Goal: Transaction & Acquisition: Purchase product/service

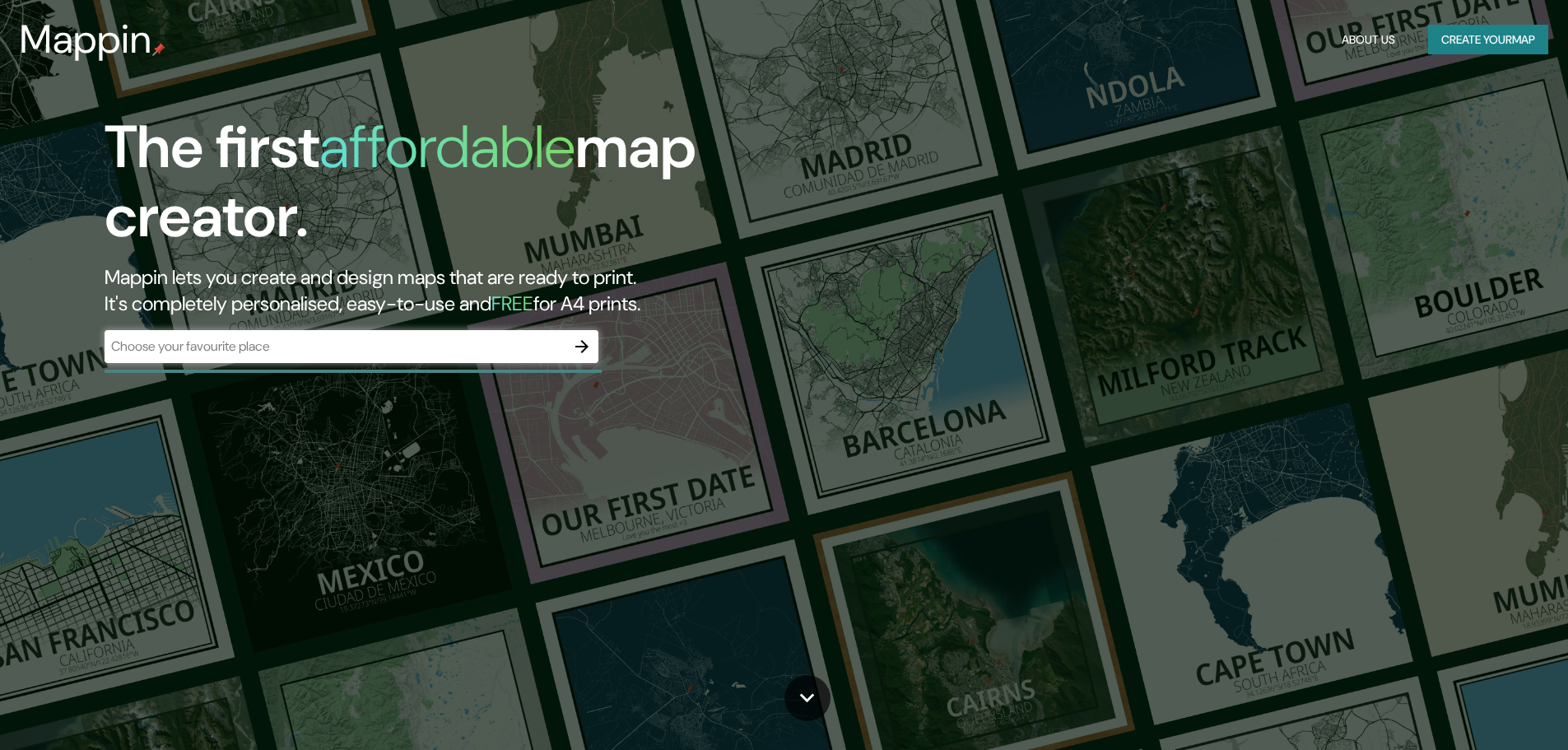
click at [428, 336] on div "​" at bounding box center [352, 347] width 494 height 33
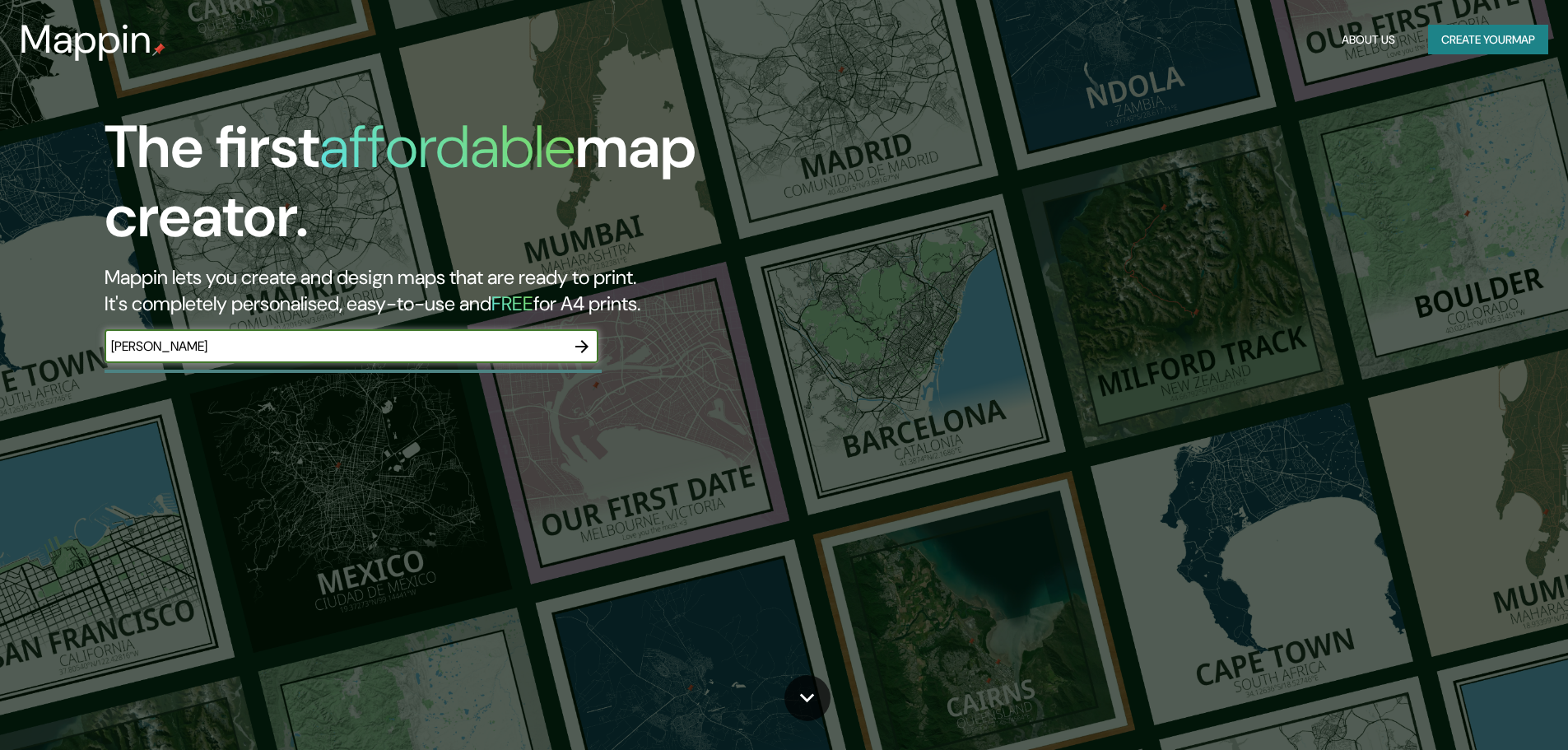
type input "[PERSON_NAME]"
click at [583, 350] on icon "button" at bounding box center [582, 347] width 20 height 20
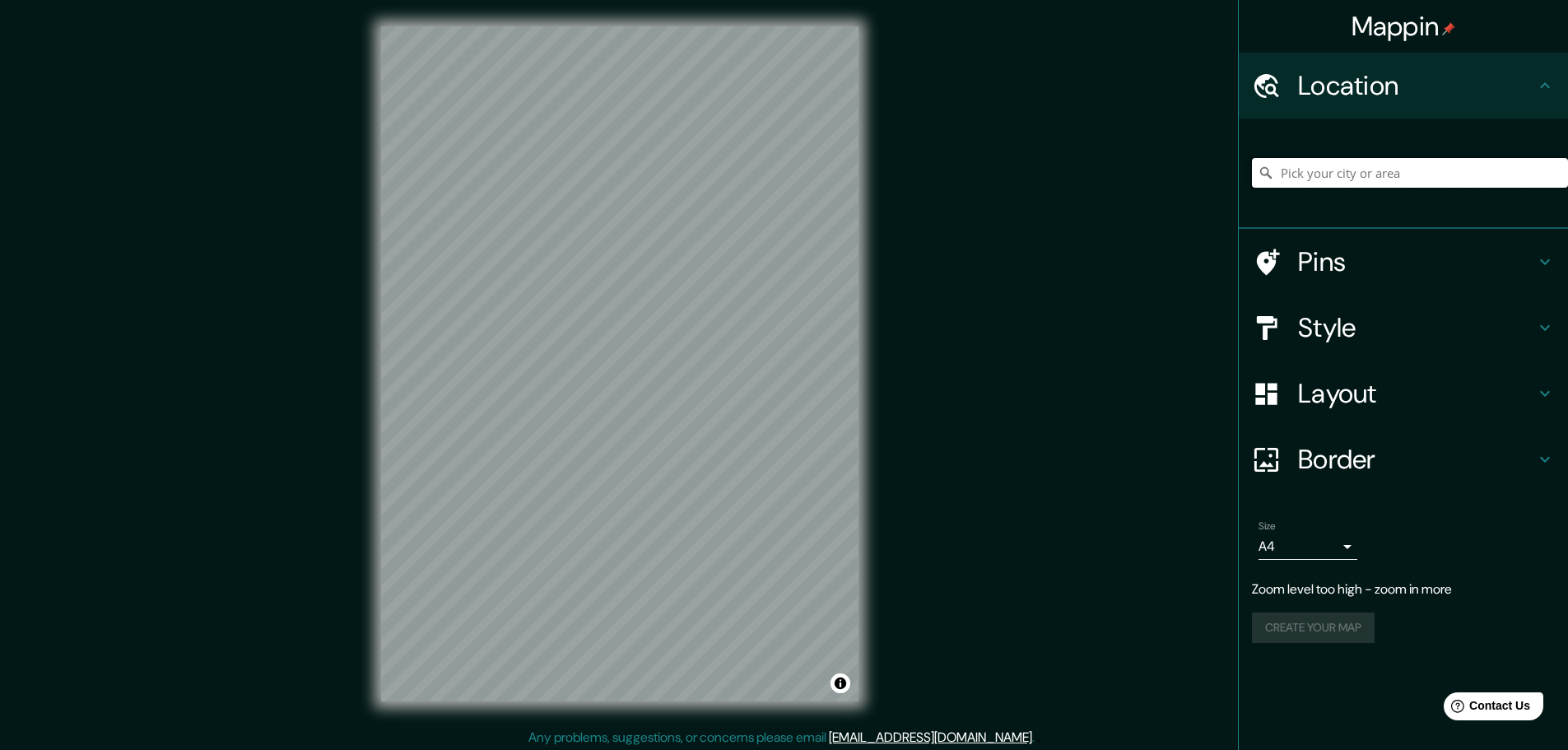
click at [1307, 169] on input "Pick your city or area" at bounding box center [1409, 172] width 316 height 30
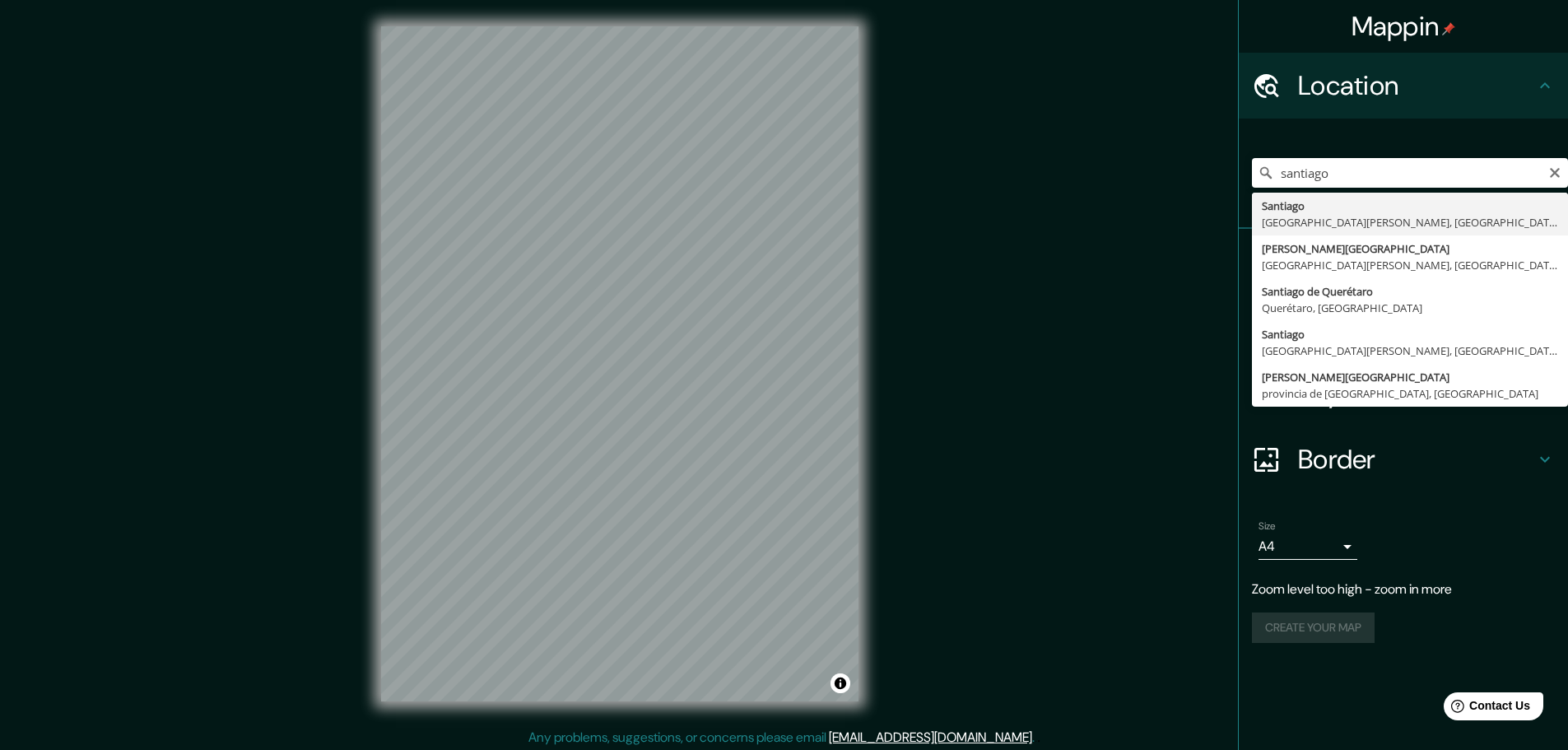
type input "[GEOGRAPHIC_DATA], [GEOGRAPHIC_DATA][PERSON_NAME], [GEOGRAPHIC_DATA]"
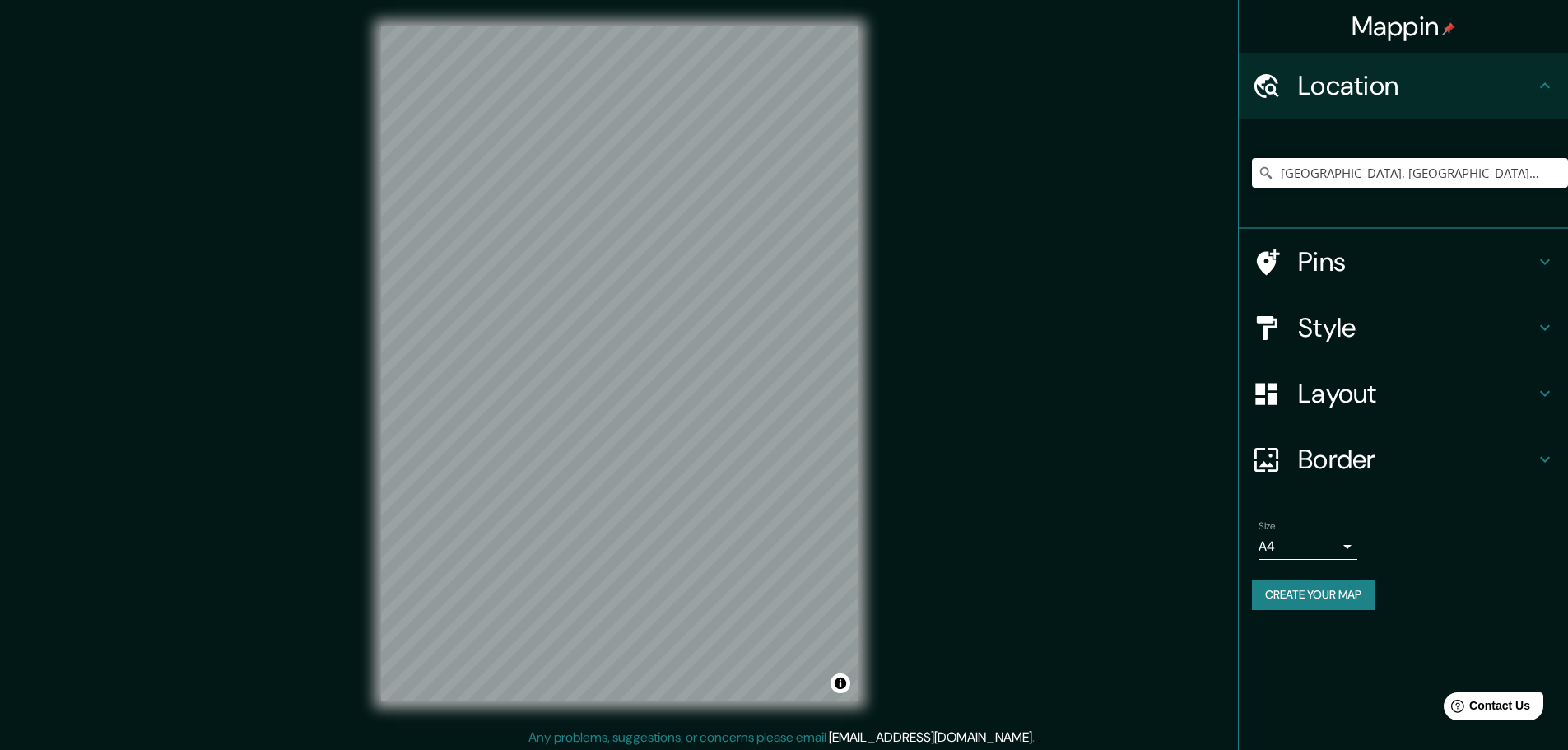
click at [1474, 327] on h4 "Style" at bounding box center [1417, 327] width 237 height 33
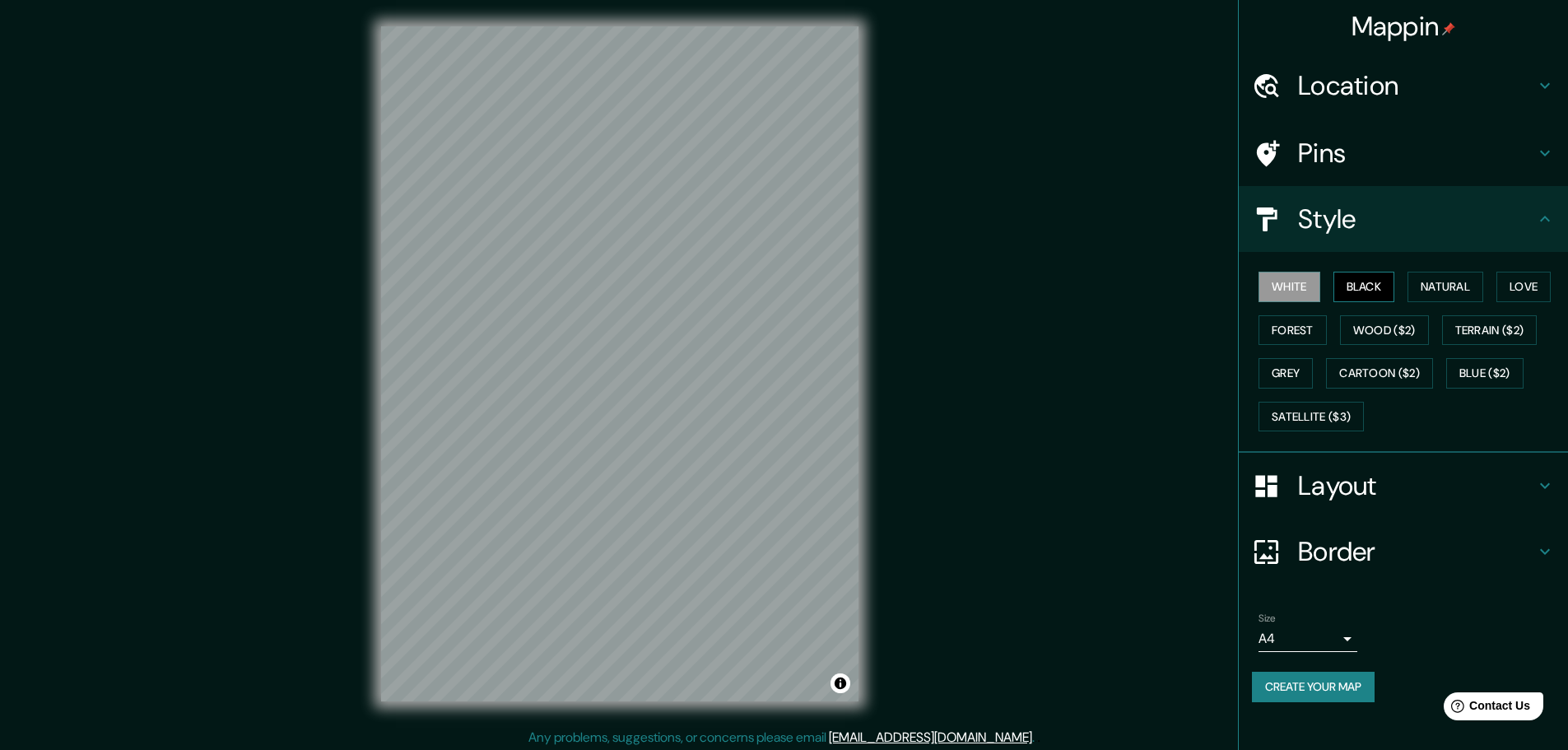
click at [1360, 282] on button "Black" at bounding box center [1364, 287] width 62 height 30
click at [1446, 289] on button "Natural" at bounding box center [1445, 287] width 76 height 30
click at [1315, 332] on button "Forest" at bounding box center [1293, 331] width 68 height 30
click at [1385, 329] on button "Wood ($2)" at bounding box center [1384, 331] width 89 height 30
click at [1392, 377] on button "Cartoon ($2)" at bounding box center [1380, 374] width 107 height 30
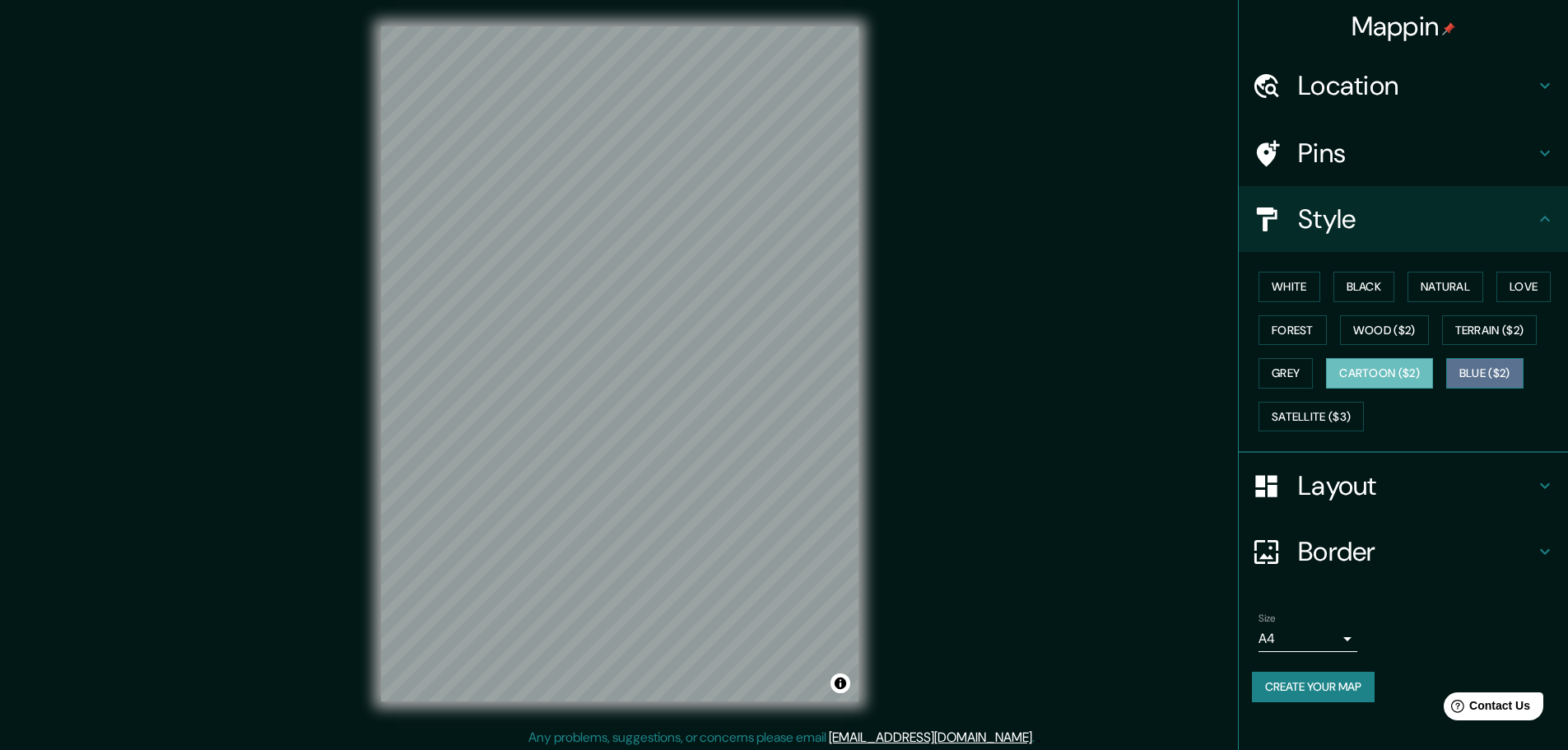
click at [1469, 378] on button "Blue ($2)" at bounding box center [1485, 374] width 77 height 30
click at [1307, 414] on button "Satellite ($3)" at bounding box center [1312, 418] width 106 height 30
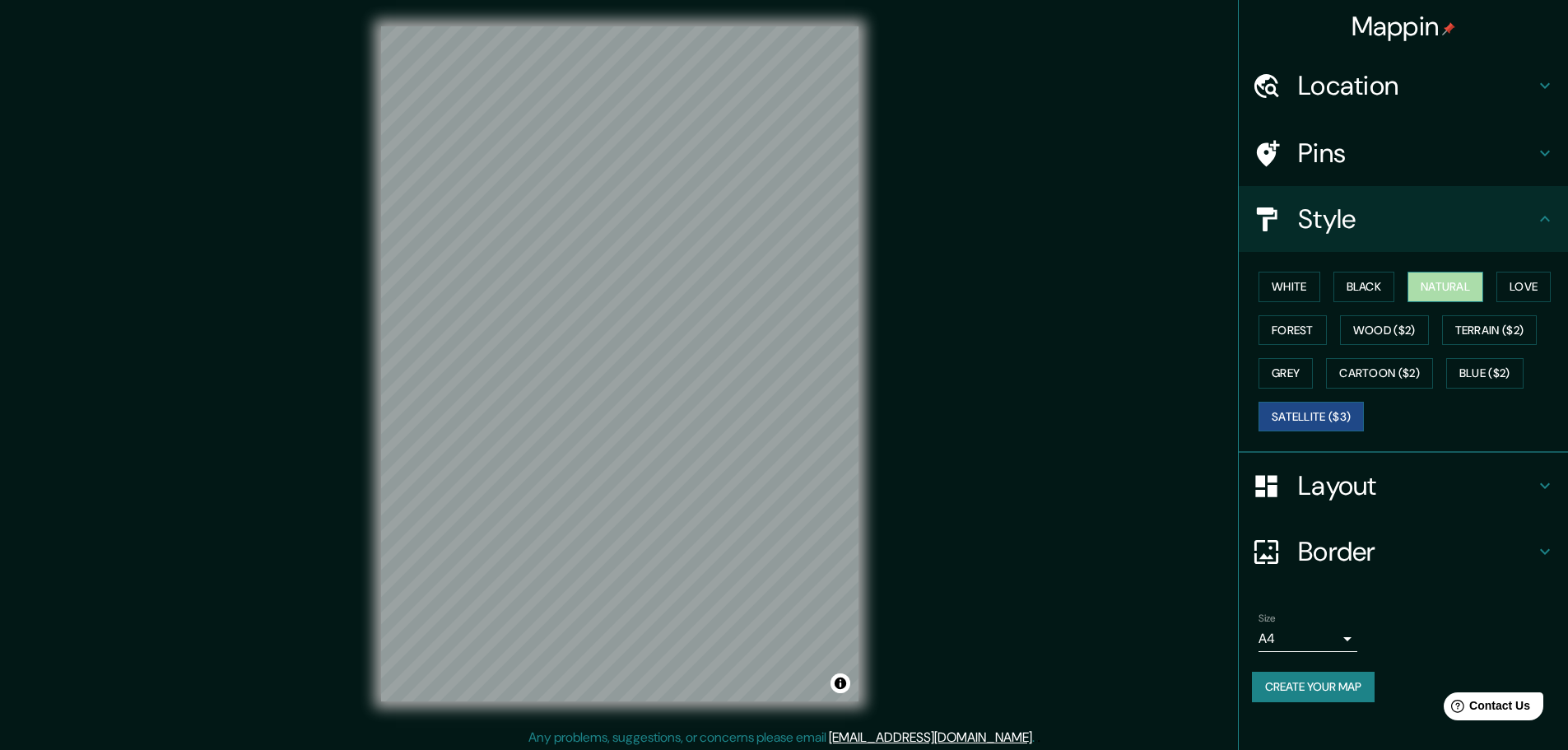
click at [1428, 285] on button "Natural" at bounding box center [1445, 287] width 76 height 30
click at [1459, 565] on h4 "Border" at bounding box center [1417, 552] width 237 height 33
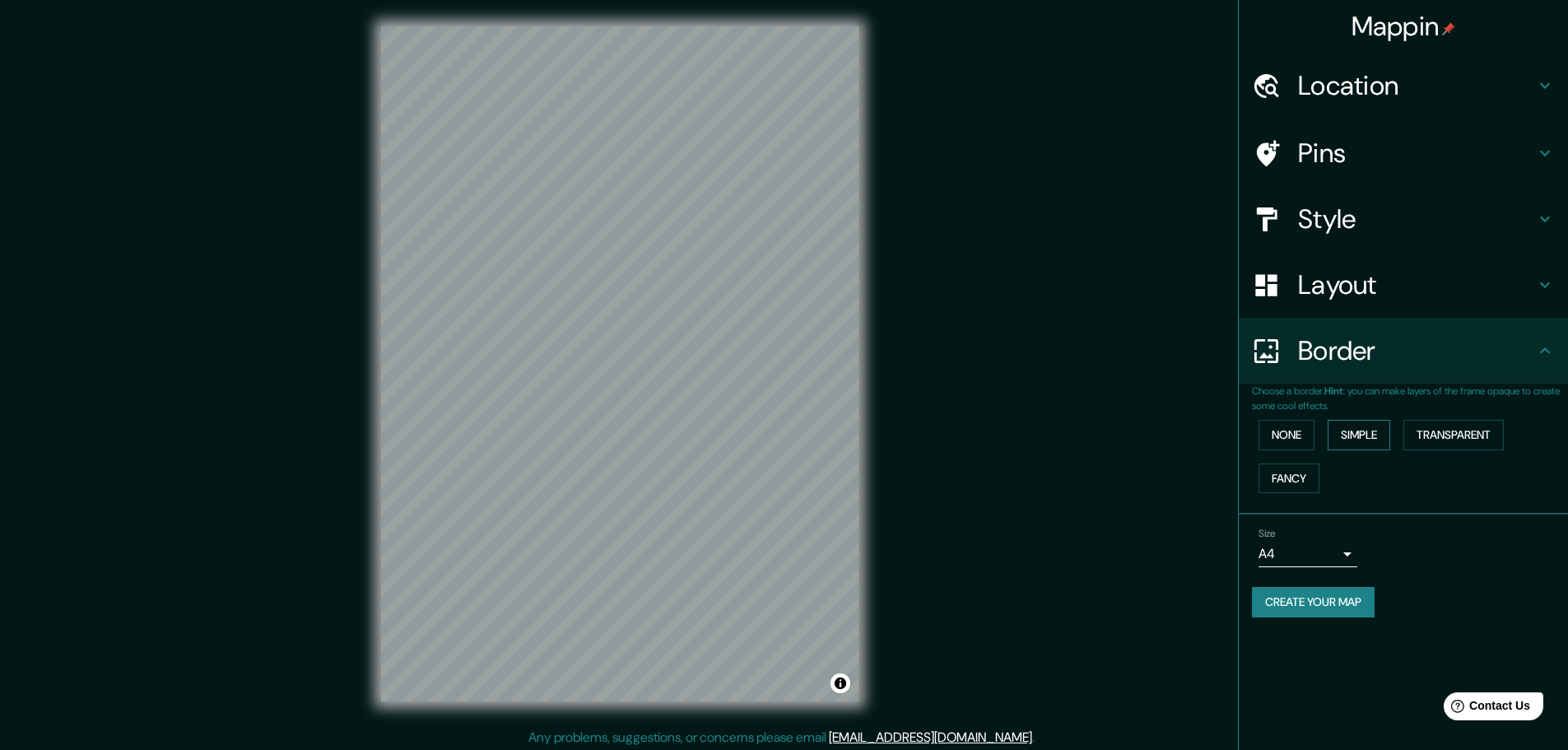
click at [1352, 436] on button "Simple" at bounding box center [1359, 435] width 63 height 30
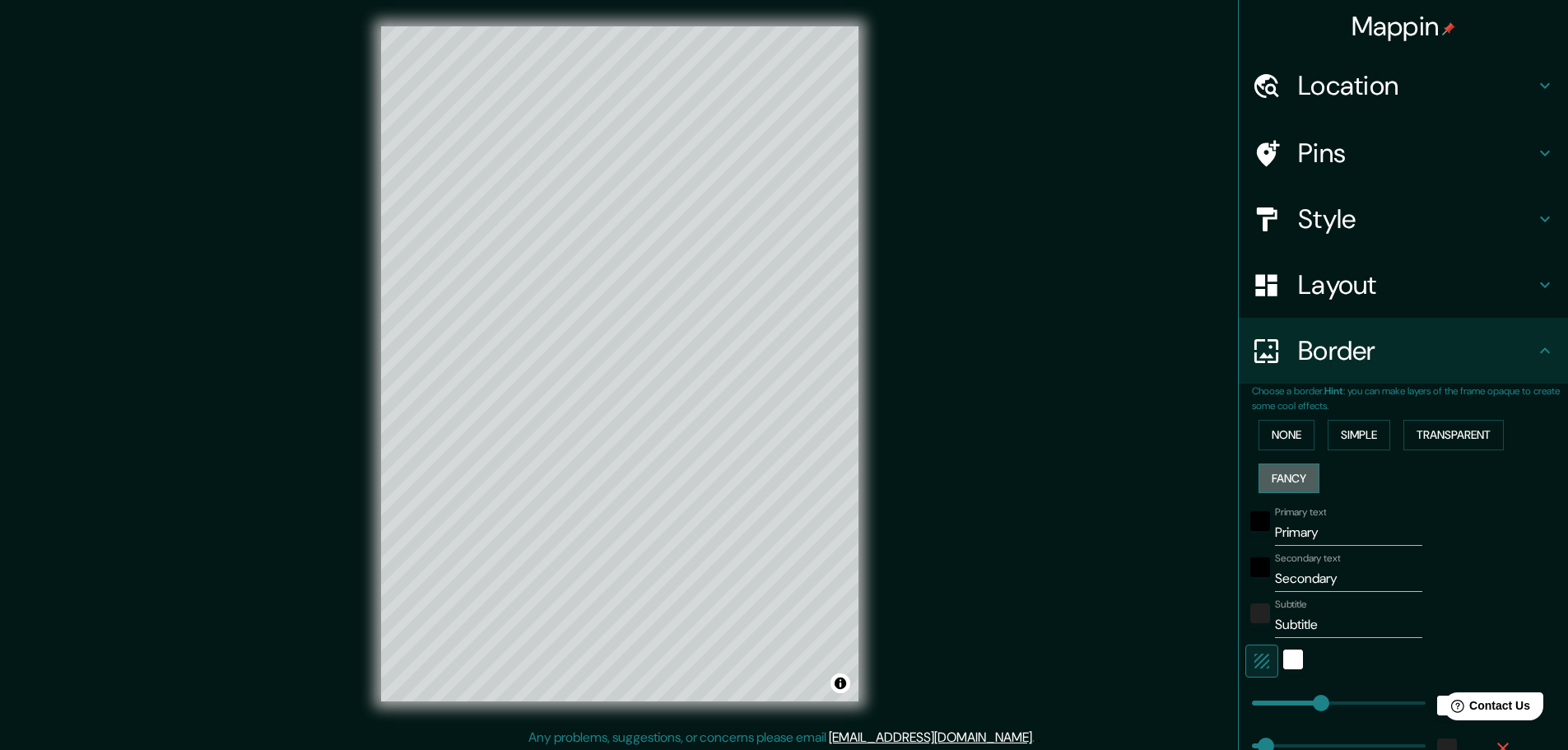
click at [1286, 474] on button "Fancy" at bounding box center [1290, 479] width 61 height 30
drag, startPoint x: 1324, startPoint y: 533, endPoint x: 1264, endPoint y: 536, distance: 60.1
click at [1275, 536] on input "Primary" at bounding box center [1349, 532] width 148 height 26
type input "S"
type input "46"
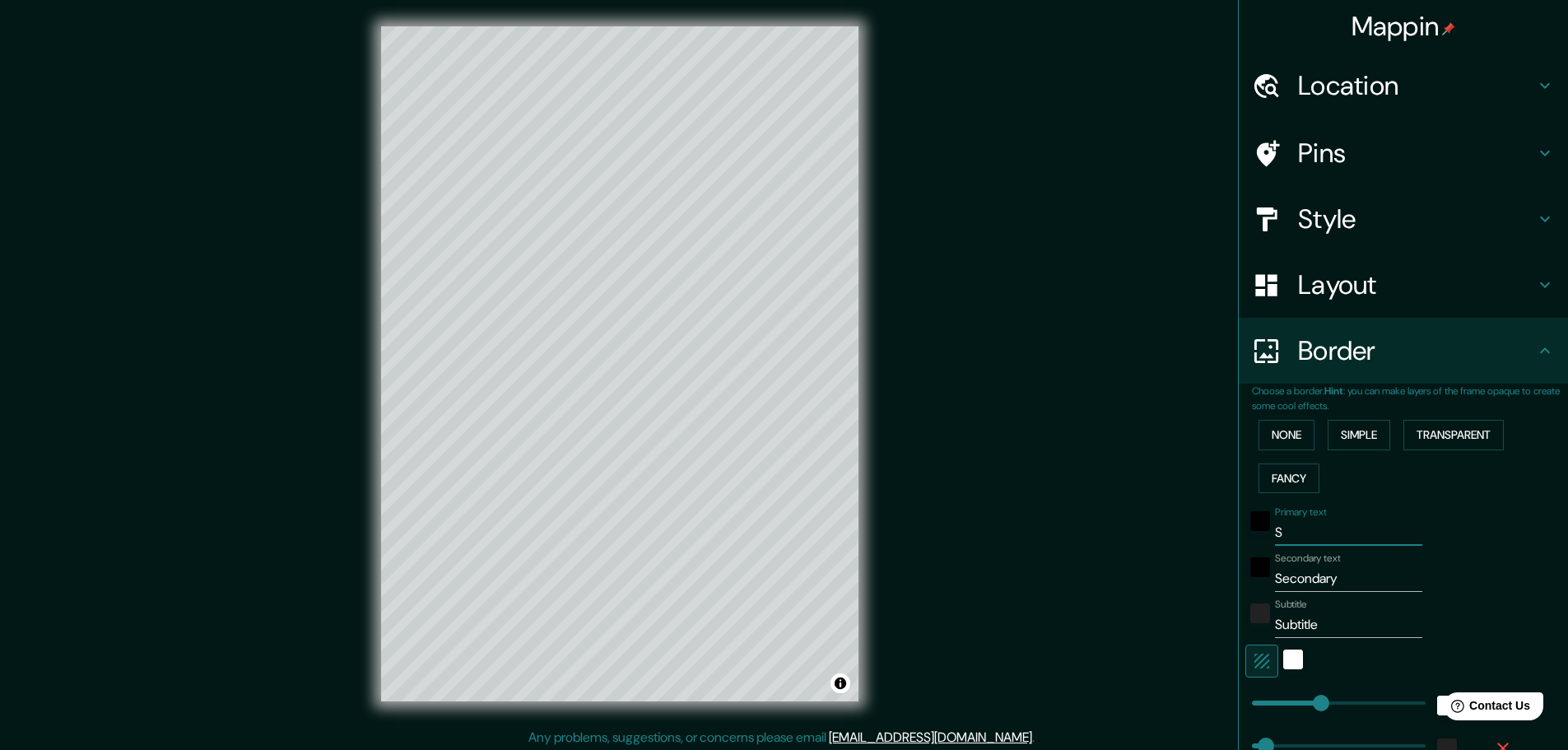
type input "46"
type input "23"
type input "Sa"
type input "46"
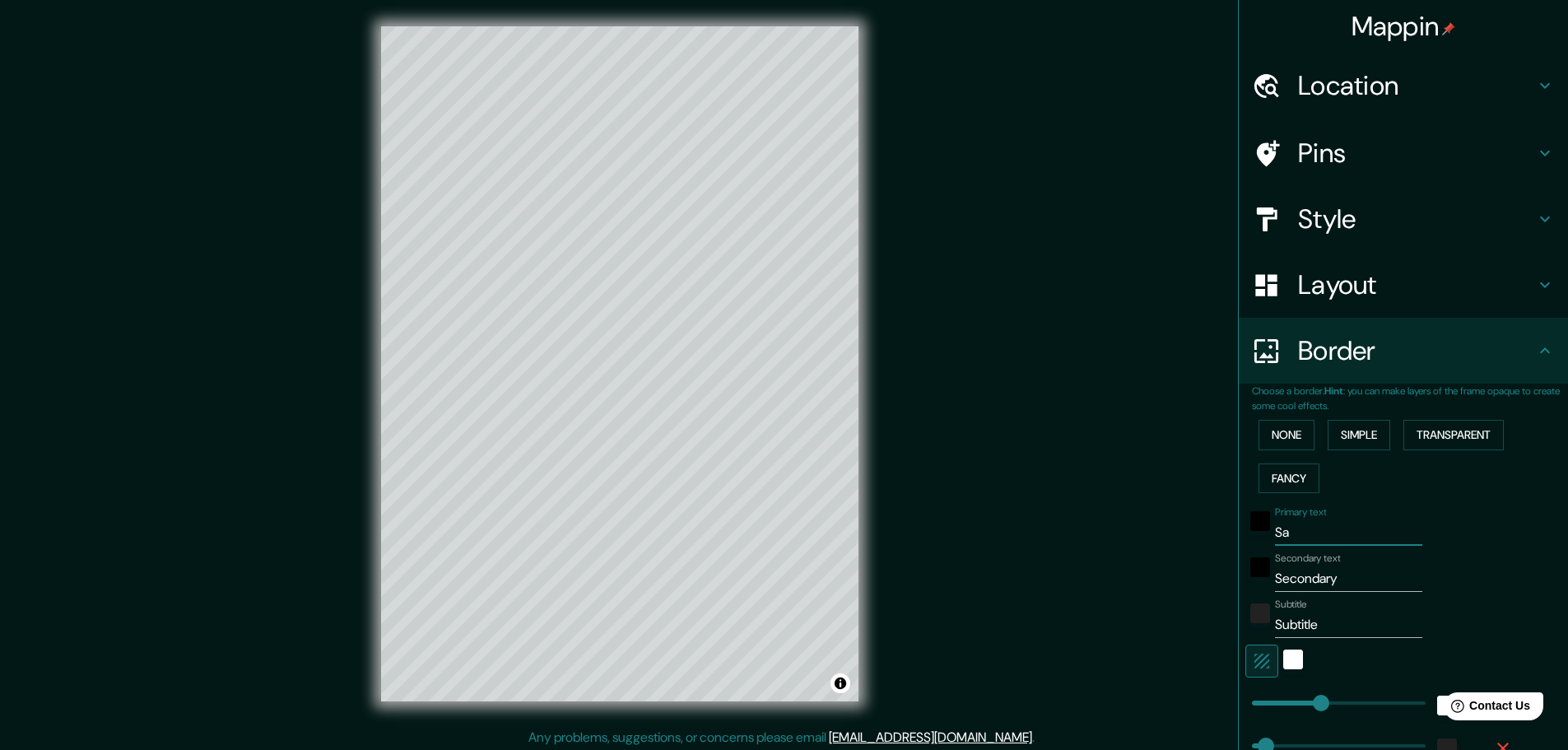
type input "23"
type input "San"
type input "46"
type input "23"
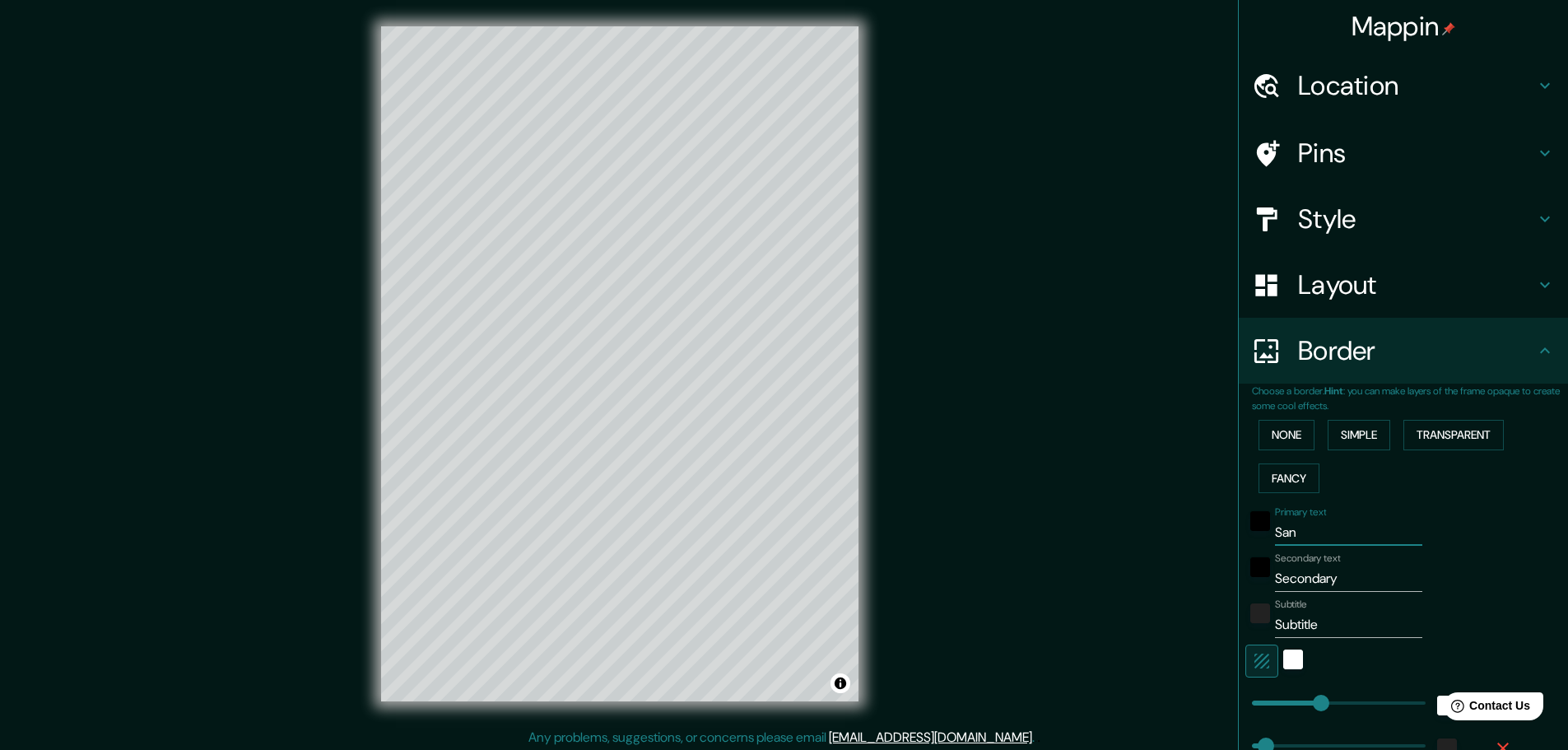
type input "Sant"
type input "46"
type input "23"
type input "Santi"
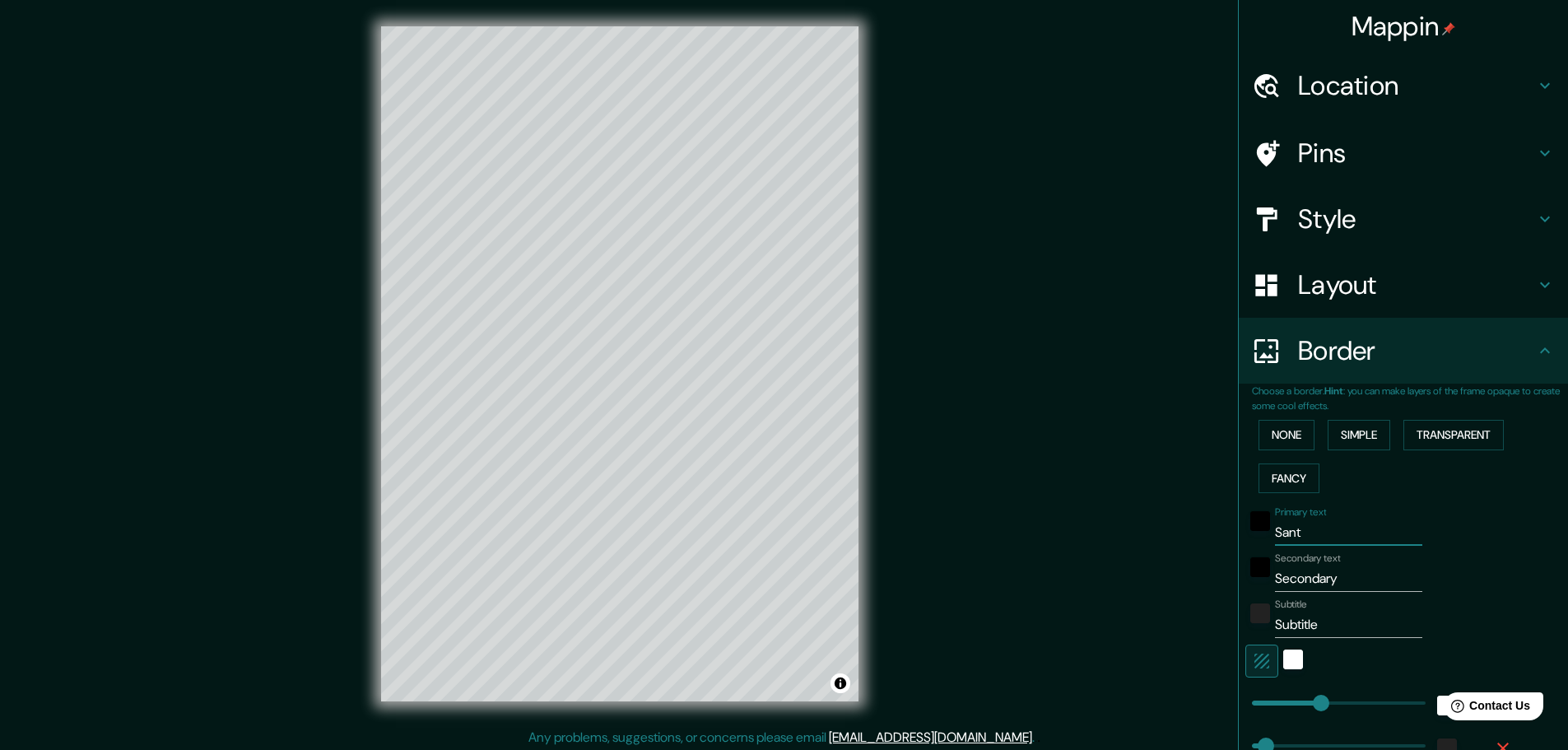
type input "46"
type input "23"
type input "Santia"
type input "46"
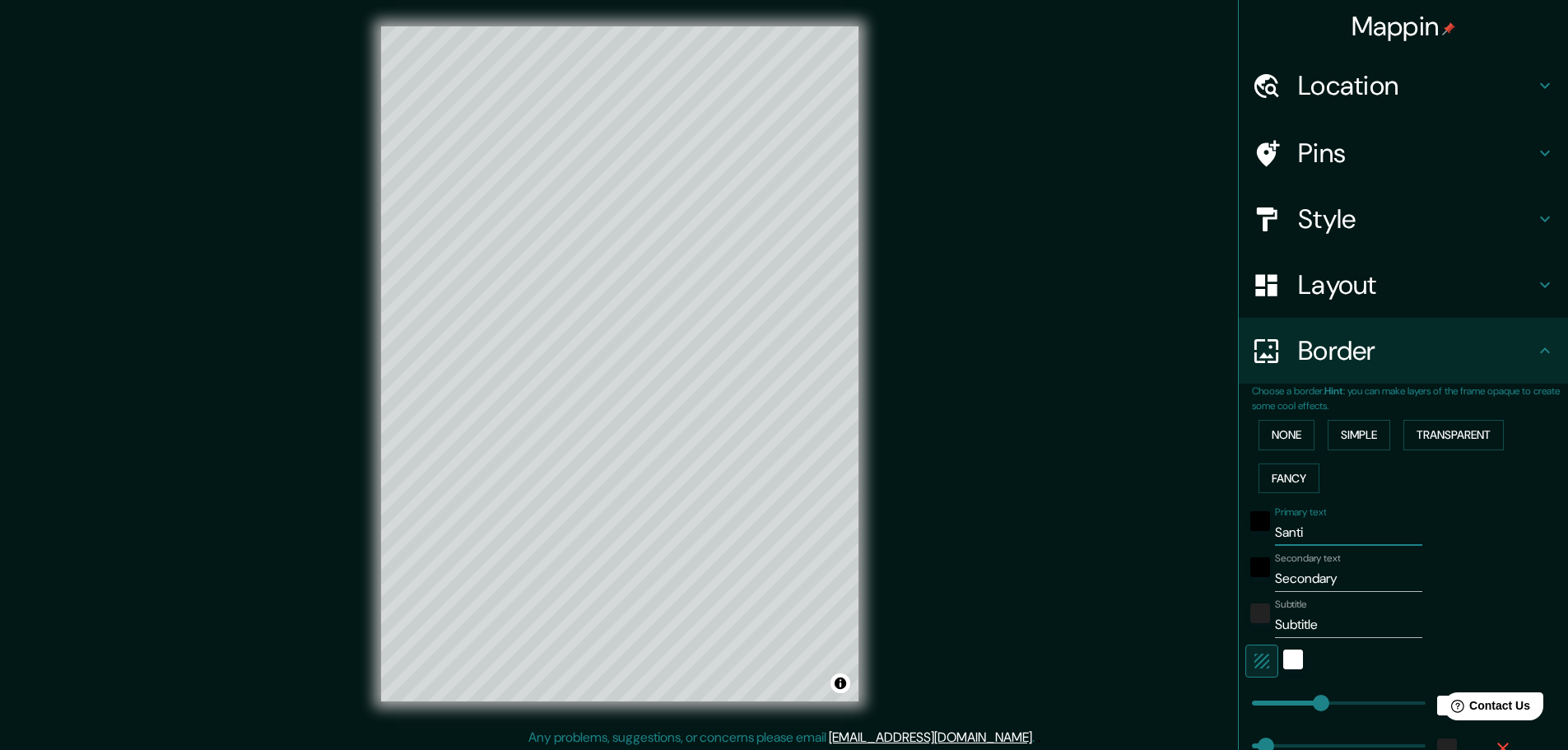
type input "46"
type input "23"
type input "Santiag"
type input "46"
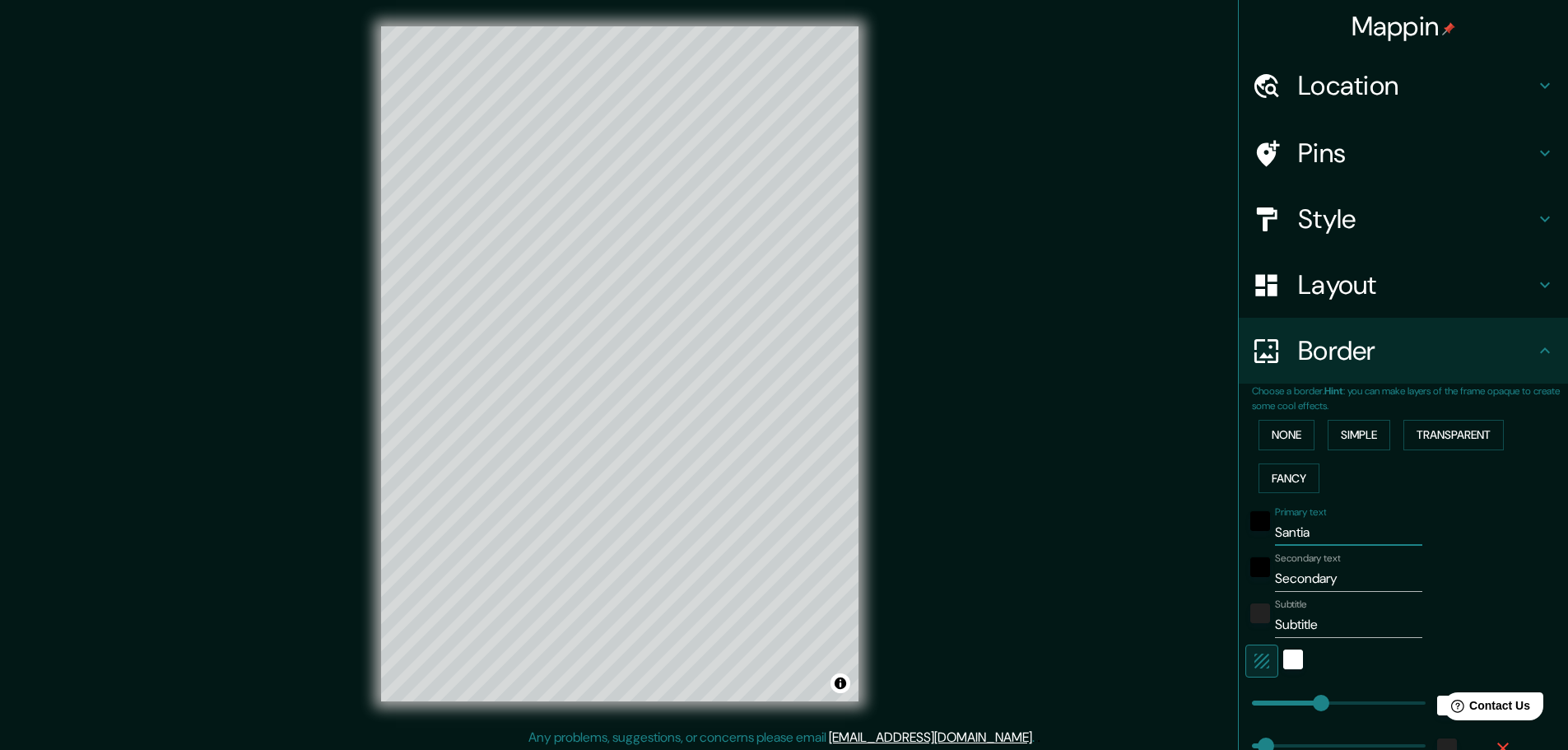
type input "23"
type input "Santiago"
type input "46"
type input "23"
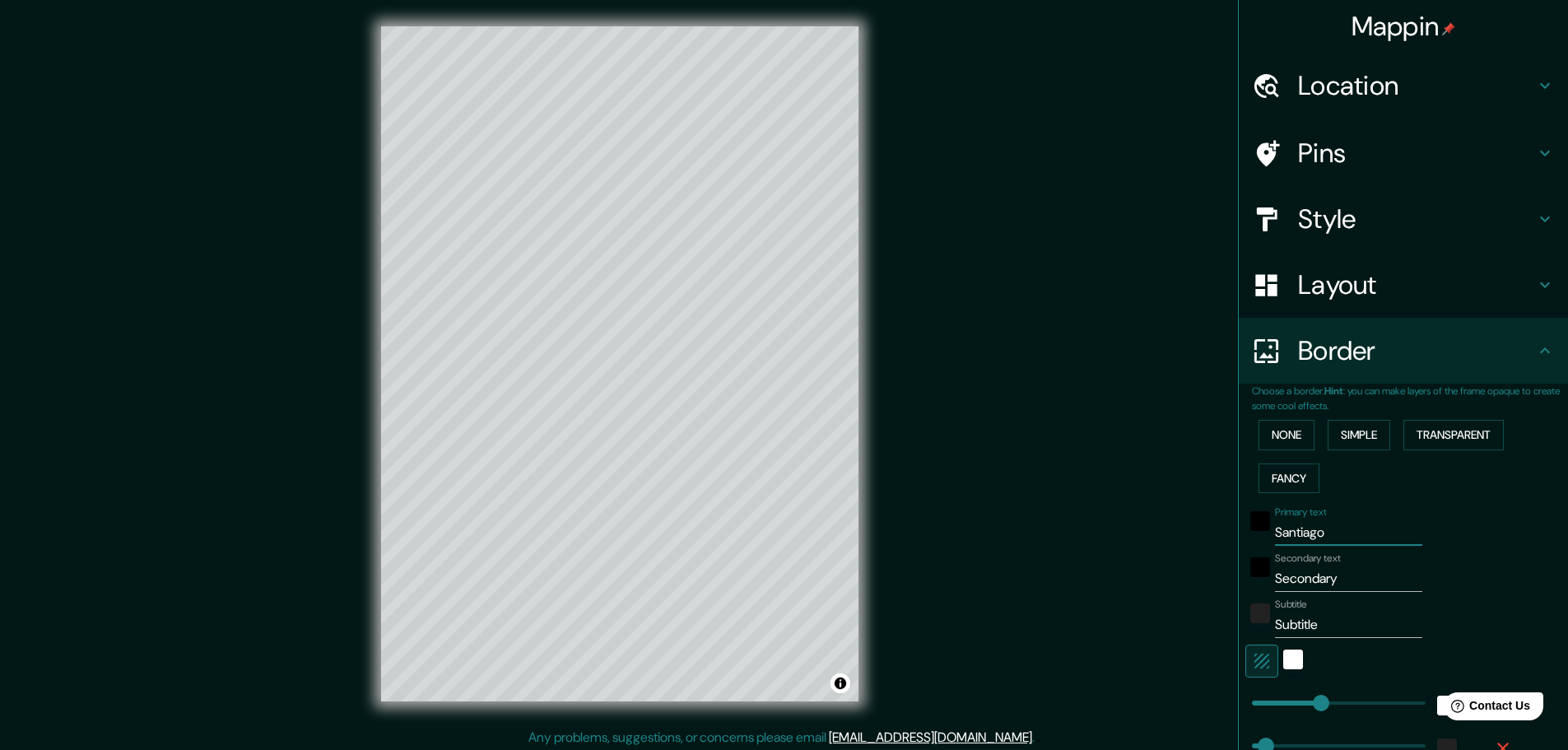
type input "Santiago"
click at [1311, 573] on input "Secondary" at bounding box center [1349, 579] width 148 height 26
type input "C"
type input "46"
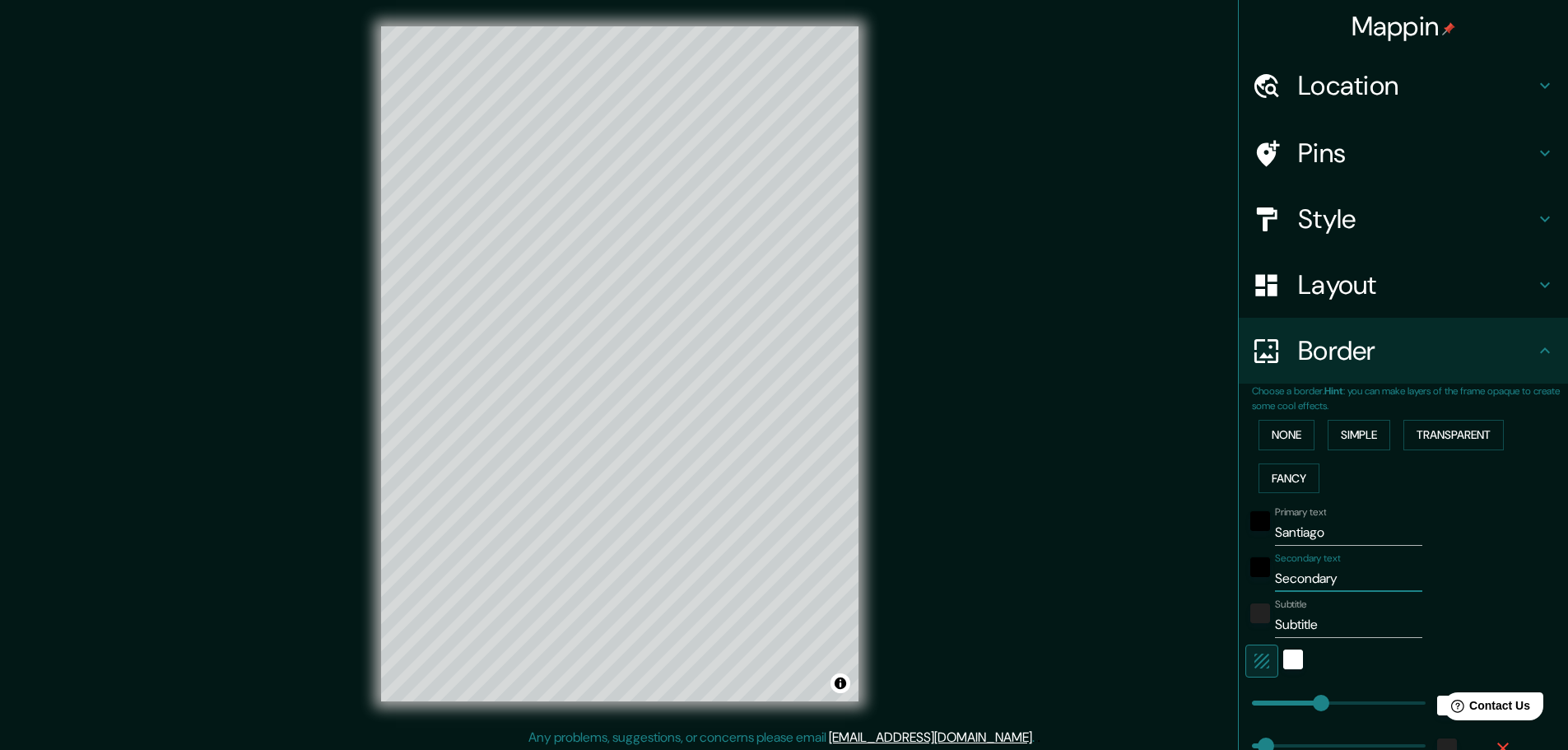
type input "46"
type input "23"
type input "Ch"
type input "46"
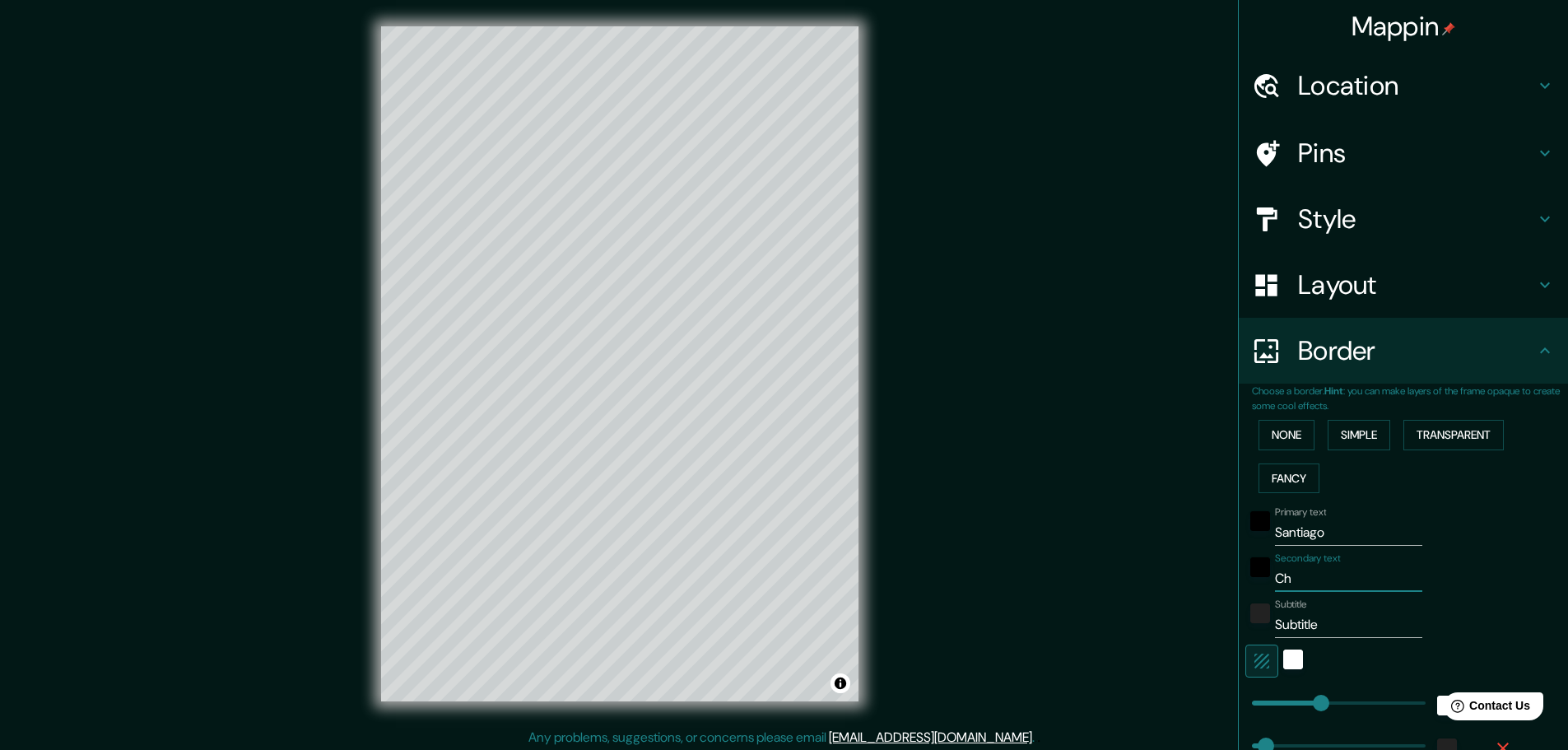
type input "23"
type input "Chi"
type input "46"
type input "23"
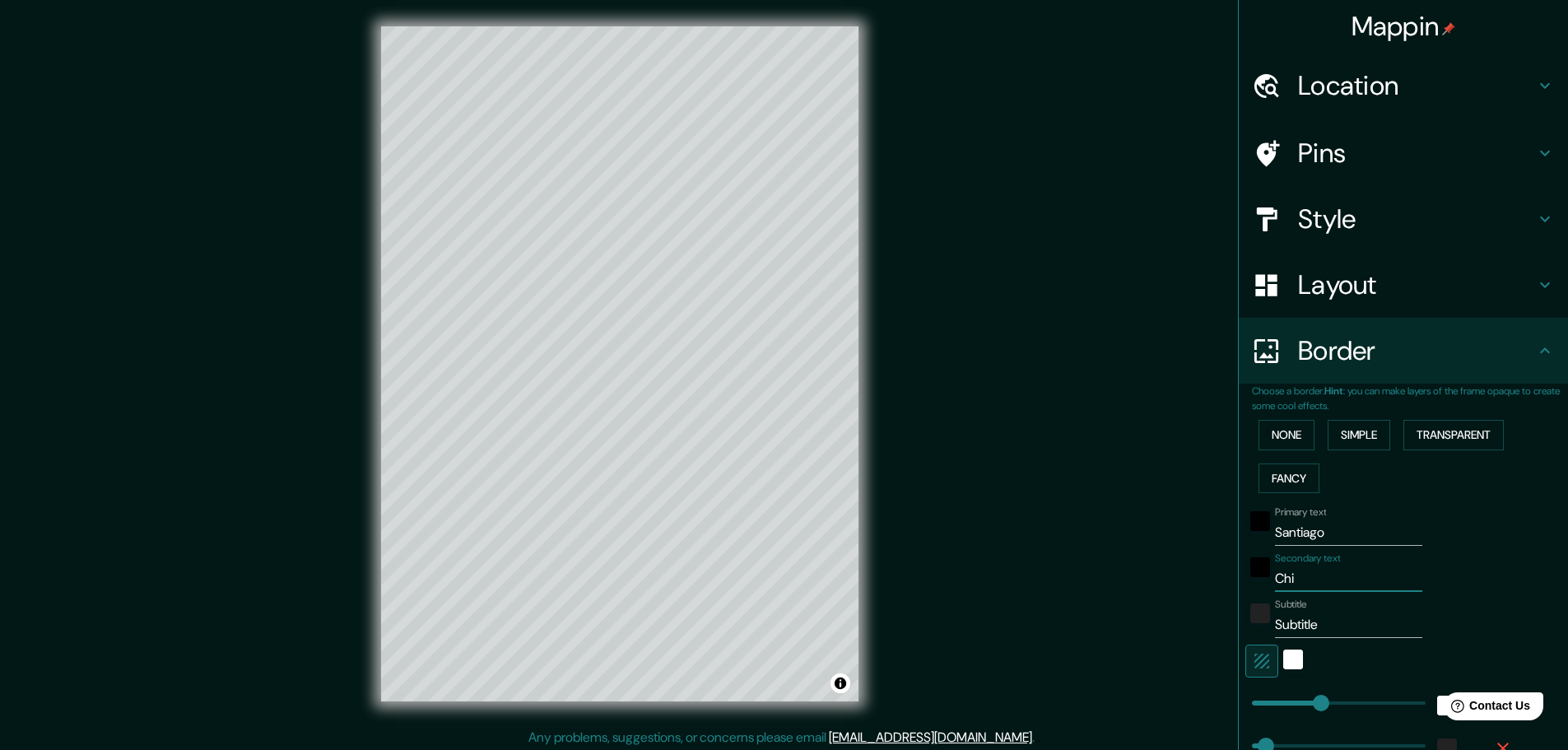
type input "Chil"
type input "46"
type input "23"
type input "[GEOGRAPHIC_DATA]"
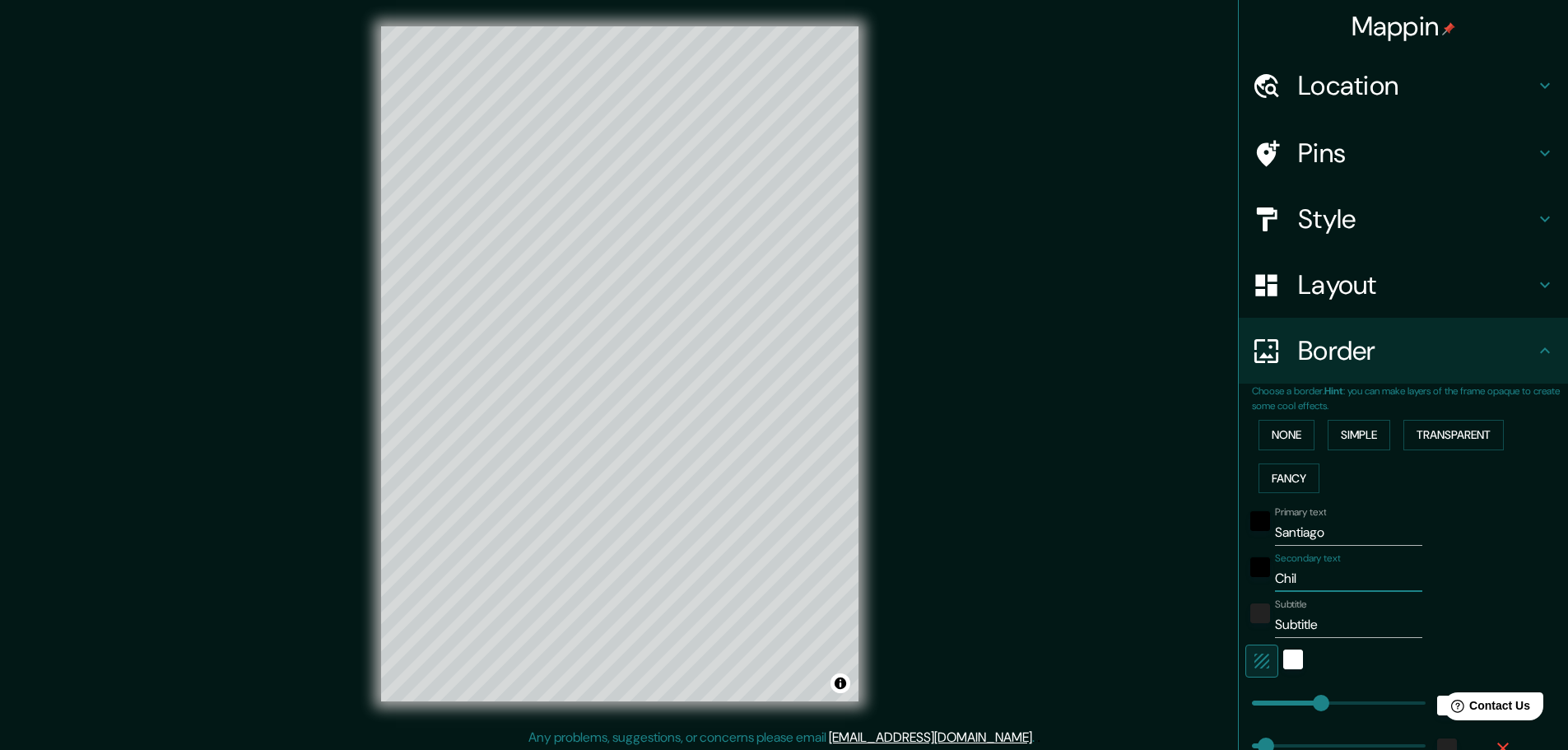
type input "46"
type input "23"
type input "[GEOGRAPHIC_DATA]"
click at [1301, 625] on input "Subtitle" at bounding box center [1349, 625] width 148 height 26
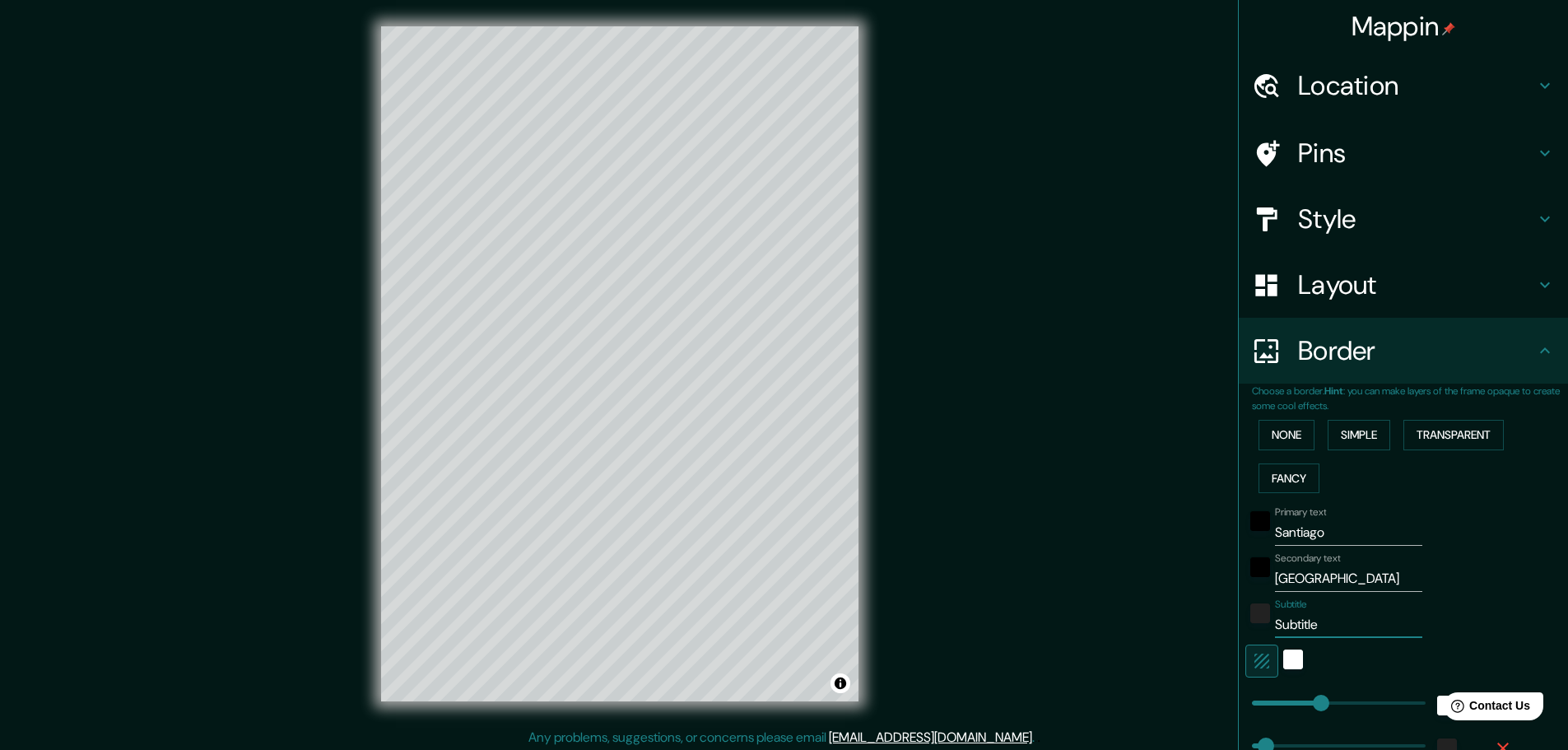
click at [1301, 625] on input "Subtitle" at bounding box center [1349, 625] width 148 height 26
type input "r"
type input "46"
type input "23"
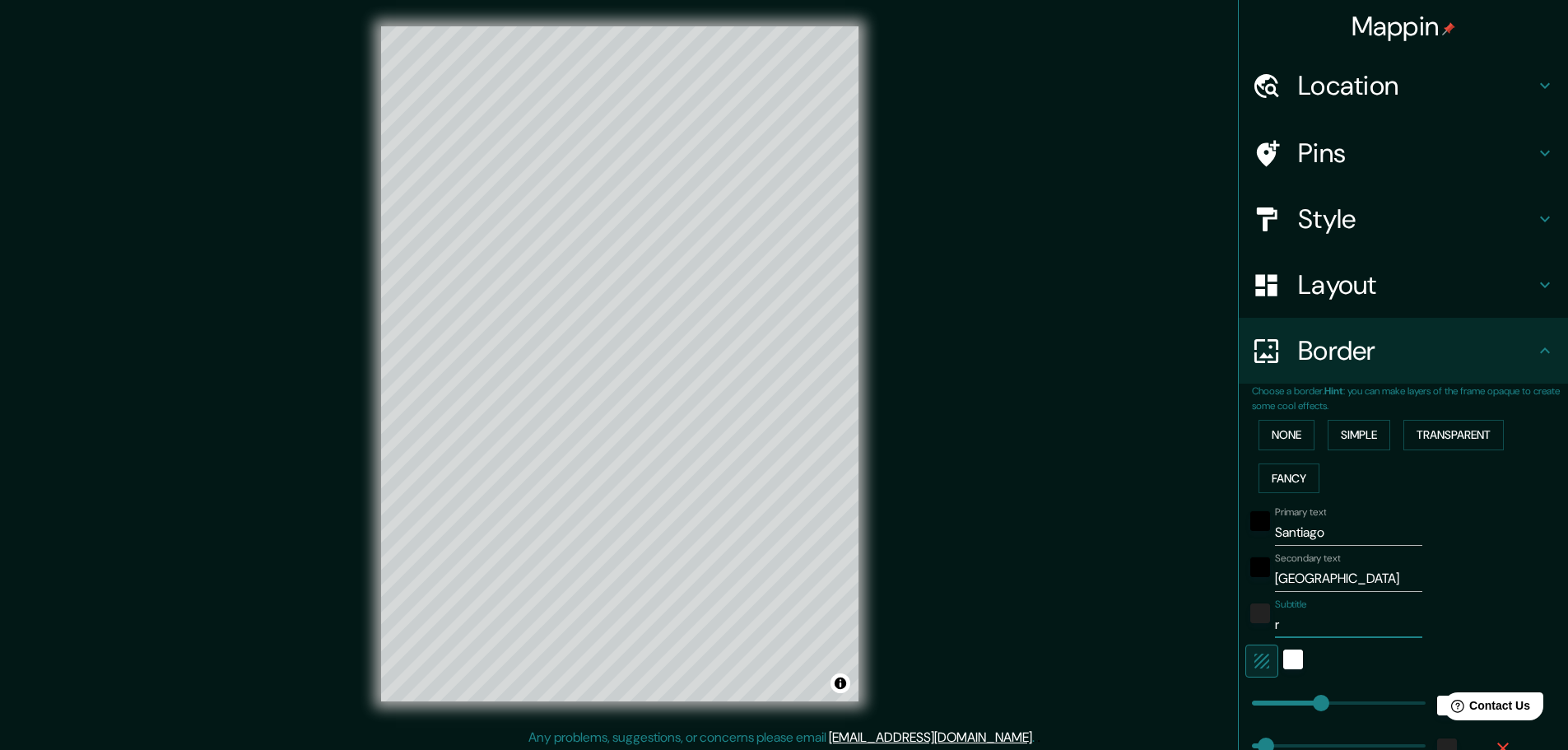
type input "46"
type input "23"
type input "R"
type input "46"
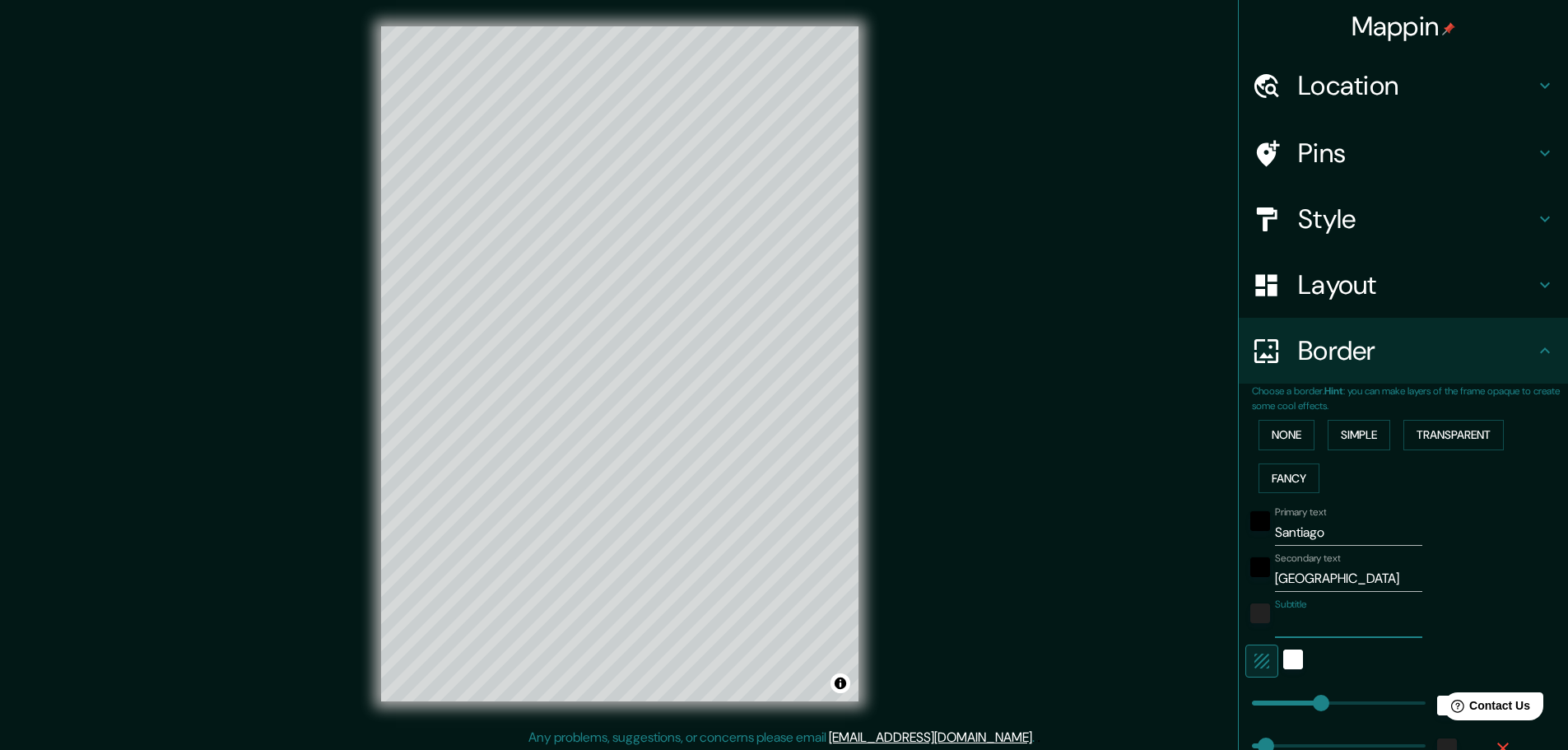
type input "46"
type input "23"
type input "Re"
type input "46"
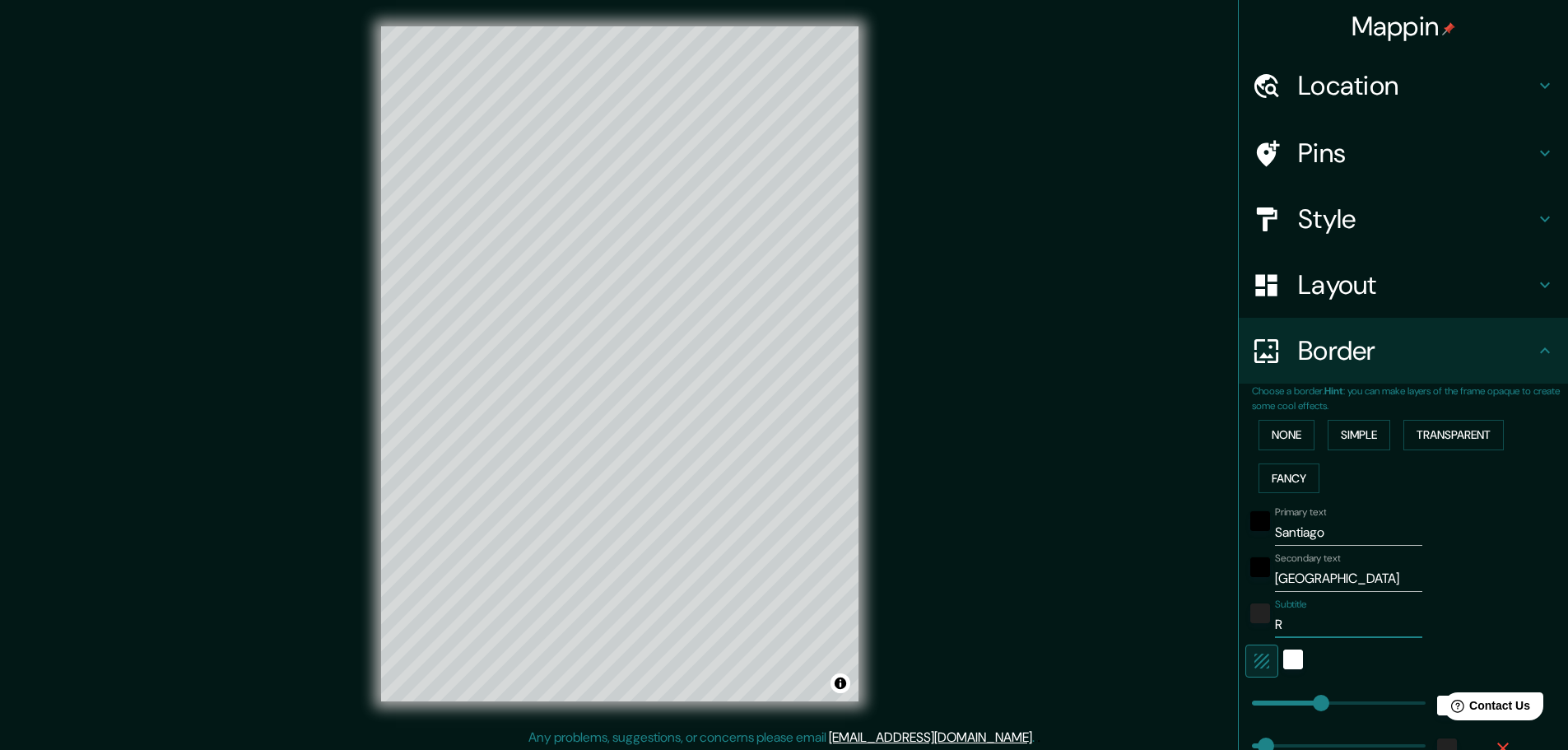
type input "23"
type input "Reg"
type input "46"
type input "23"
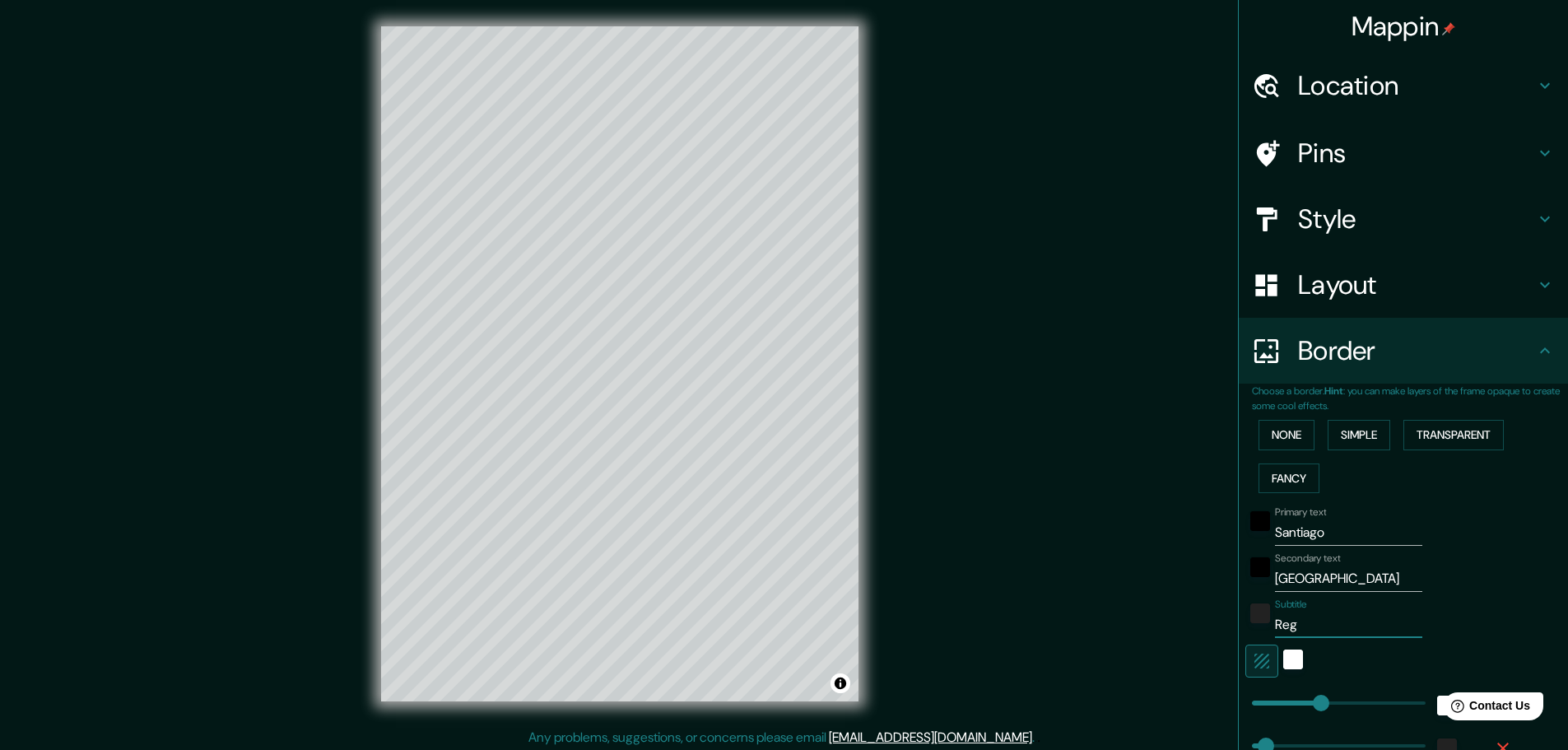
type input "Regi"
type input "46"
type input "23"
type input "Regió"
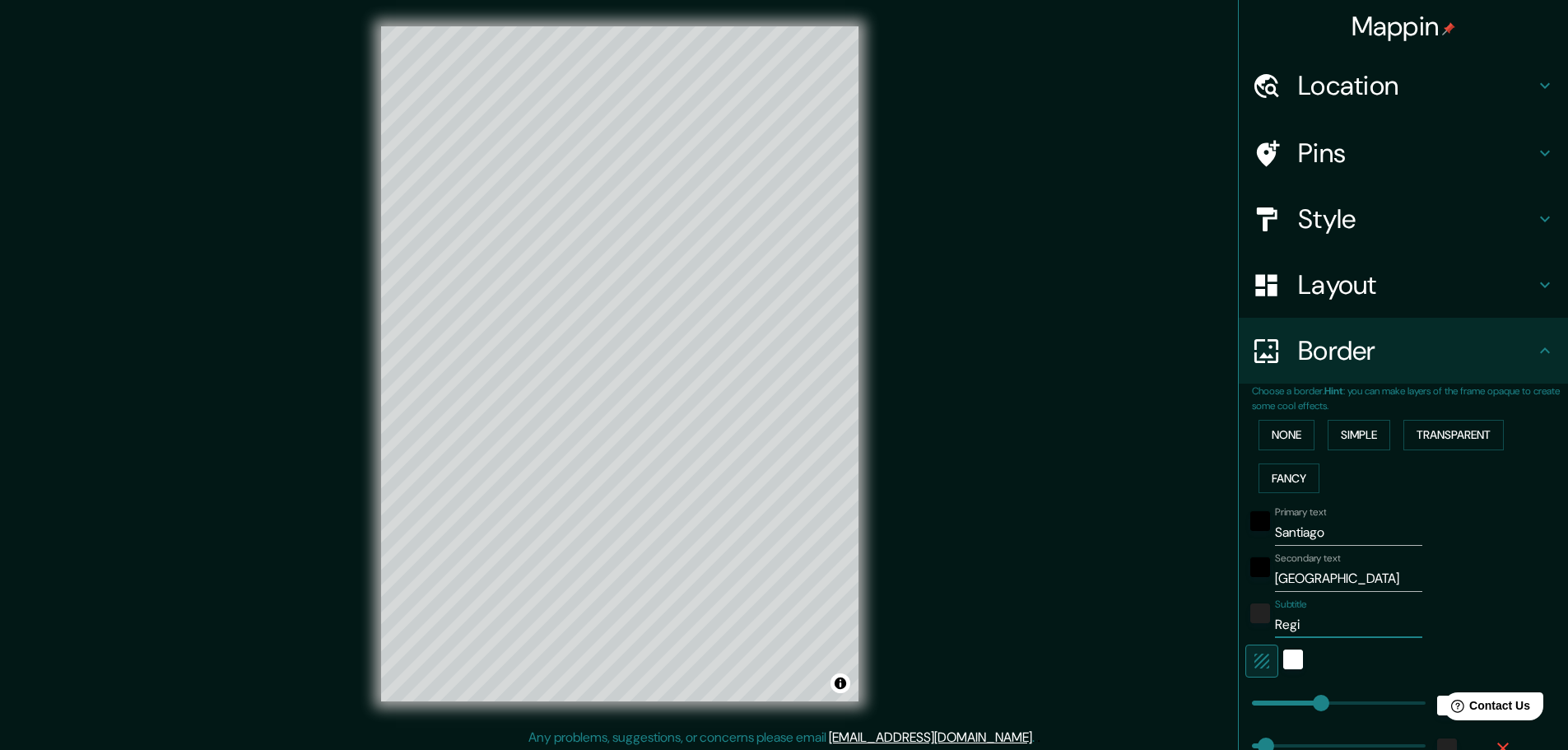
type input "46"
type input "23"
type input "Región"
type input "46"
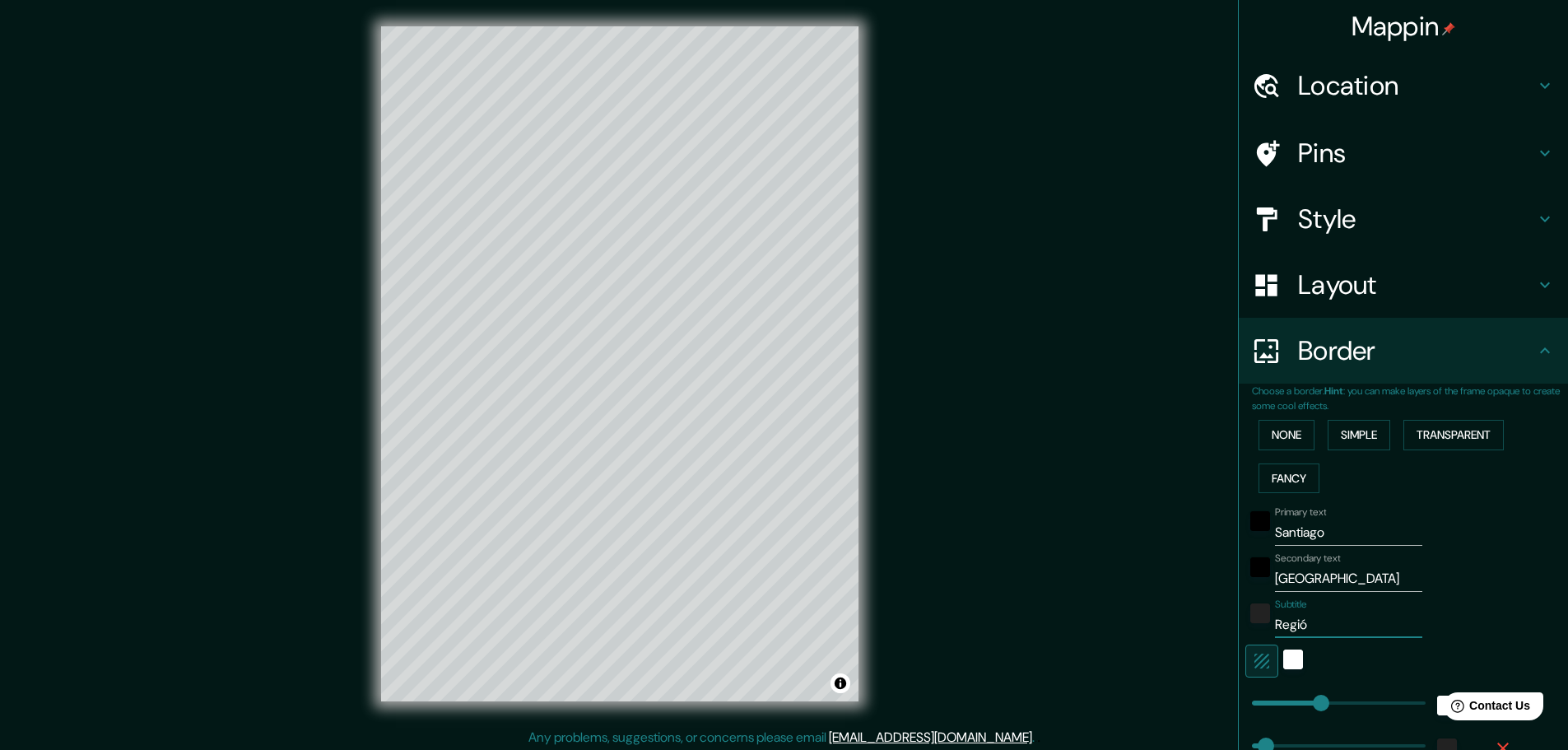
type input "46"
type input "23"
type input "Región"
type input "46"
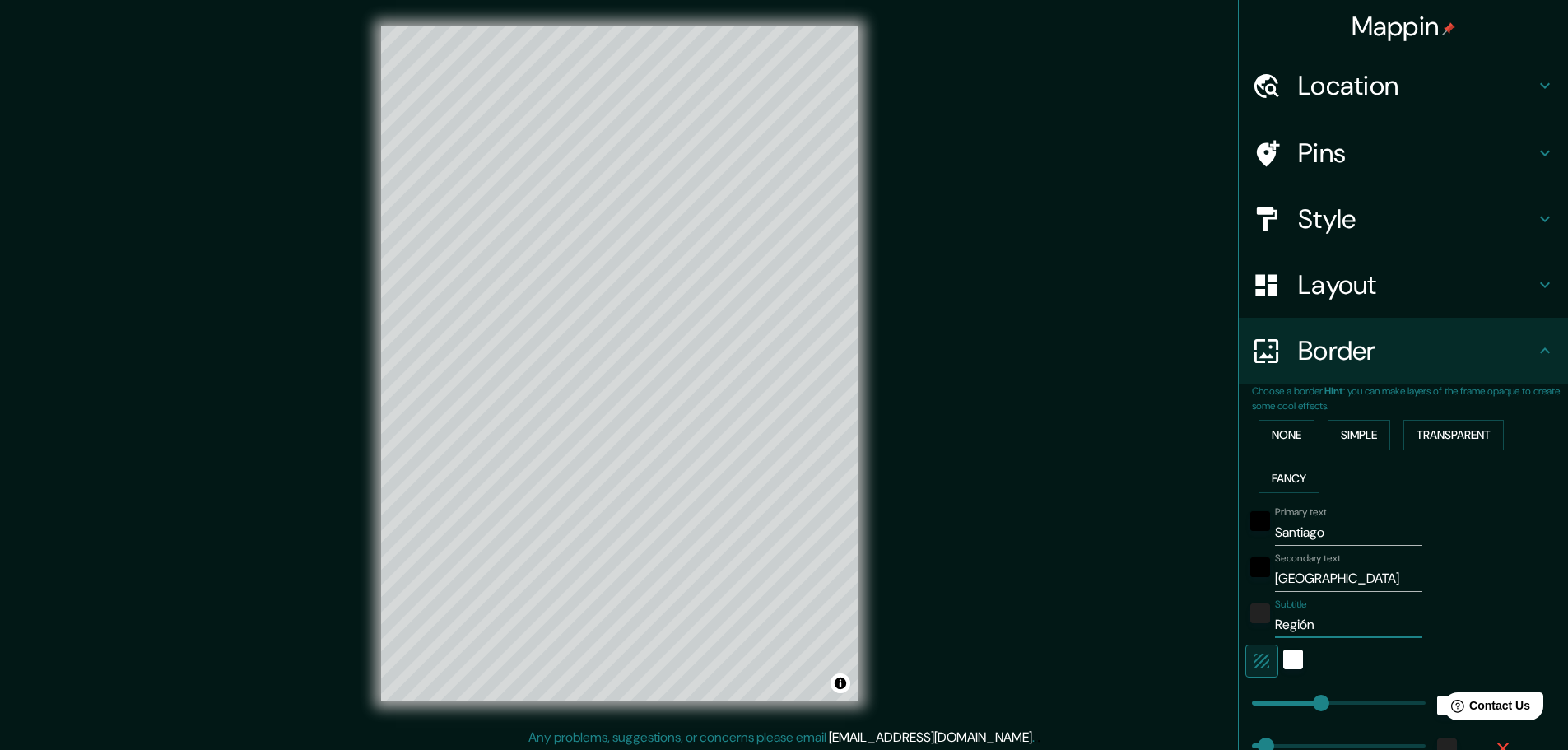
type input "23"
type input "Región M"
type input "46"
type input "23"
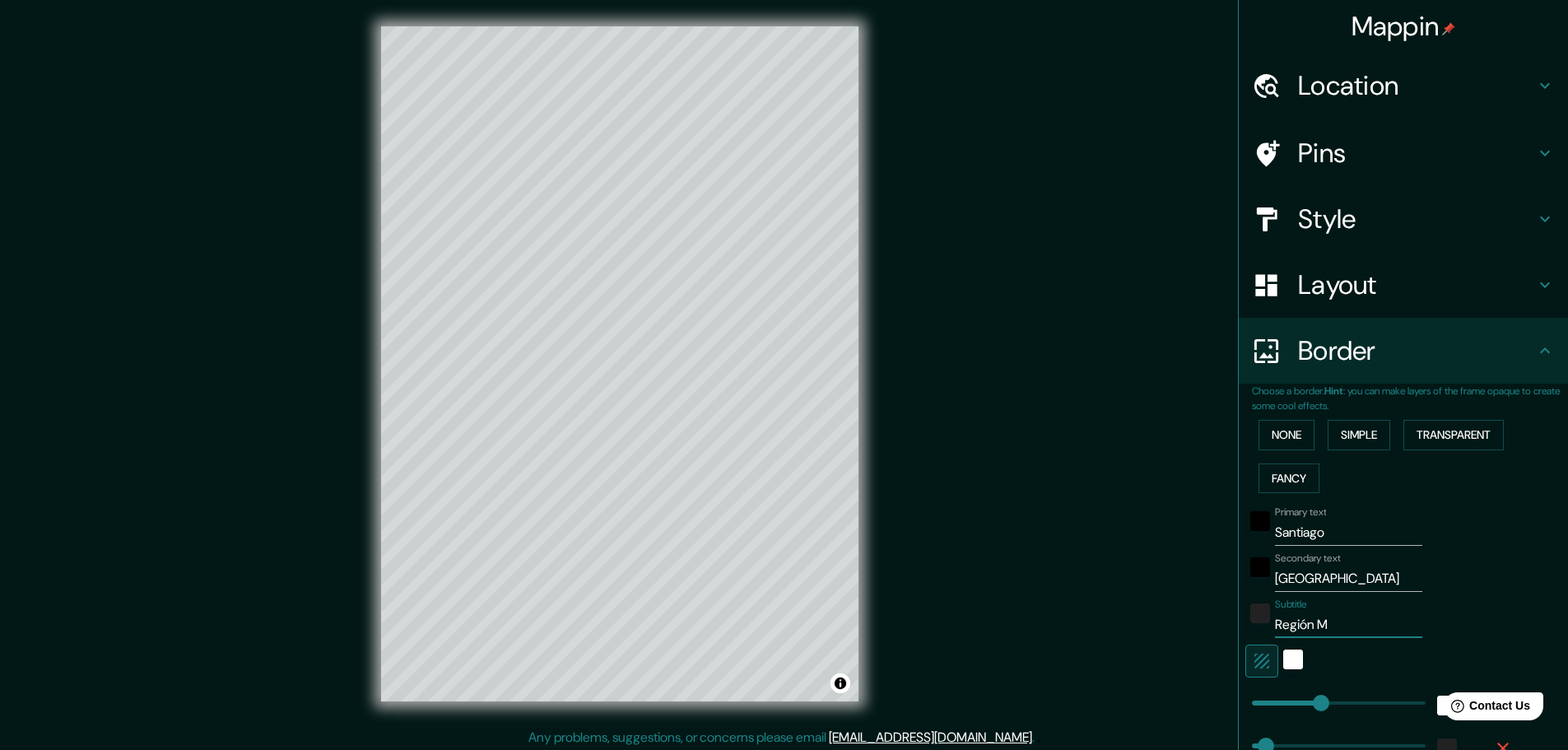
type input "Región Me"
type input "46"
type input "23"
type input "Región Met"
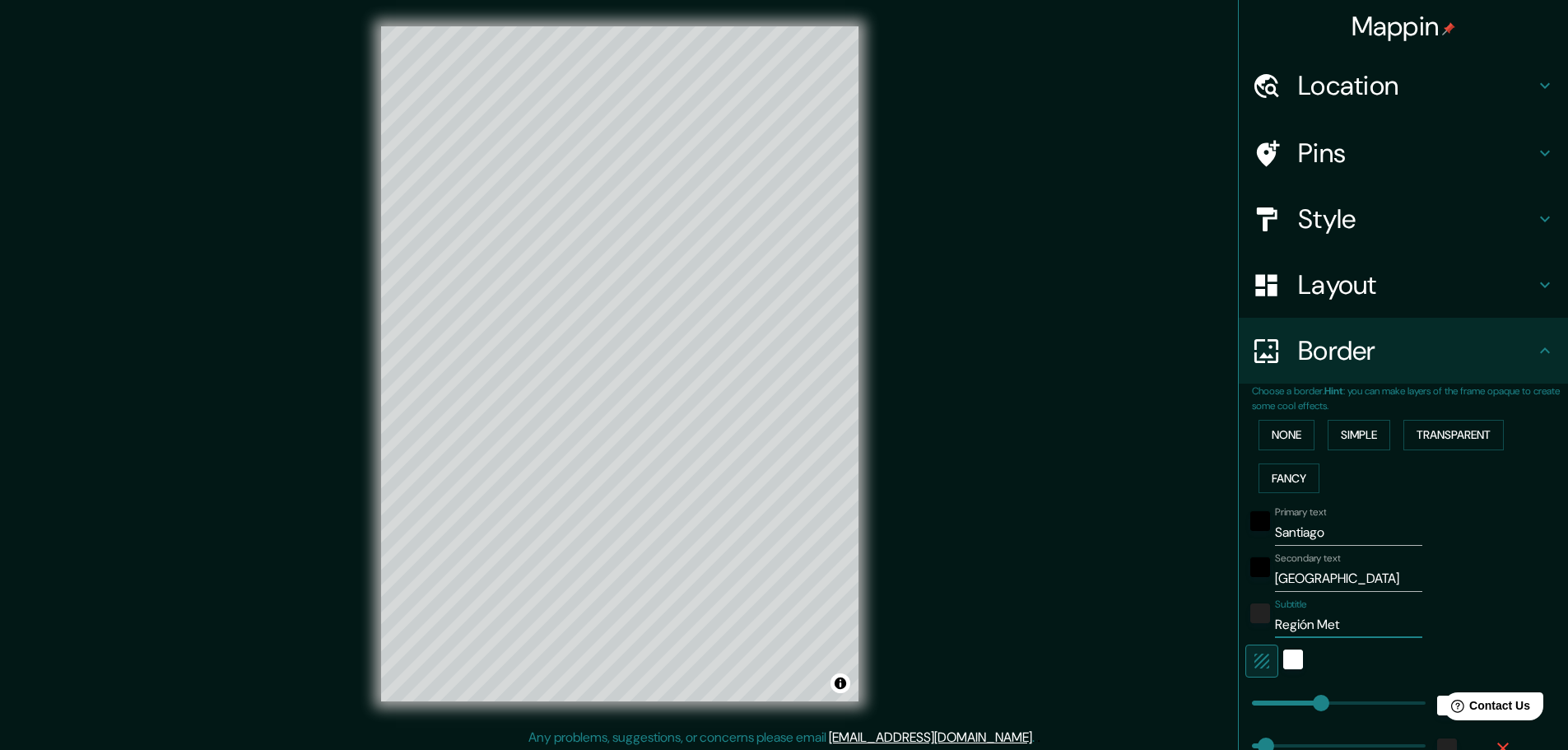
type input "46"
type input "23"
type input "Región Metr"
type input "46"
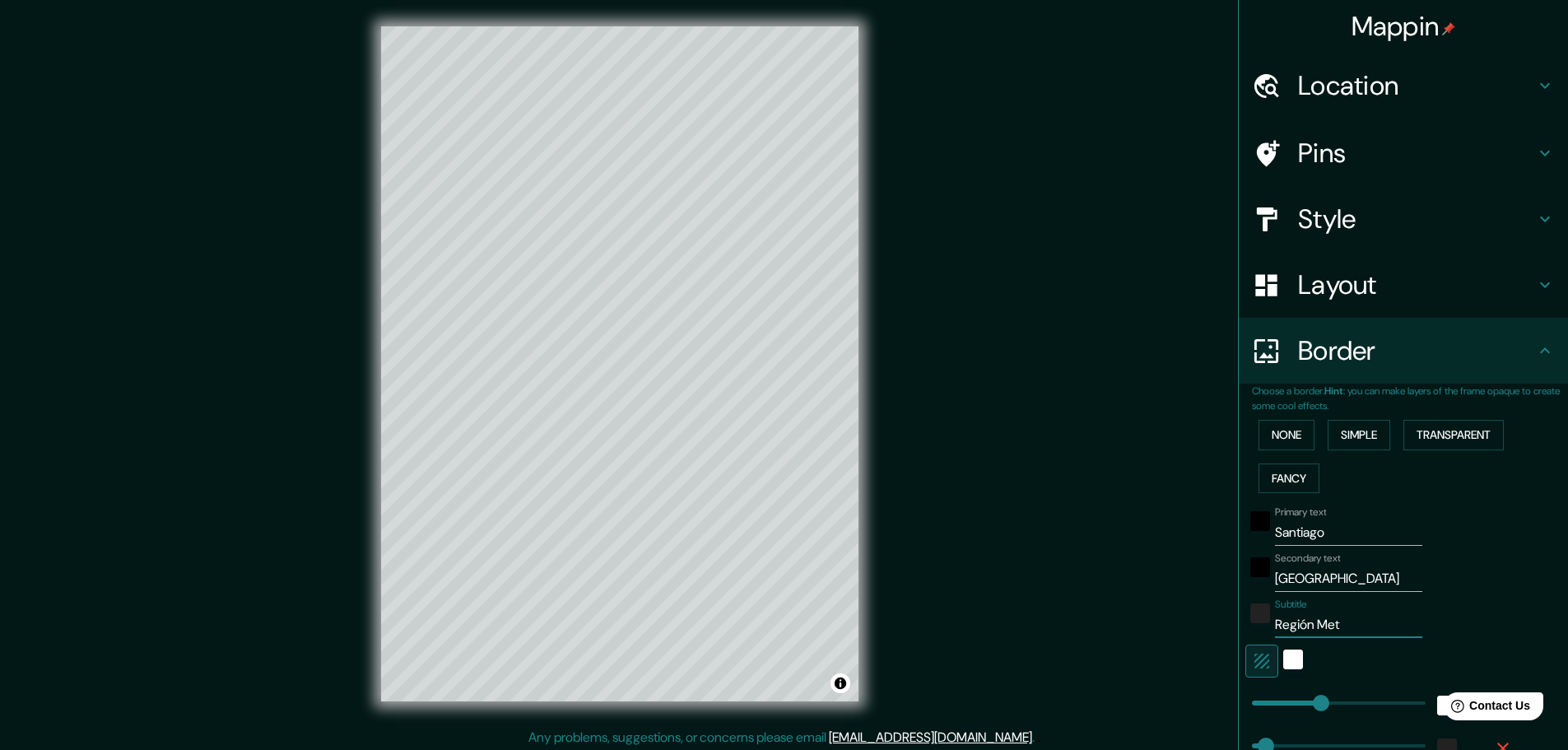
type input "46"
type input "23"
type input "Región Metro"
type input "46"
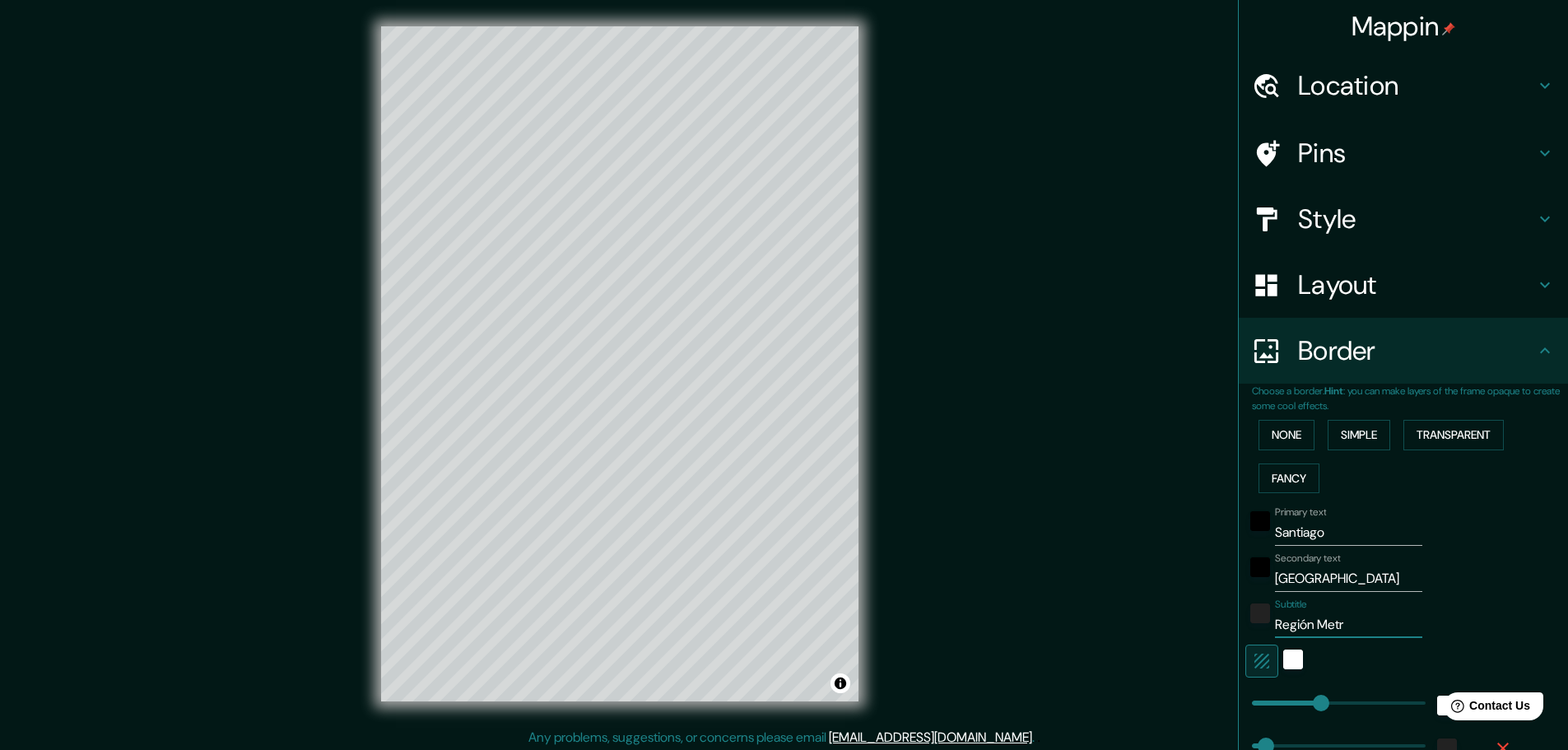
type input "23"
type input "Región Metrop"
type input "46"
type input "23"
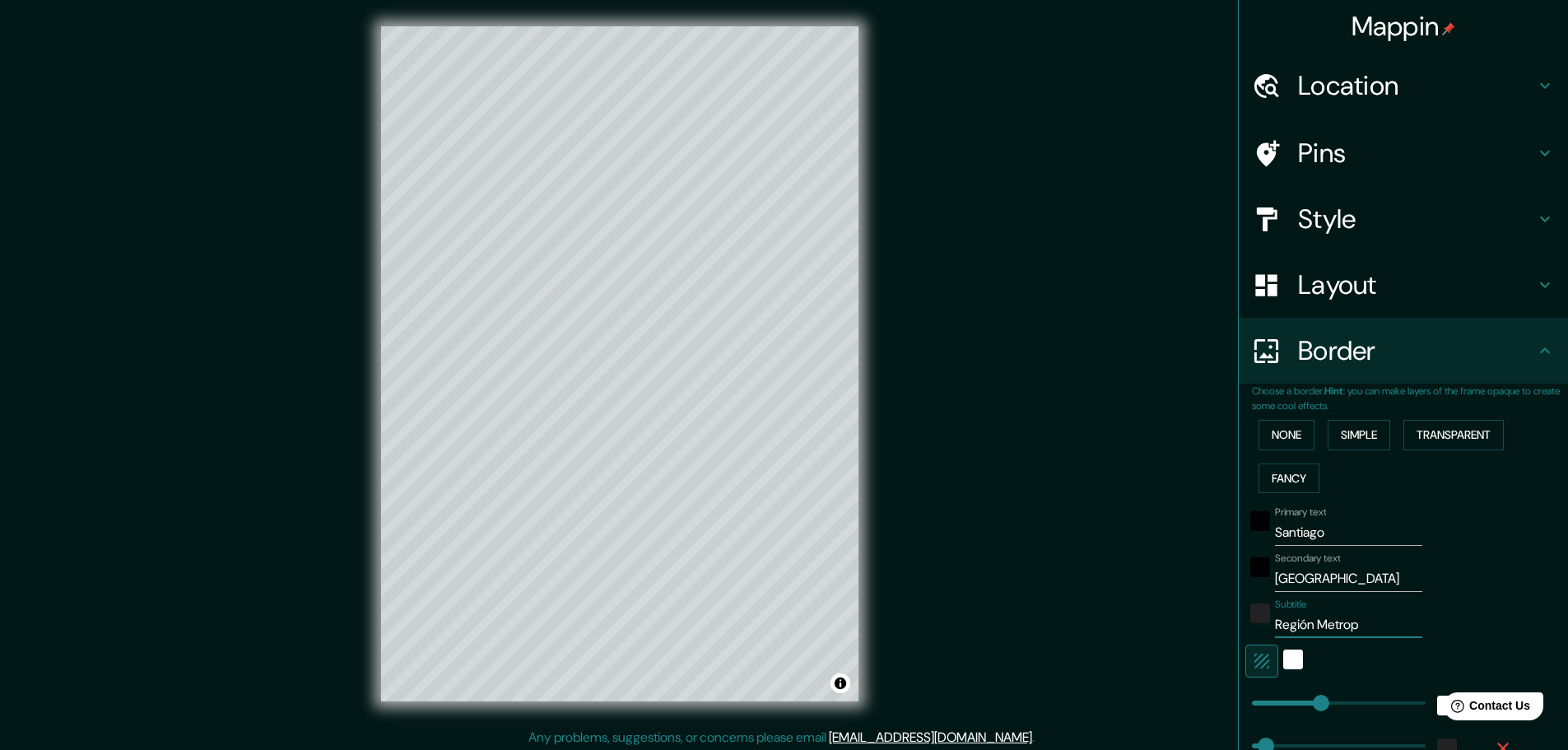
type input "Región Metropo"
type input "46"
type input "23"
type input "Región Metropol"
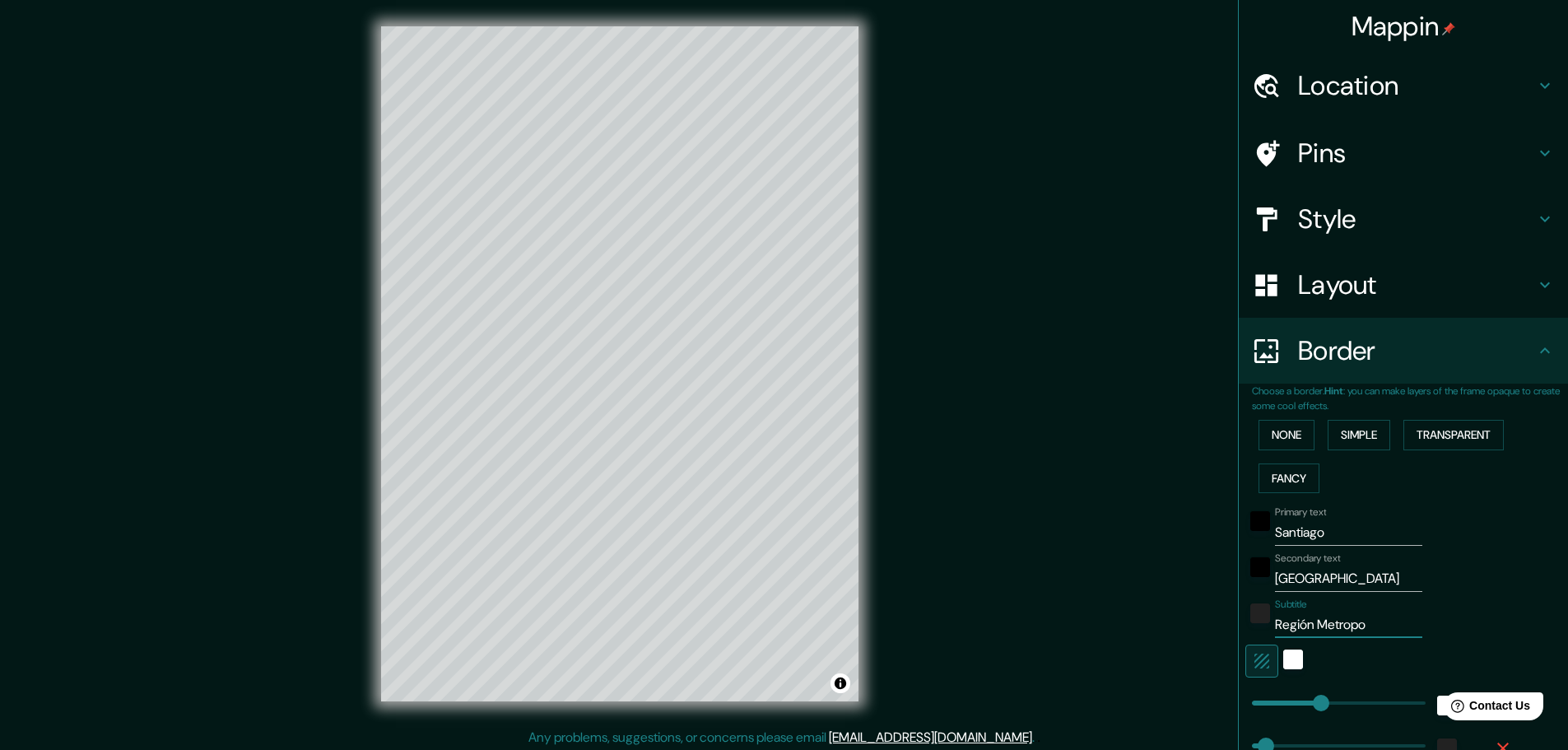
type input "46"
type input "23"
type input "Región [GEOGRAPHIC_DATA]"
type input "46"
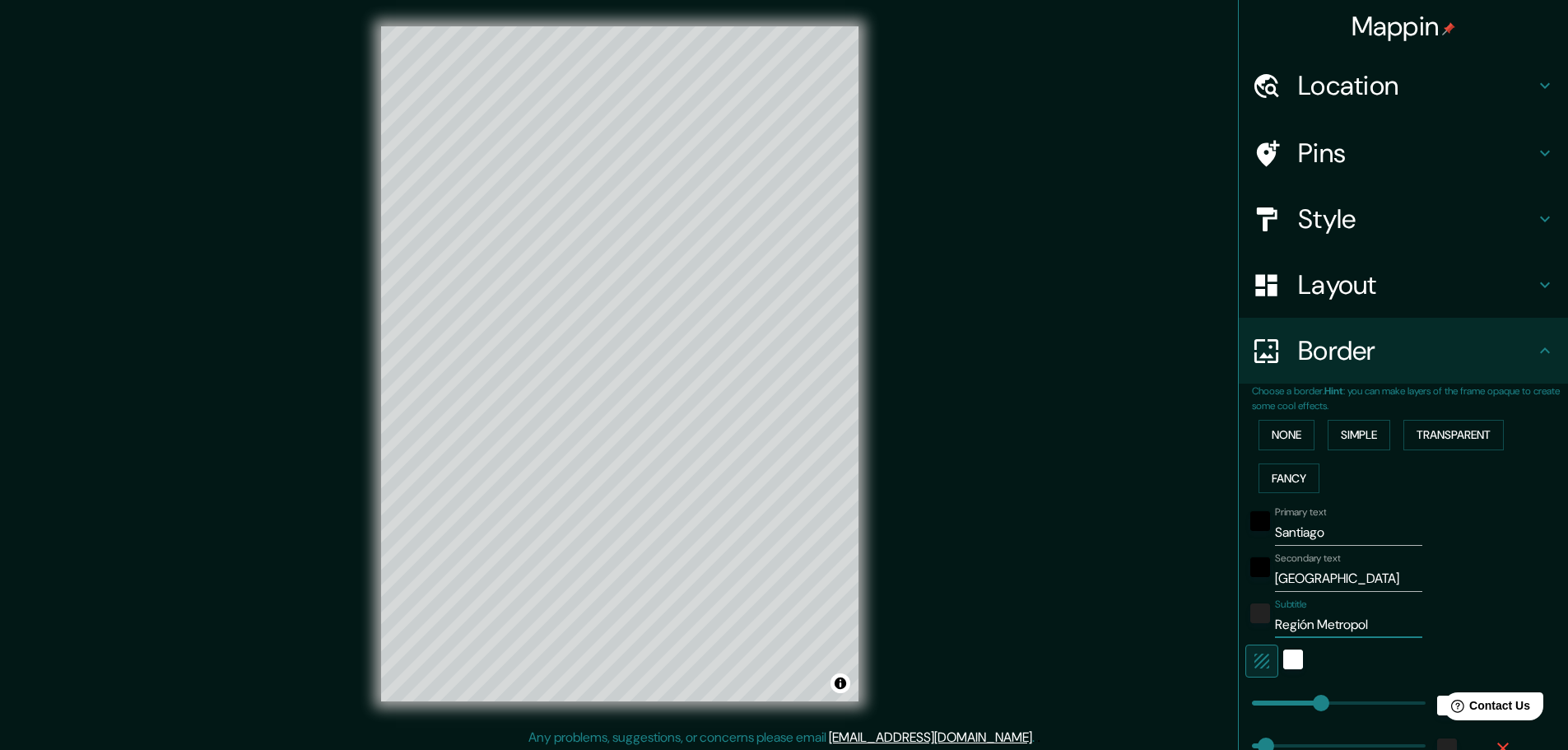
type input "46"
type input "23"
type input "Región Metropolit"
type input "46"
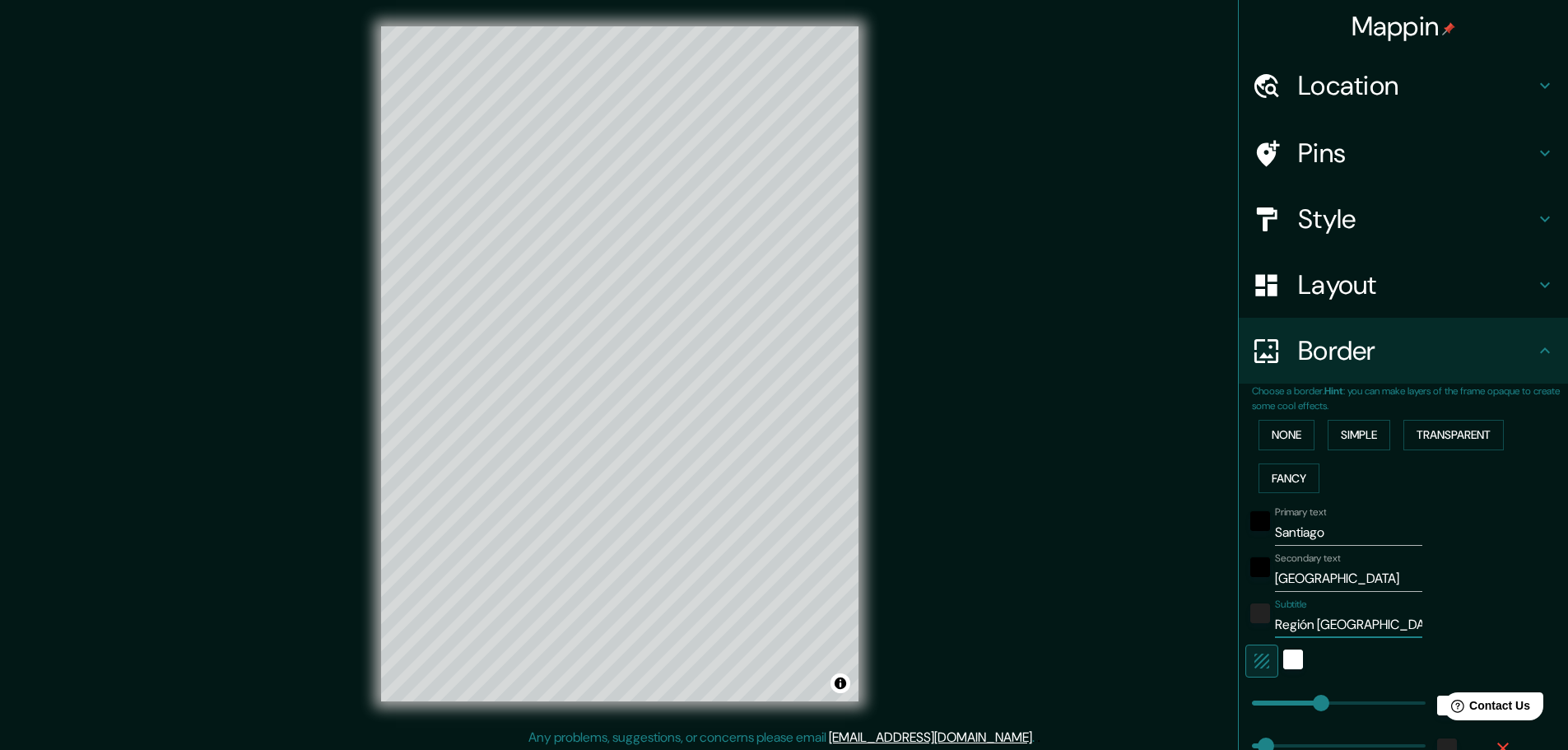
type input "23"
type input "Región Metropolita"
type input "46"
type input "23"
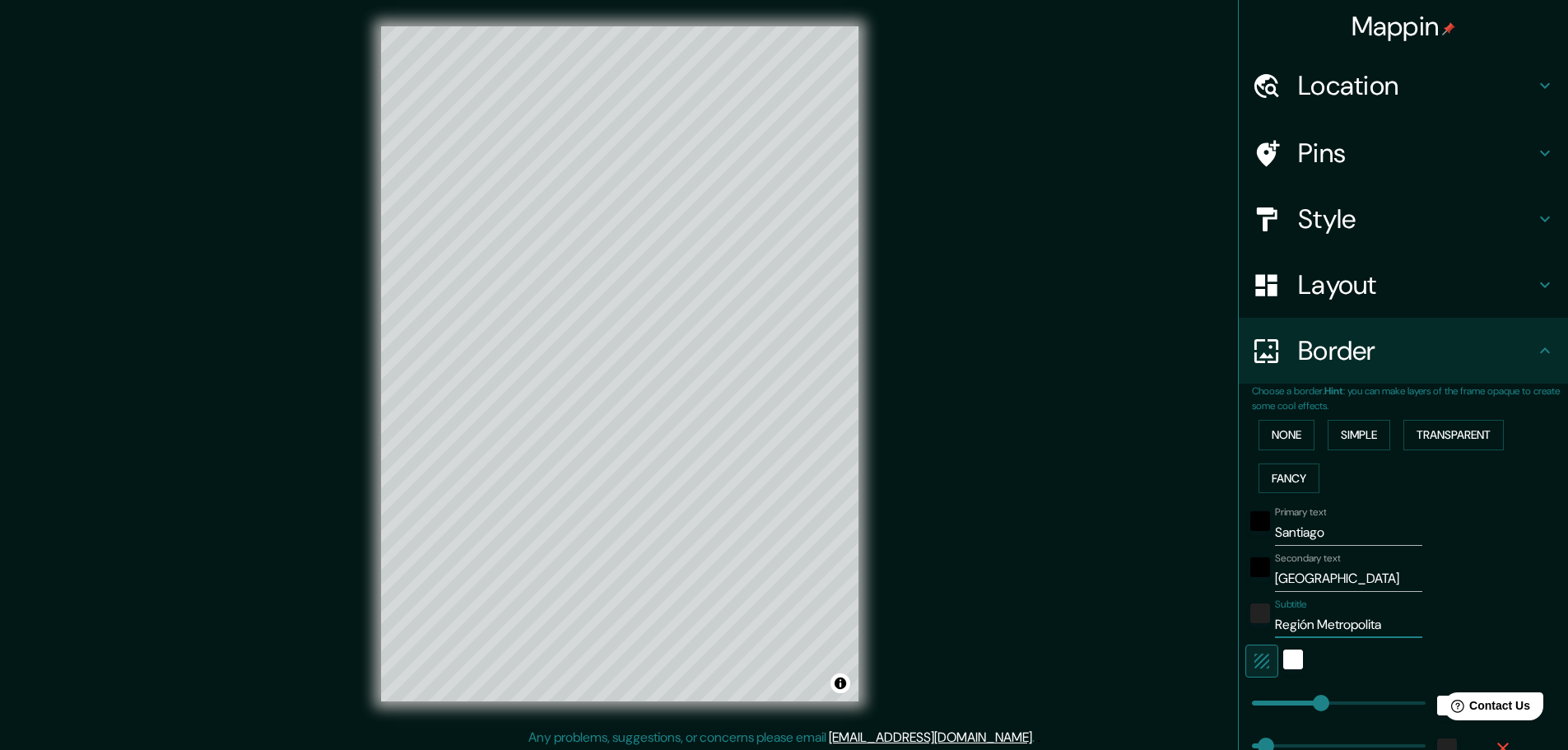
type input "[GEOGRAPHIC_DATA]"
type input "46"
type input "23"
type input "[GEOGRAPHIC_DATA]"
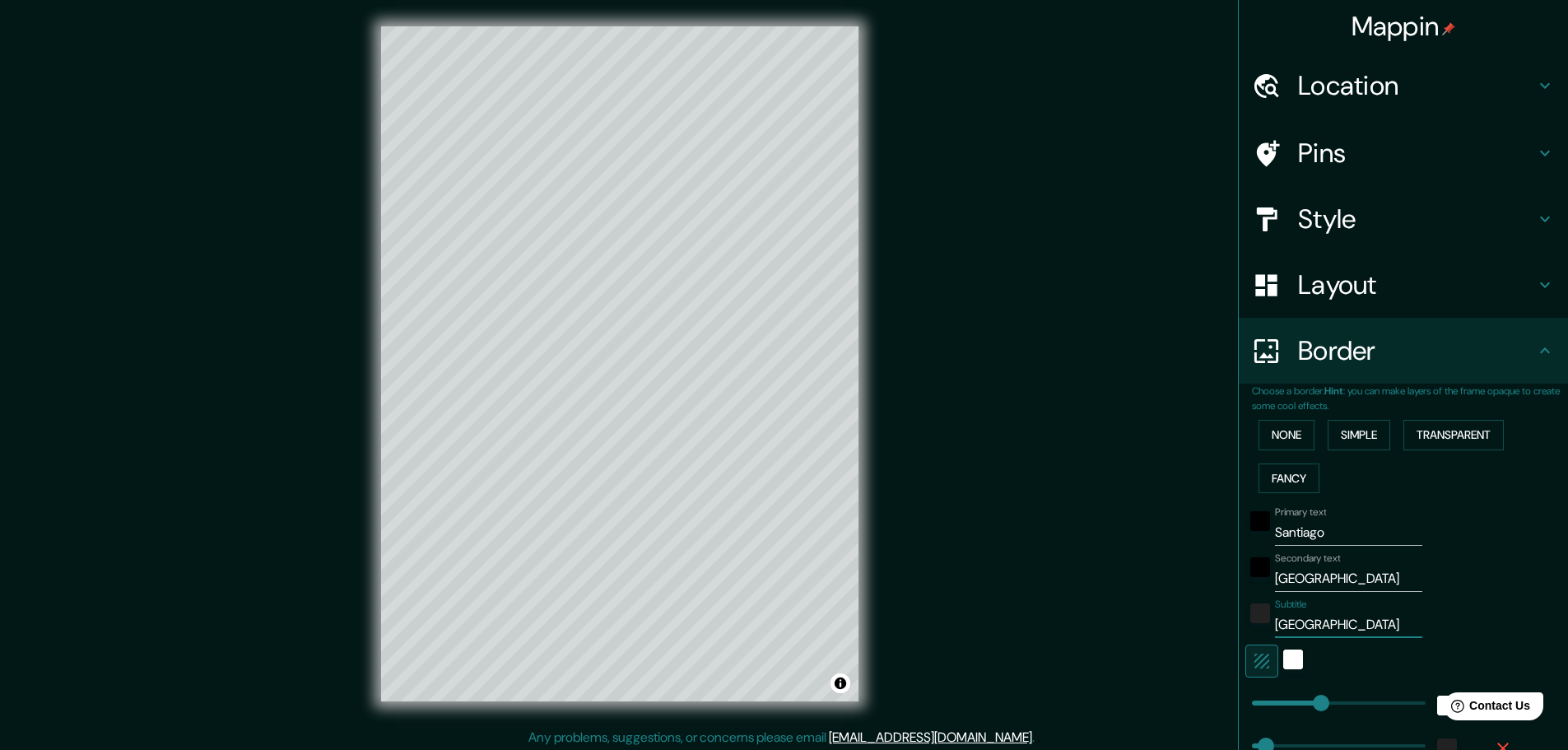
type input "46"
type input "23"
type input "[GEOGRAPHIC_DATA]"
click at [1479, 588] on div "Secondary text [GEOGRAPHIC_DATA]" at bounding box center [1381, 573] width 270 height 39
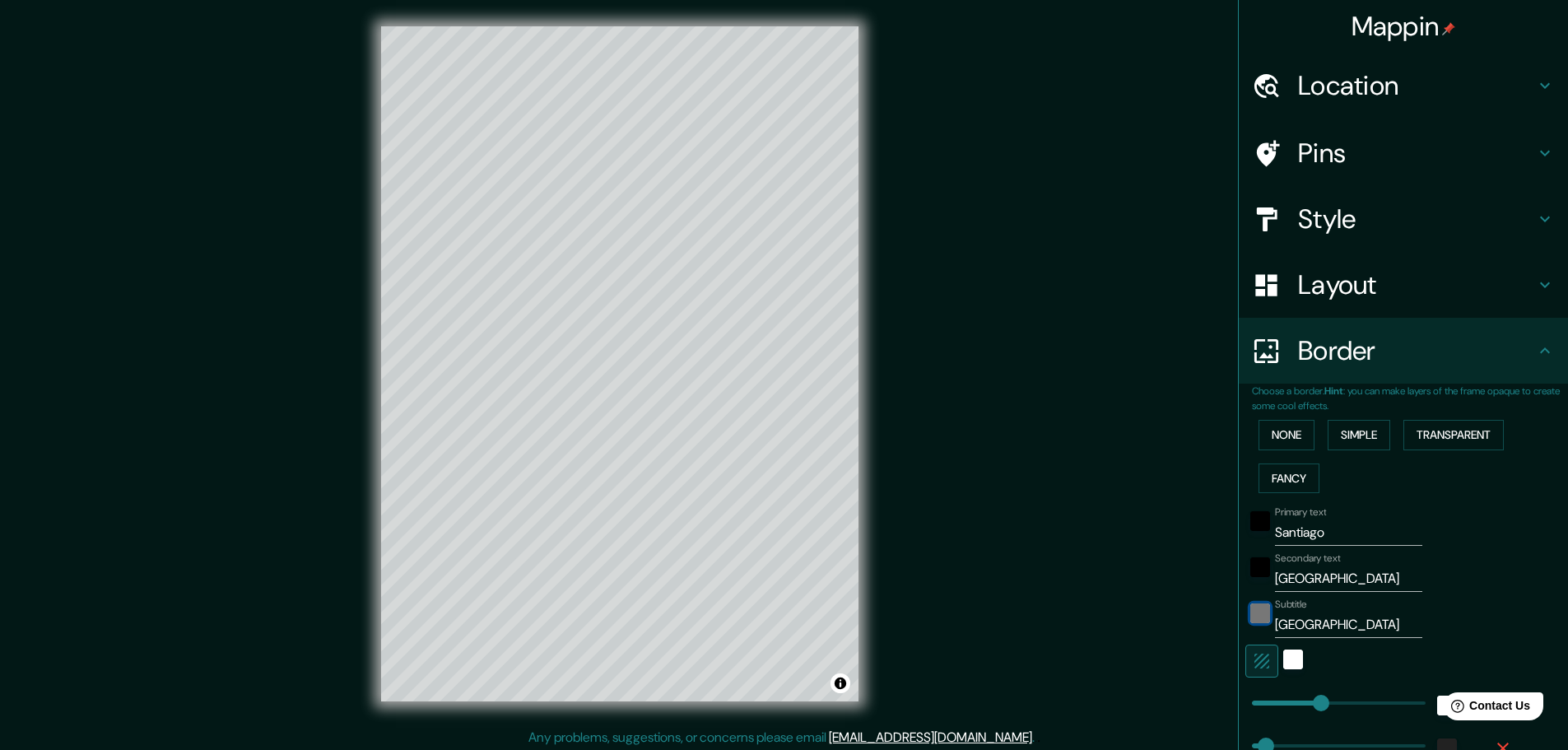
click at [1250, 606] on div "color-222222" at bounding box center [1260, 614] width 20 height 20
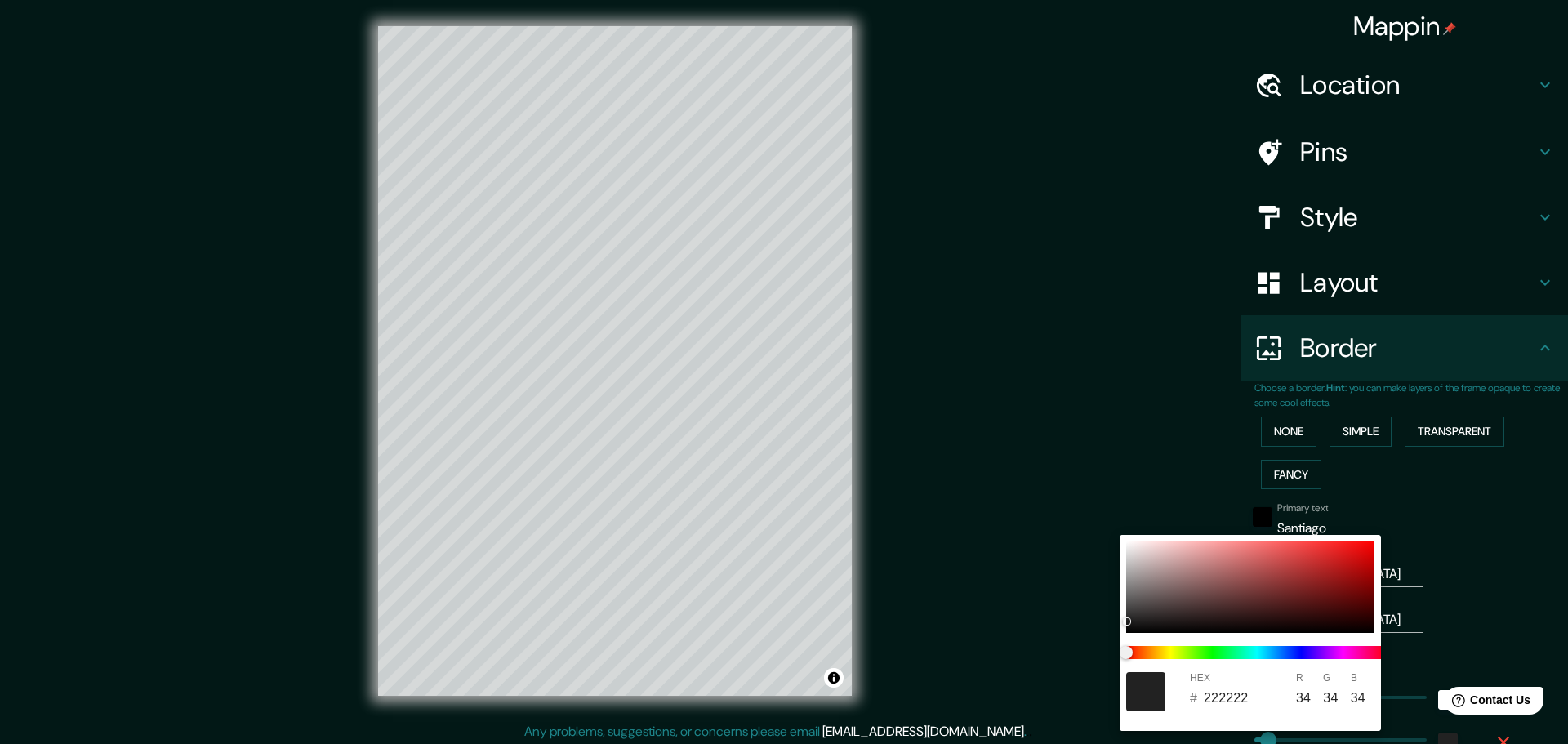
click at [1142, 696] on div at bounding box center [1146, 692] width 39 height 39
type input "46"
type input "23"
type input "070707"
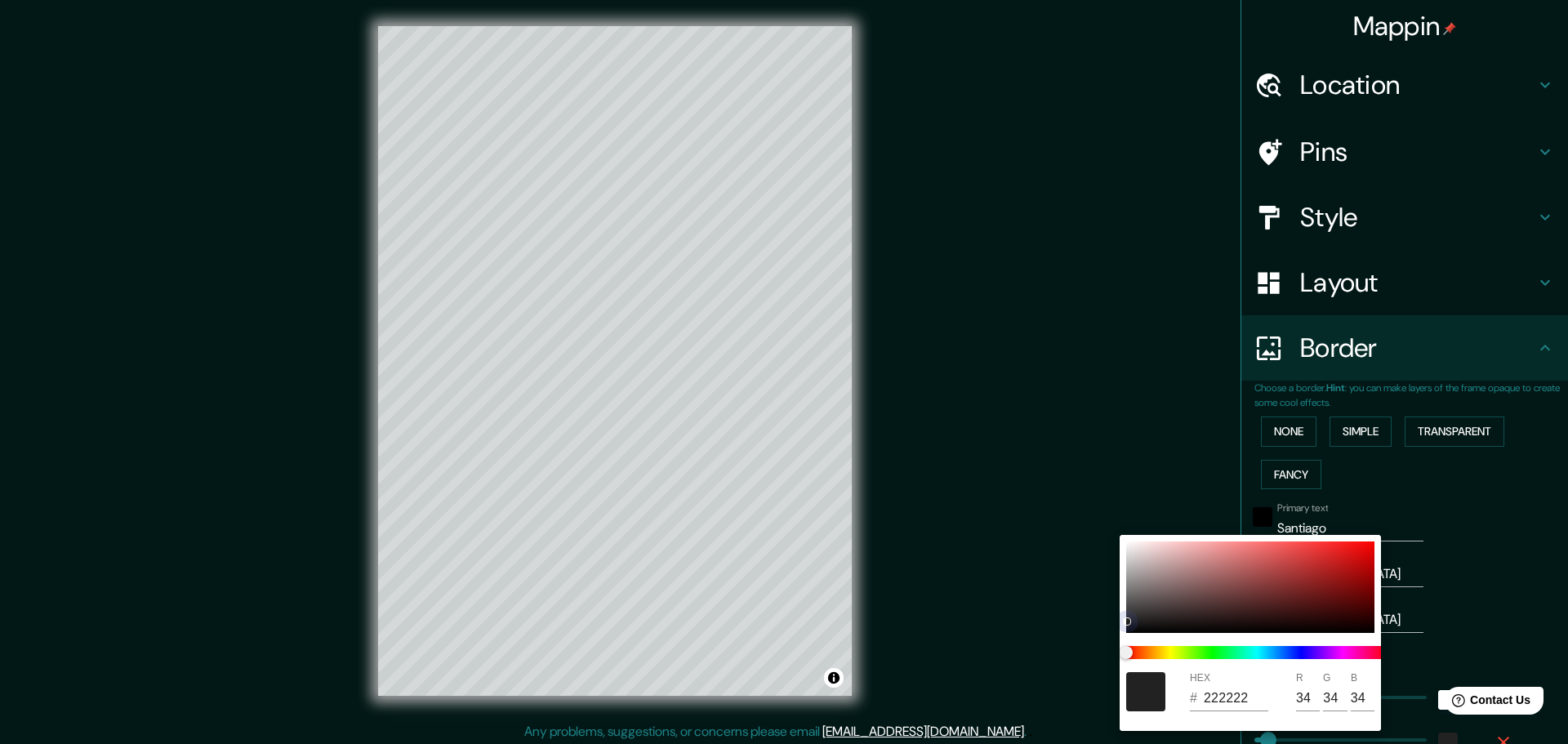
type input "7"
type input "46"
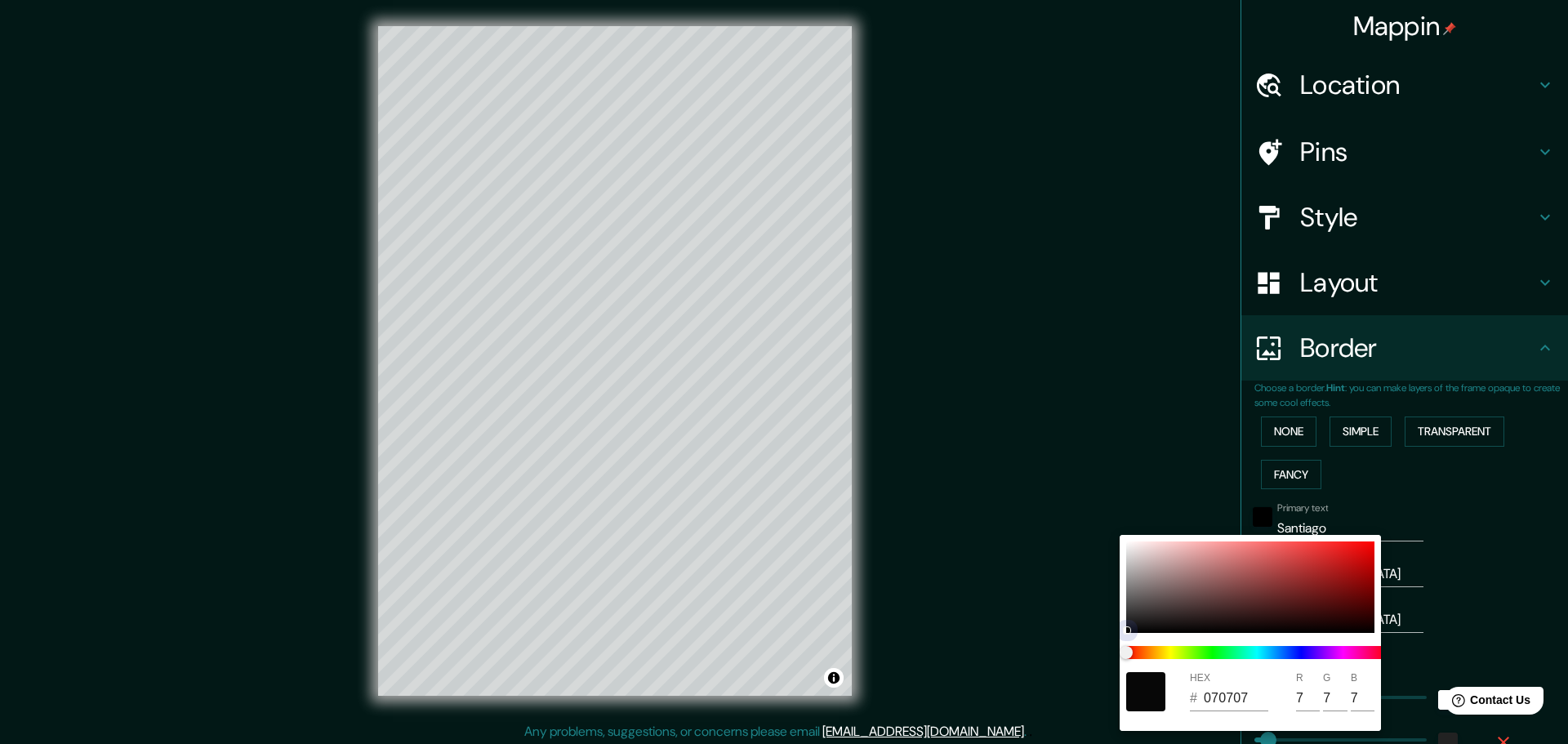
type input "23"
type input "46"
type input "23"
drag, startPoint x: 1158, startPoint y: 612, endPoint x: 1137, endPoint y: 630, distance: 27.7
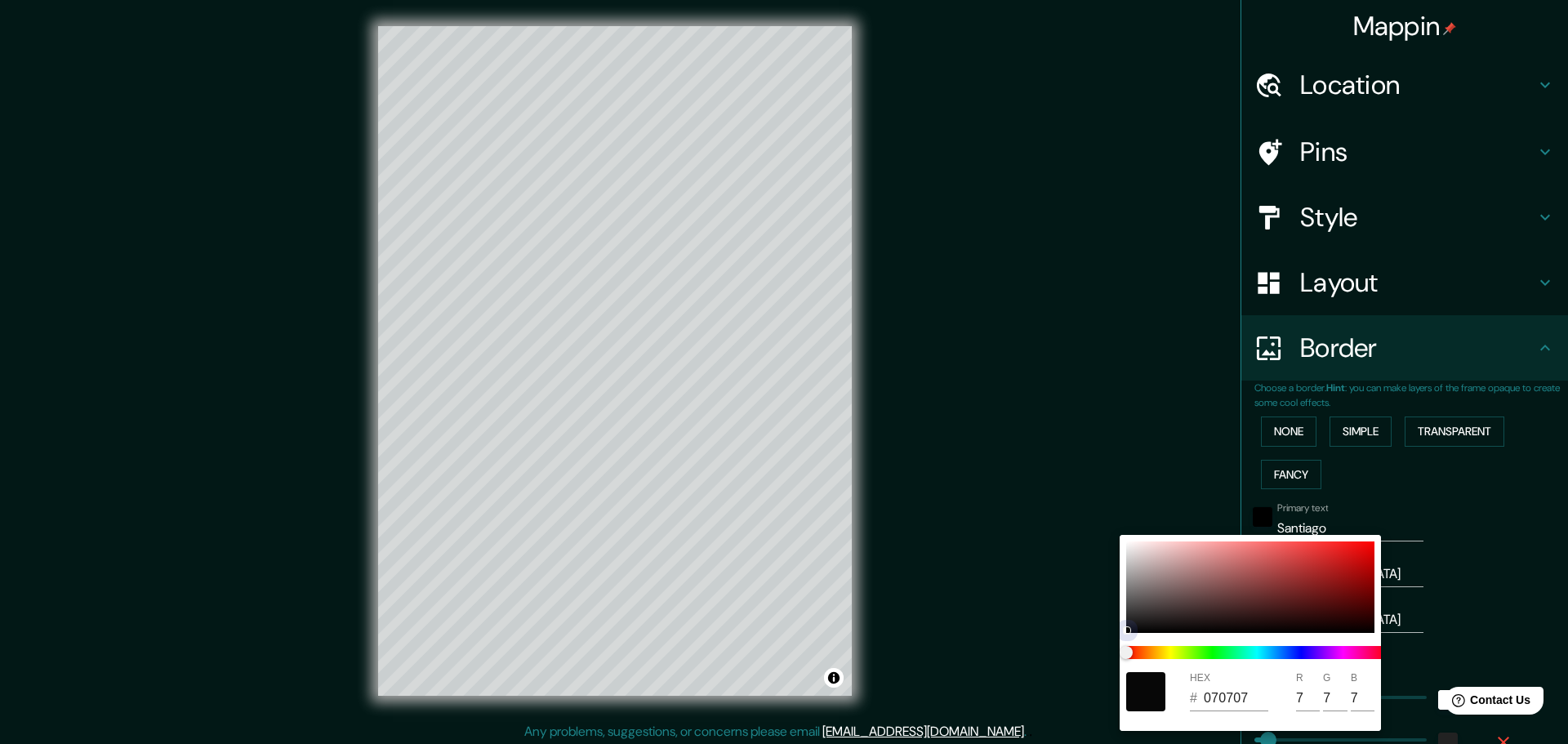
click at [1137, 630] on div at bounding box center [1250, 587] width 248 height 92
type input "46"
type input "23"
click at [1214, 456] on div at bounding box center [784, 372] width 1568 height 744
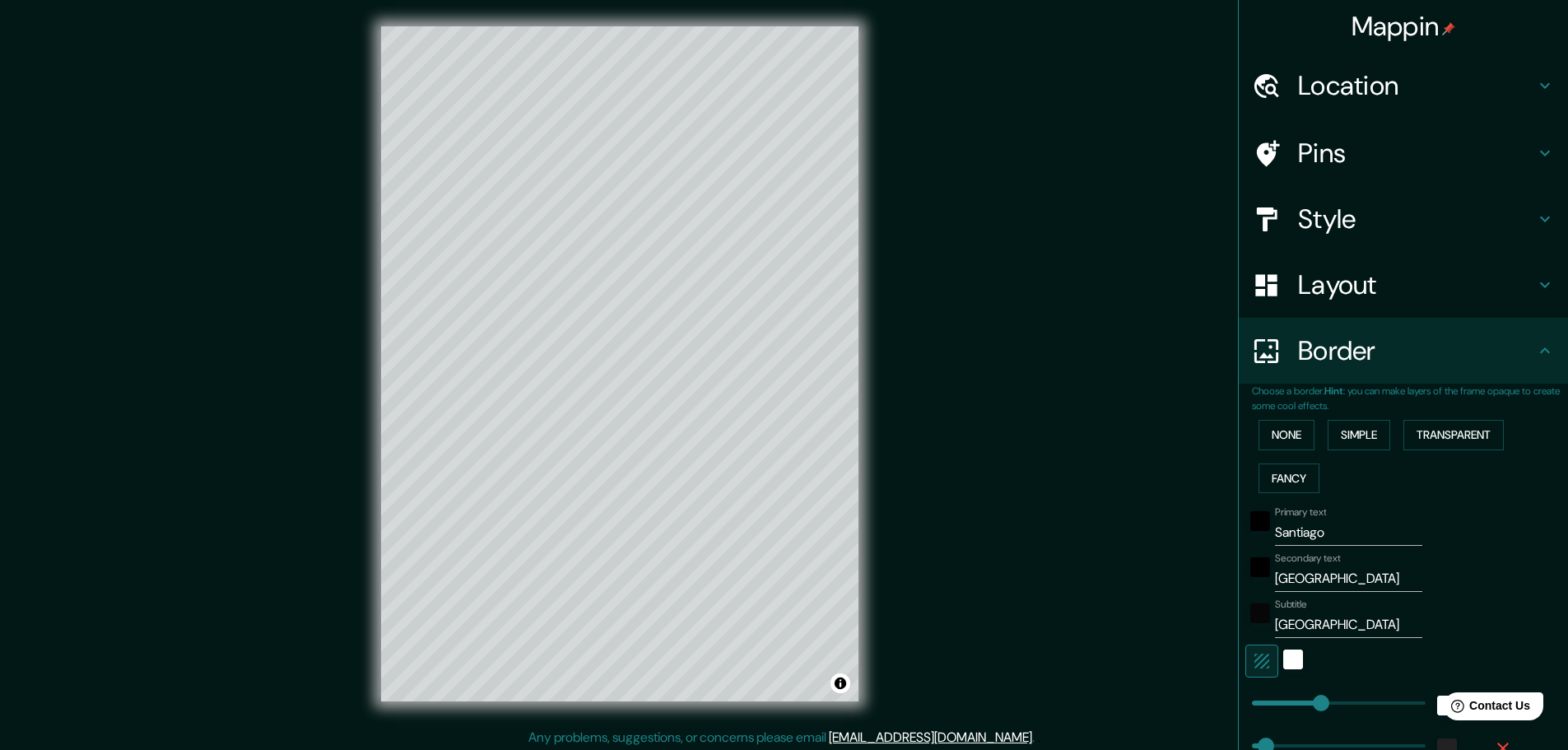
click at [1372, 287] on h4 "Layout" at bounding box center [1417, 285] width 237 height 33
type input "46"
type input "23"
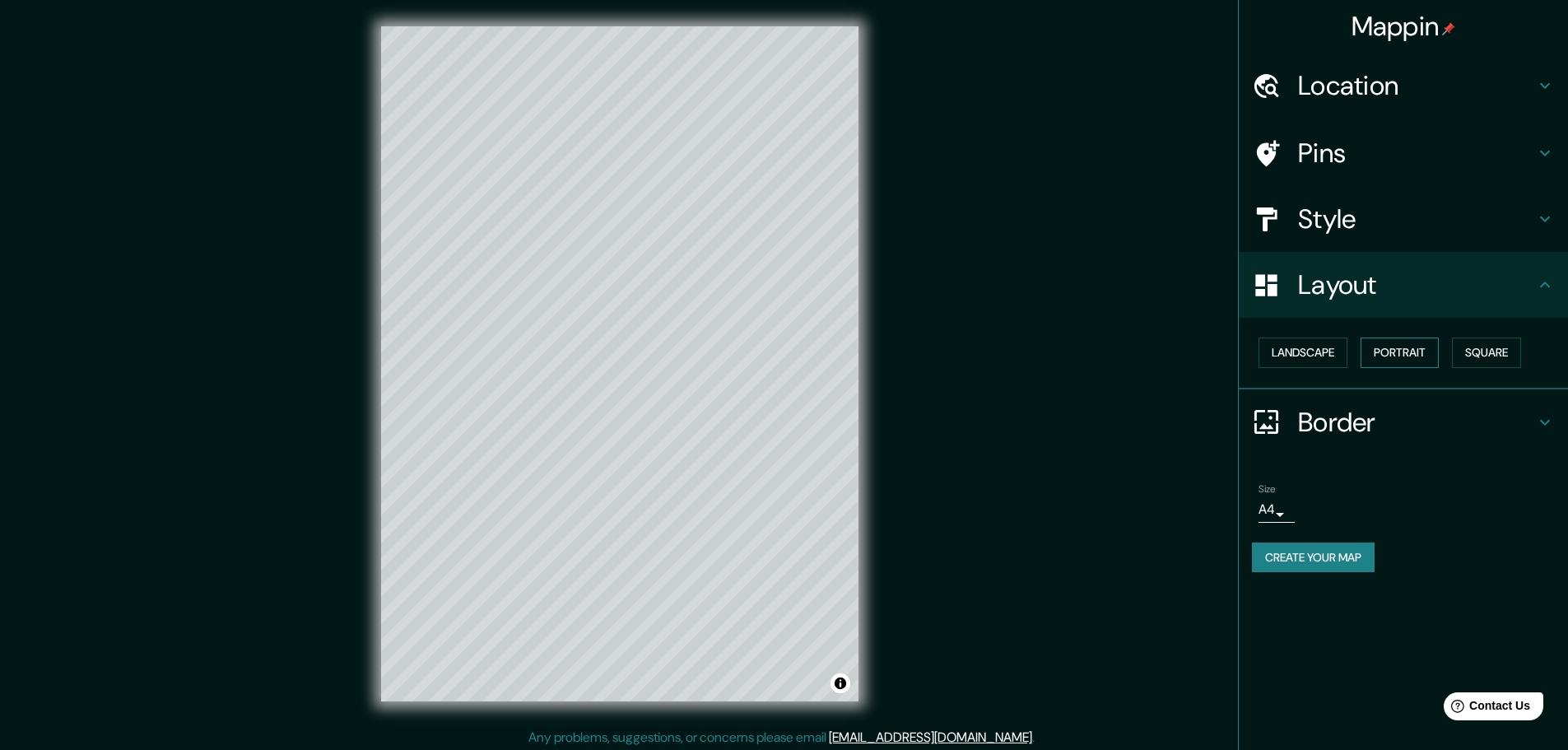
click at [1395, 349] on button "Portrait" at bounding box center [1400, 353] width 78 height 30
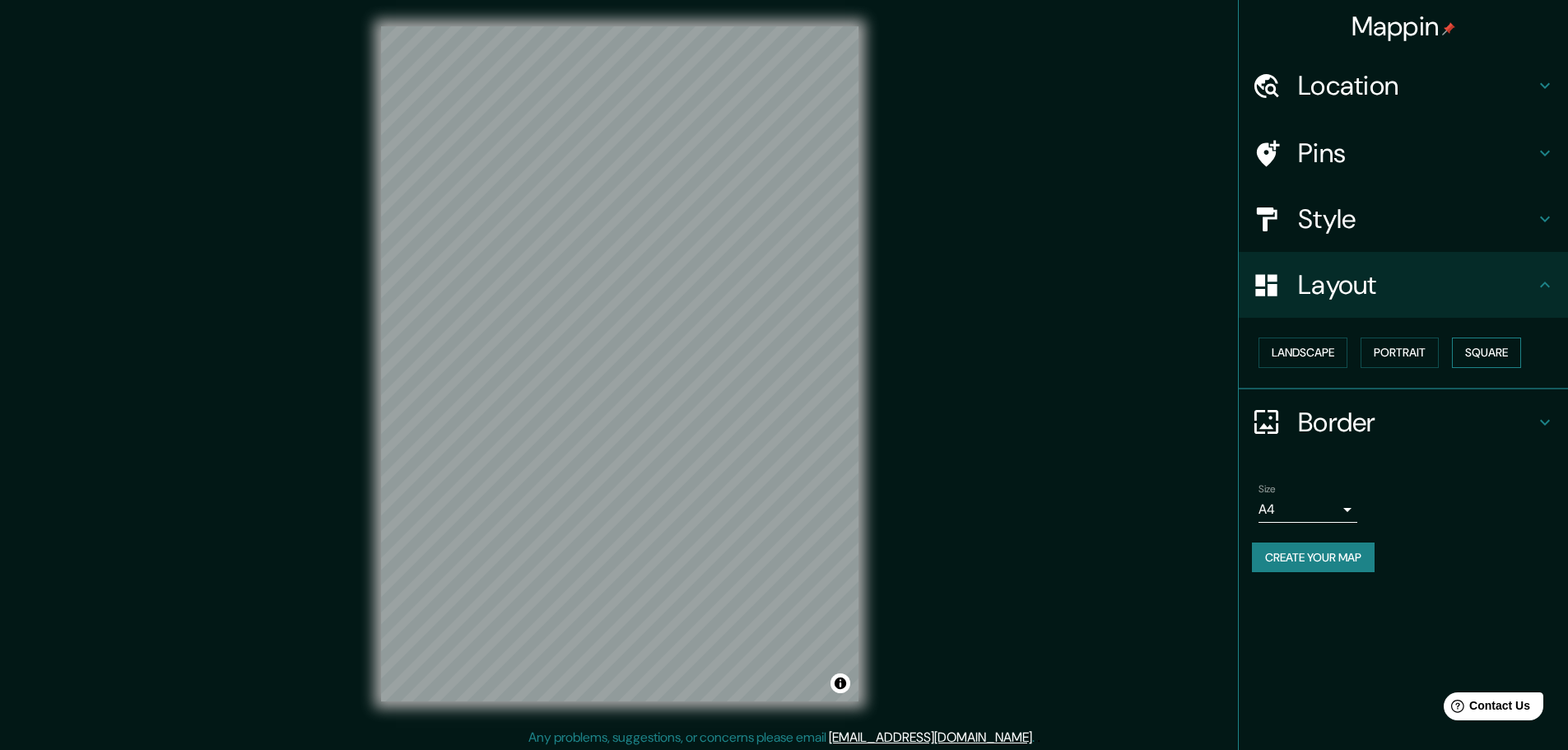
click at [1496, 349] on button "Square" at bounding box center [1487, 353] width 69 height 30
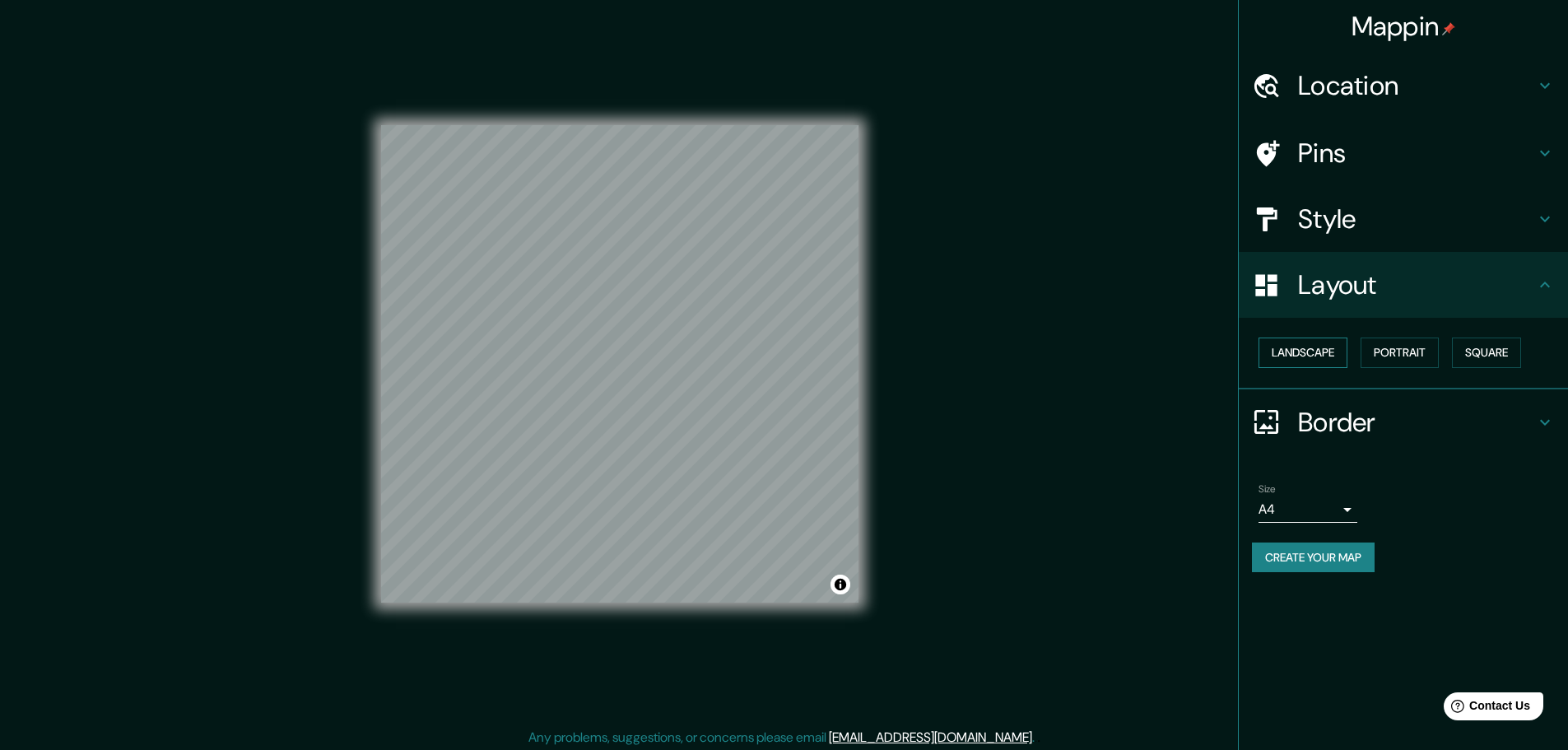
click at [1301, 356] on button "Landscape" at bounding box center [1303, 353] width 89 height 30
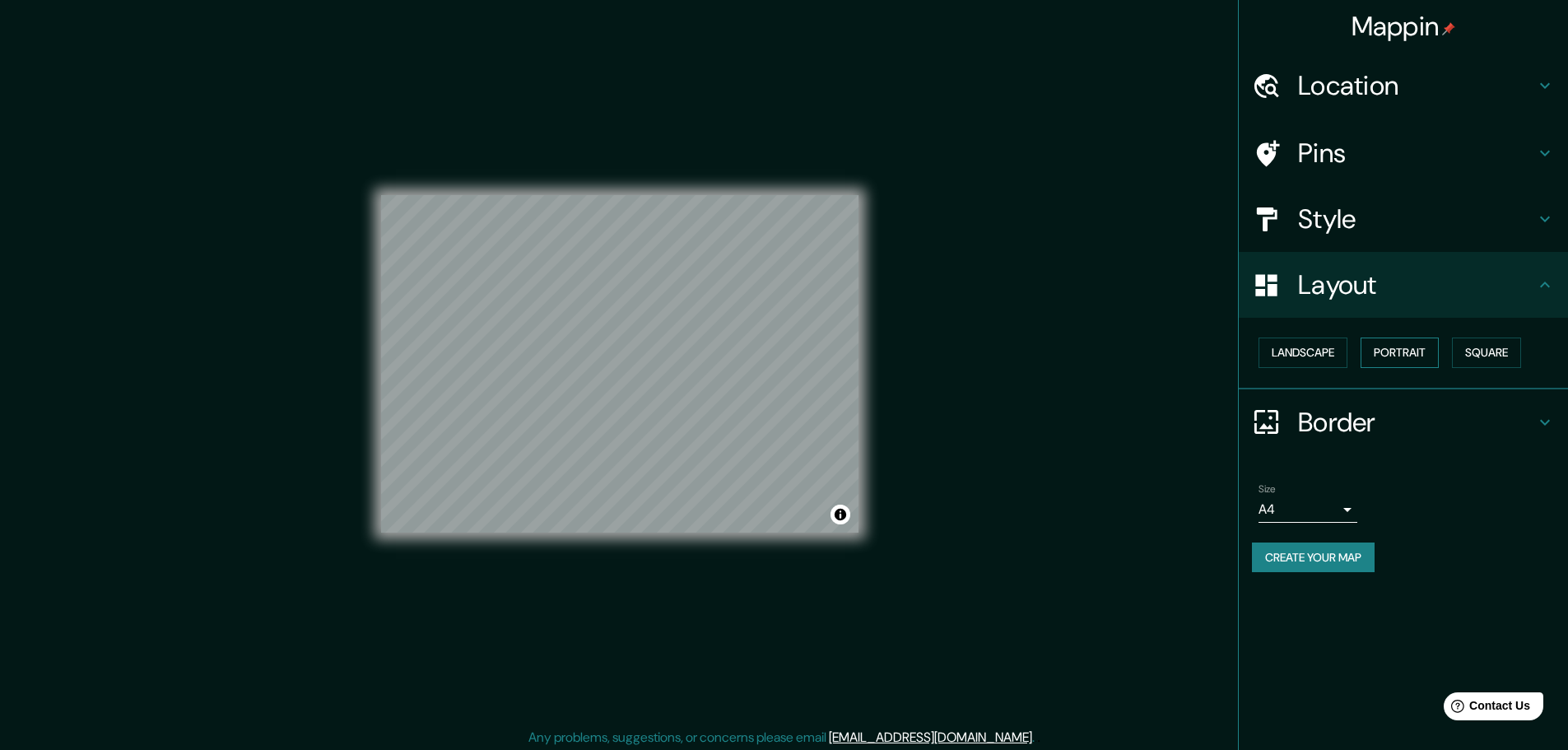
click at [1382, 347] on button "Portrait" at bounding box center [1400, 353] width 78 height 30
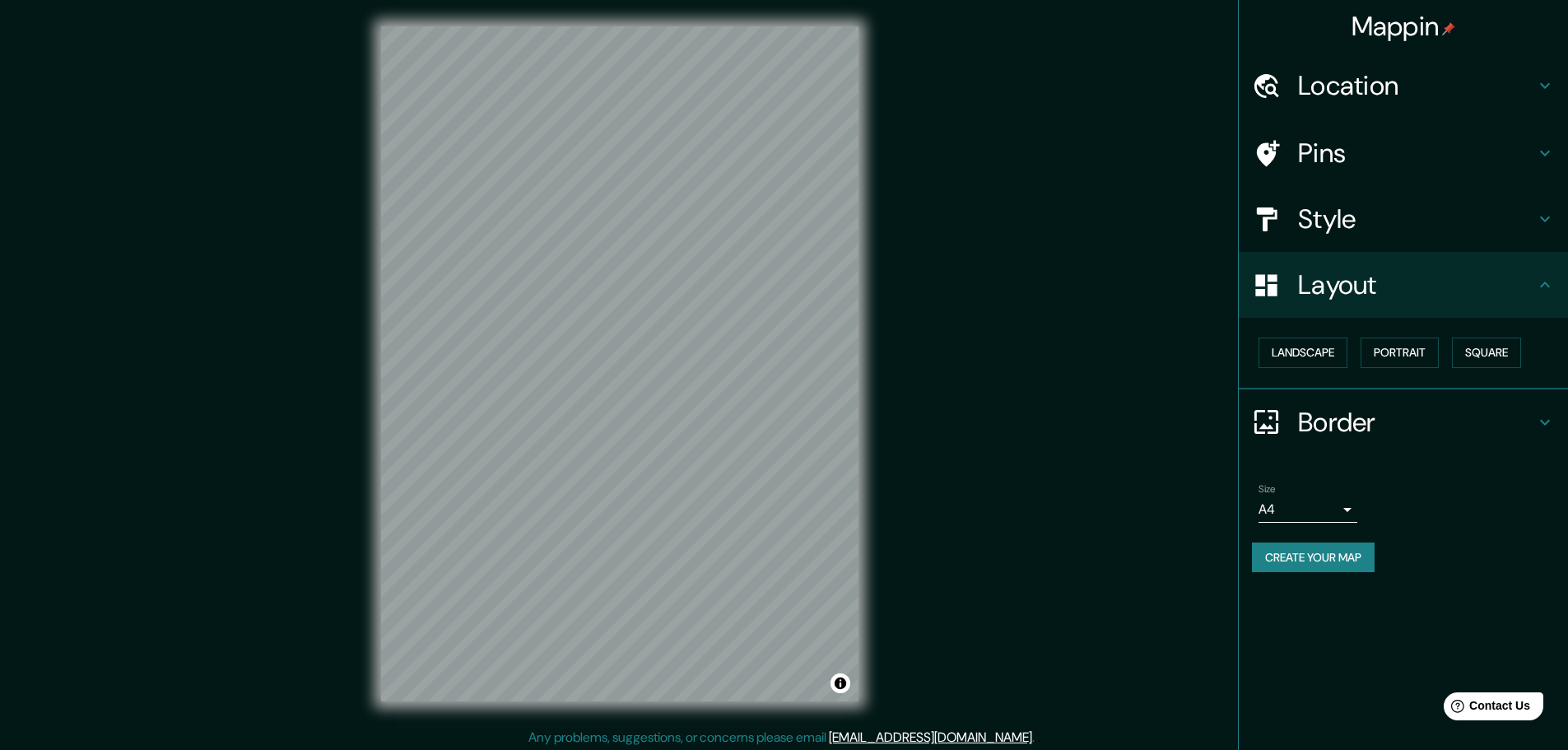
click at [1382, 229] on h4 "Style" at bounding box center [1417, 219] width 237 height 33
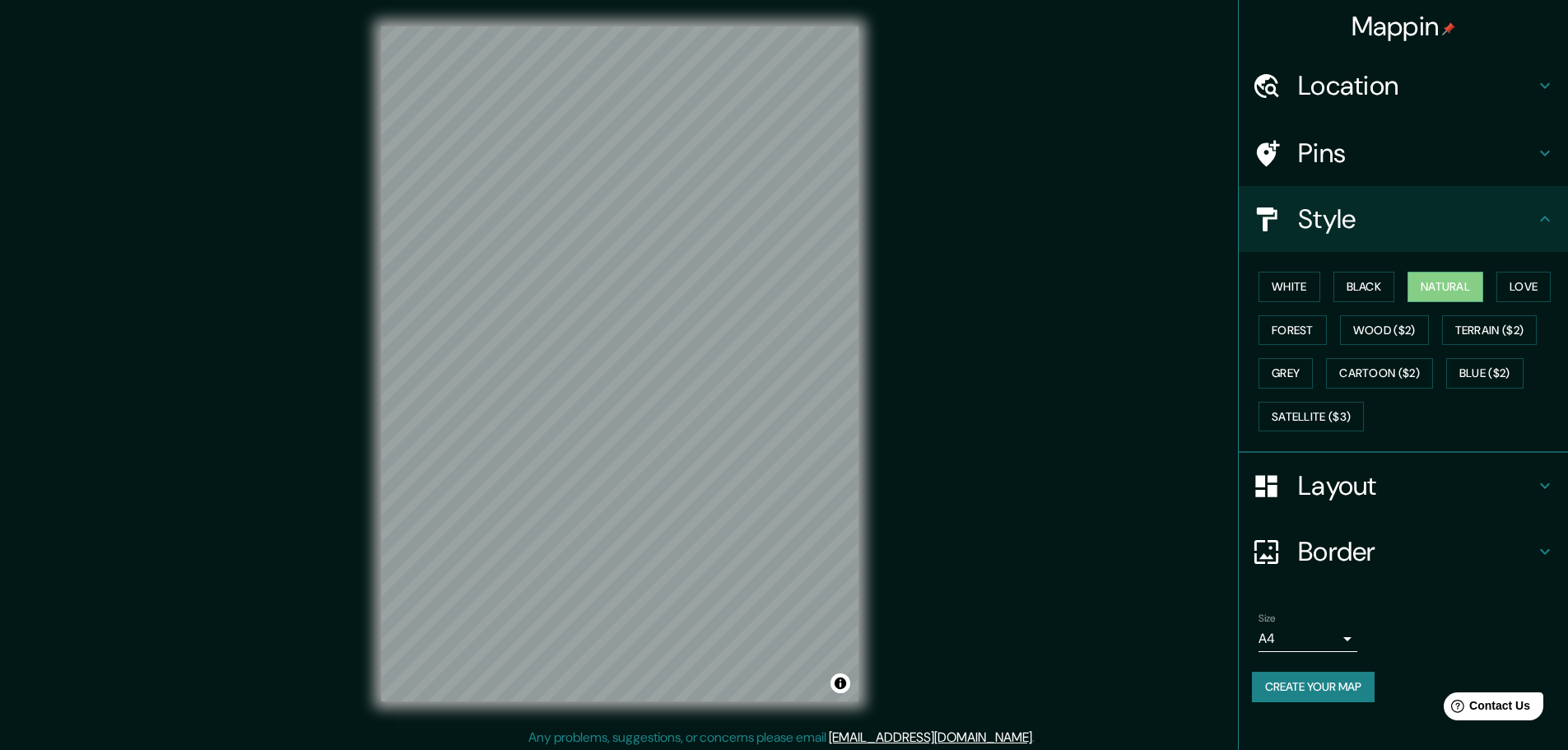
click at [1399, 157] on h4 "Pins" at bounding box center [1417, 153] width 237 height 33
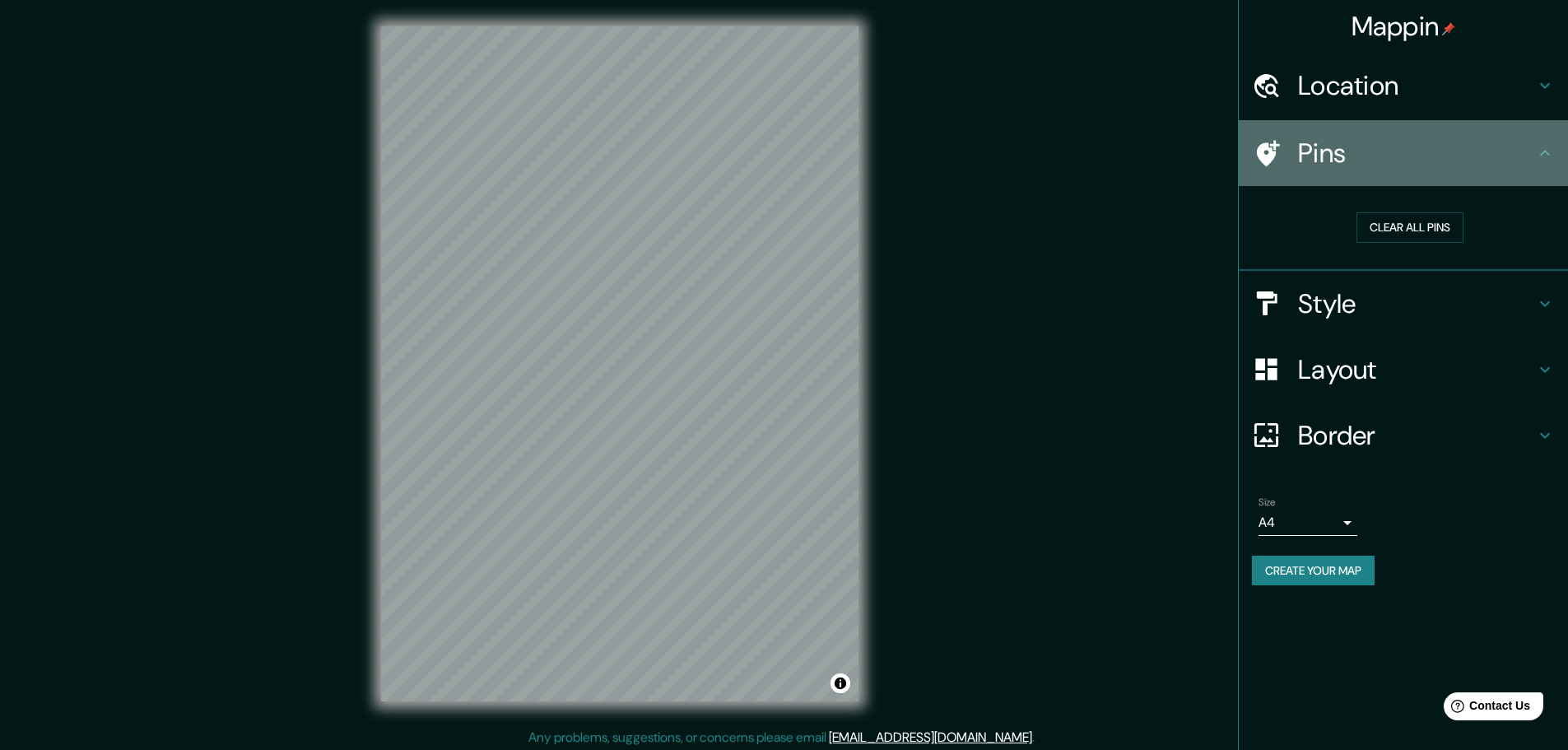
click at [1399, 157] on h4 "Pins" at bounding box center [1417, 153] width 237 height 33
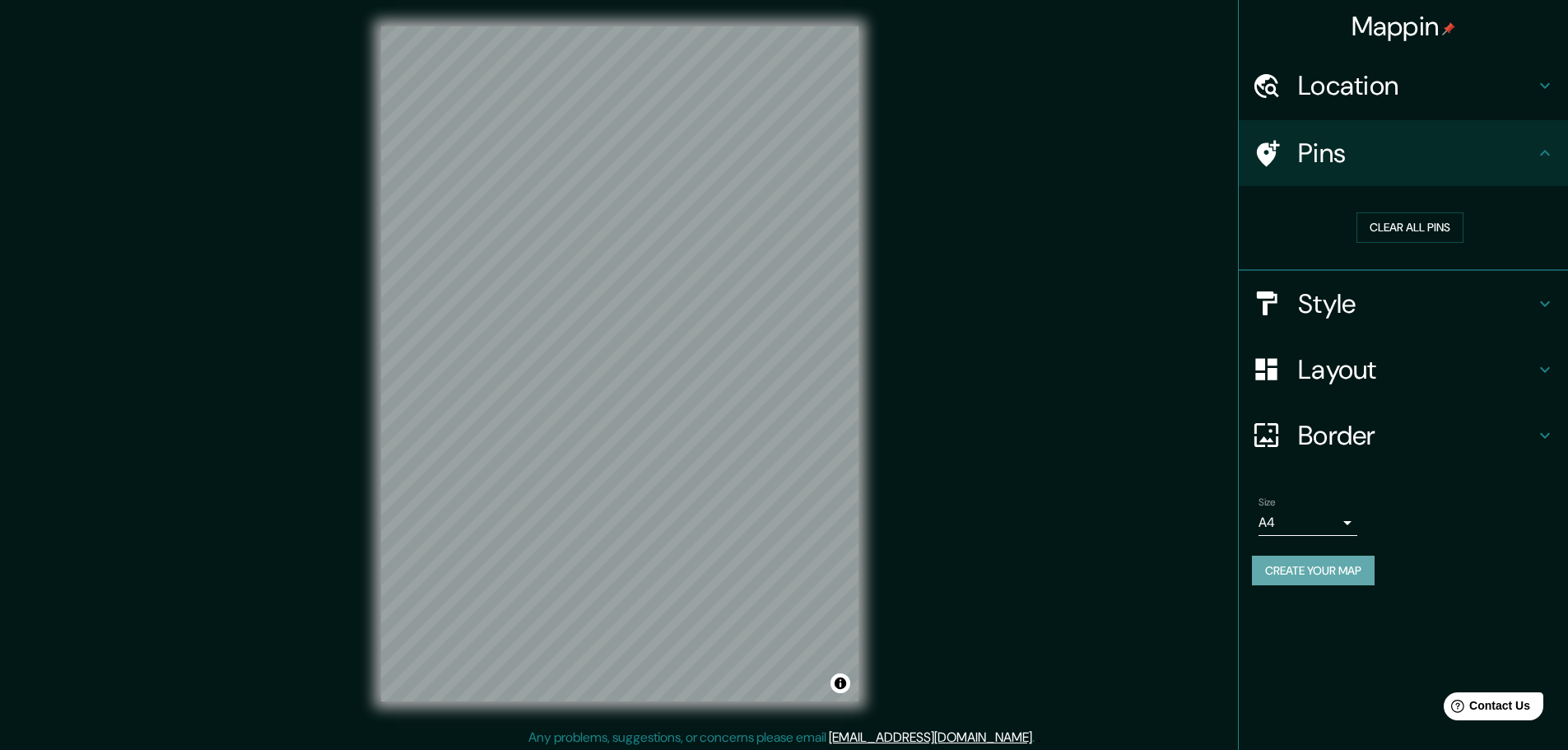
click at [1329, 569] on button "Create your map" at bounding box center [1313, 572] width 123 height 30
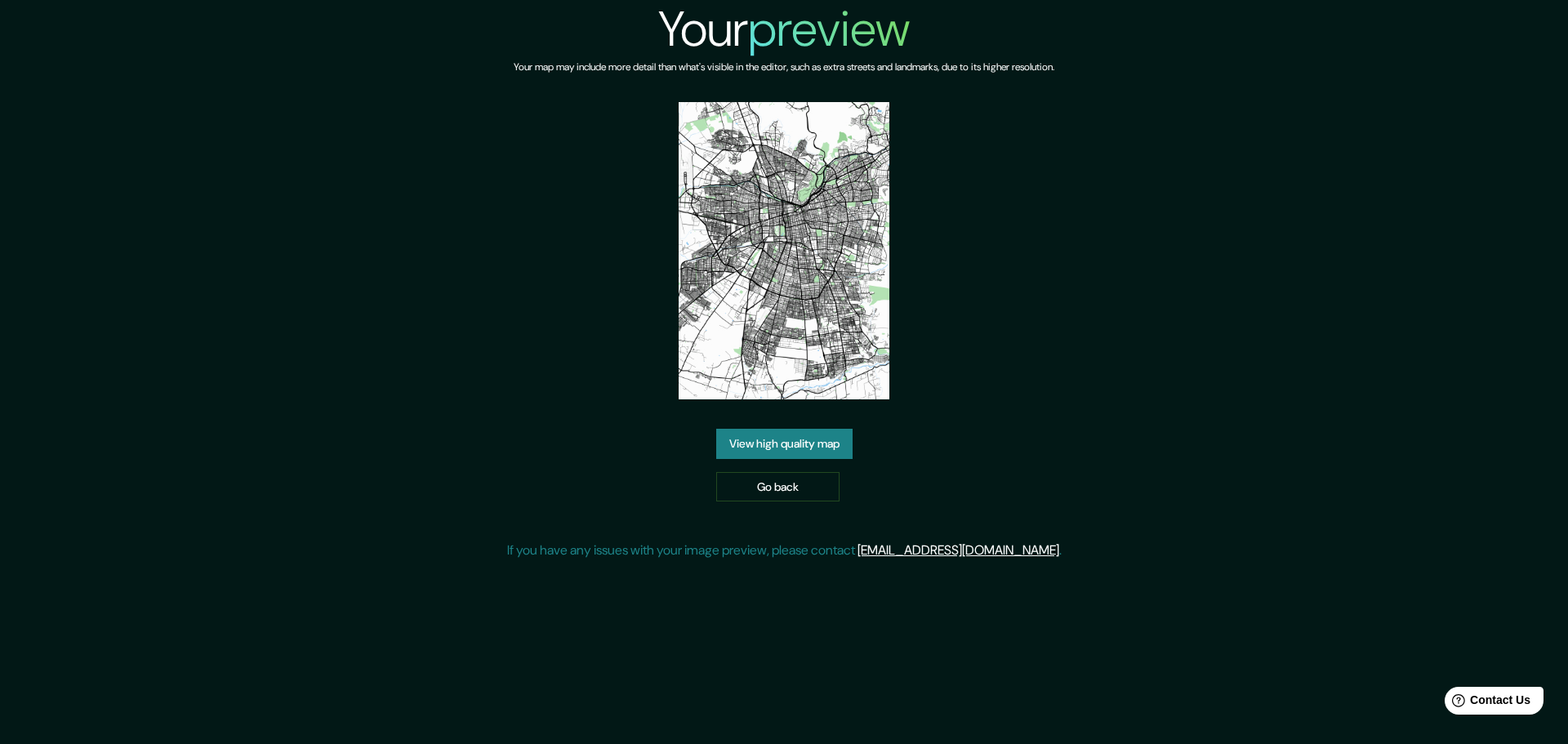
click at [792, 444] on link "View high quality map" at bounding box center [784, 444] width 137 height 30
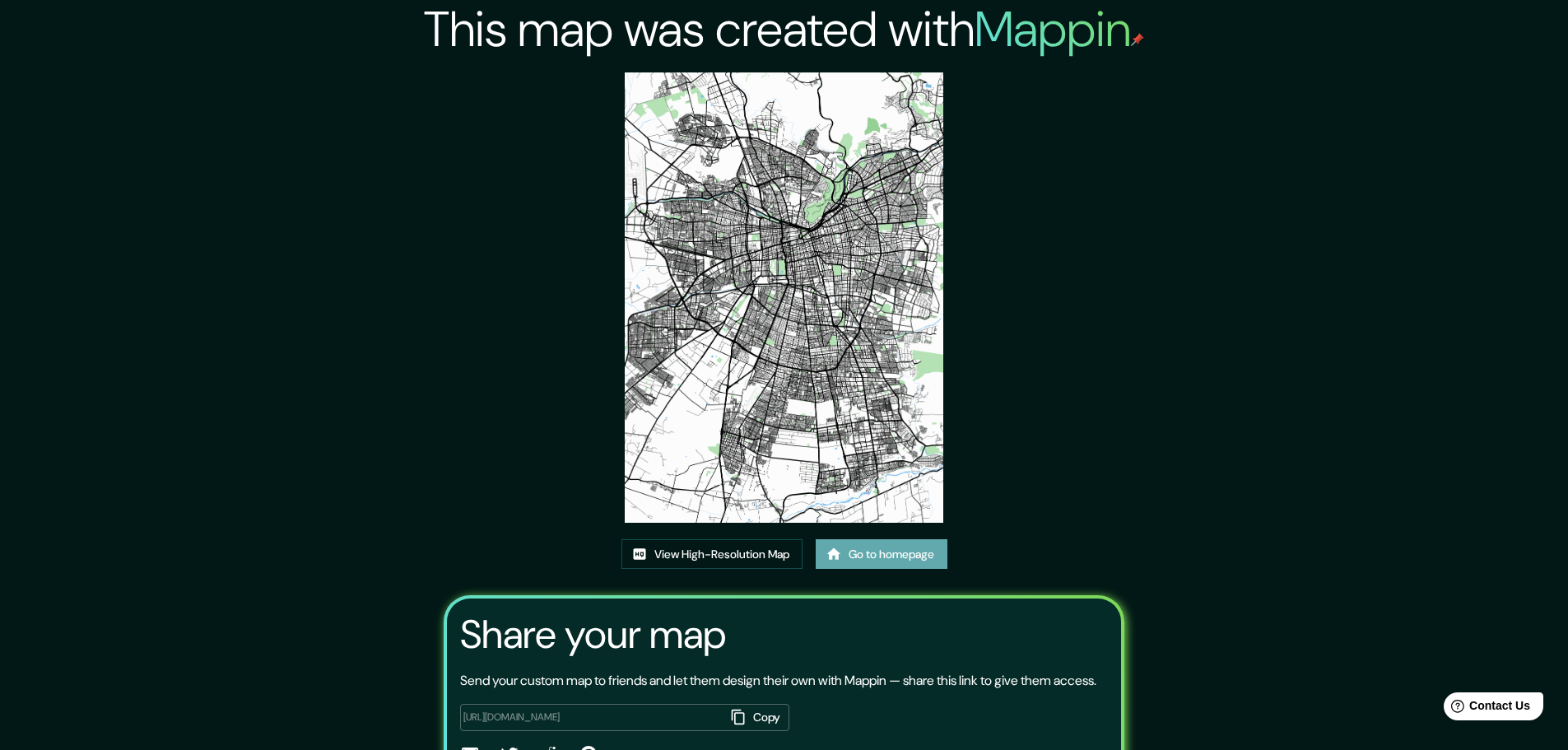
click at [900, 547] on link "Go to homepage" at bounding box center [881, 555] width 132 height 30
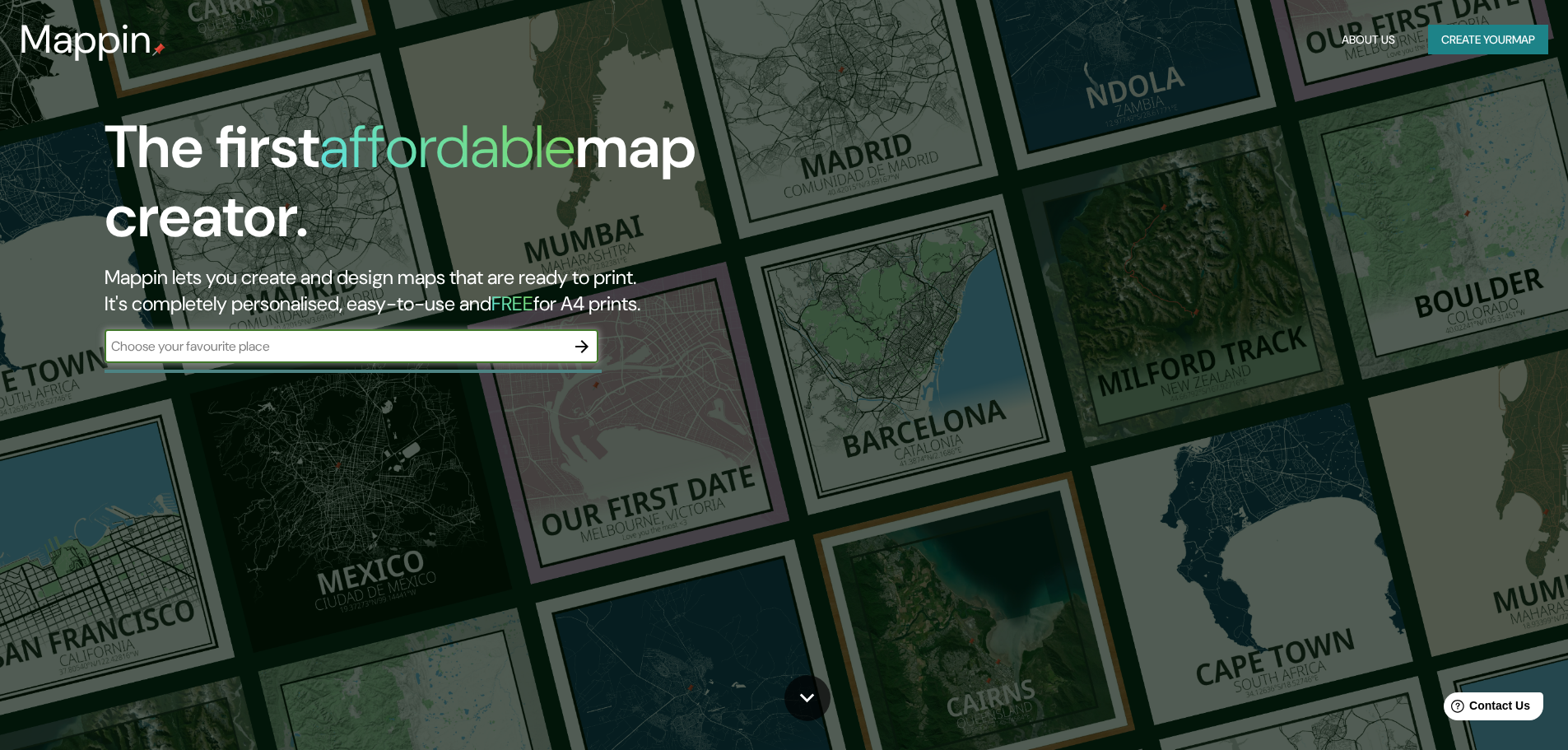
click at [523, 353] on input "text" at bounding box center [335, 346] width 461 height 19
type input "santiago"
click at [587, 351] on icon "button" at bounding box center [582, 347] width 20 height 20
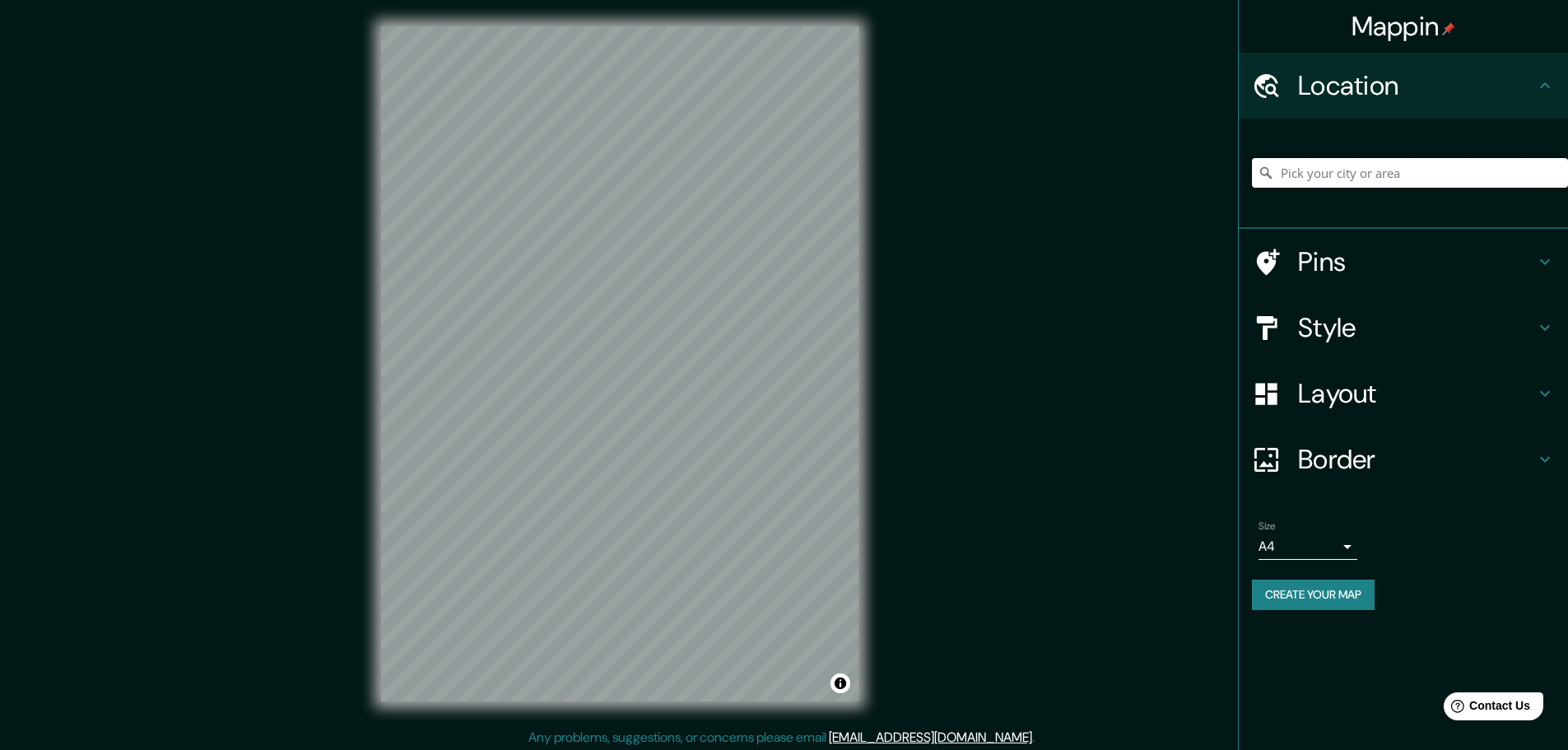
click at [1310, 163] on input "Pick your city or area" at bounding box center [1409, 172] width 316 height 30
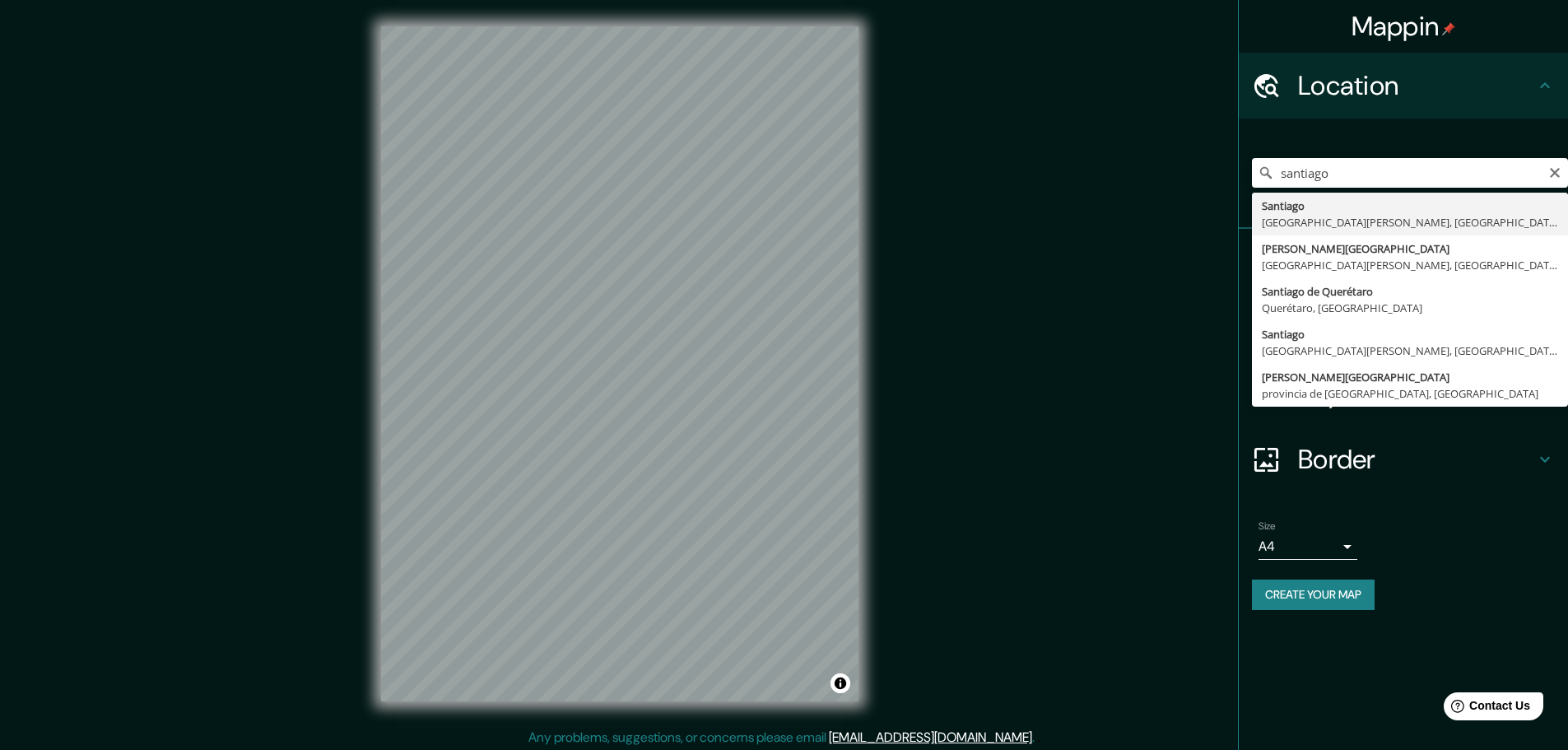
type input "[GEOGRAPHIC_DATA], [GEOGRAPHIC_DATA][PERSON_NAME], [GEOGRAPHIC_DATA]"
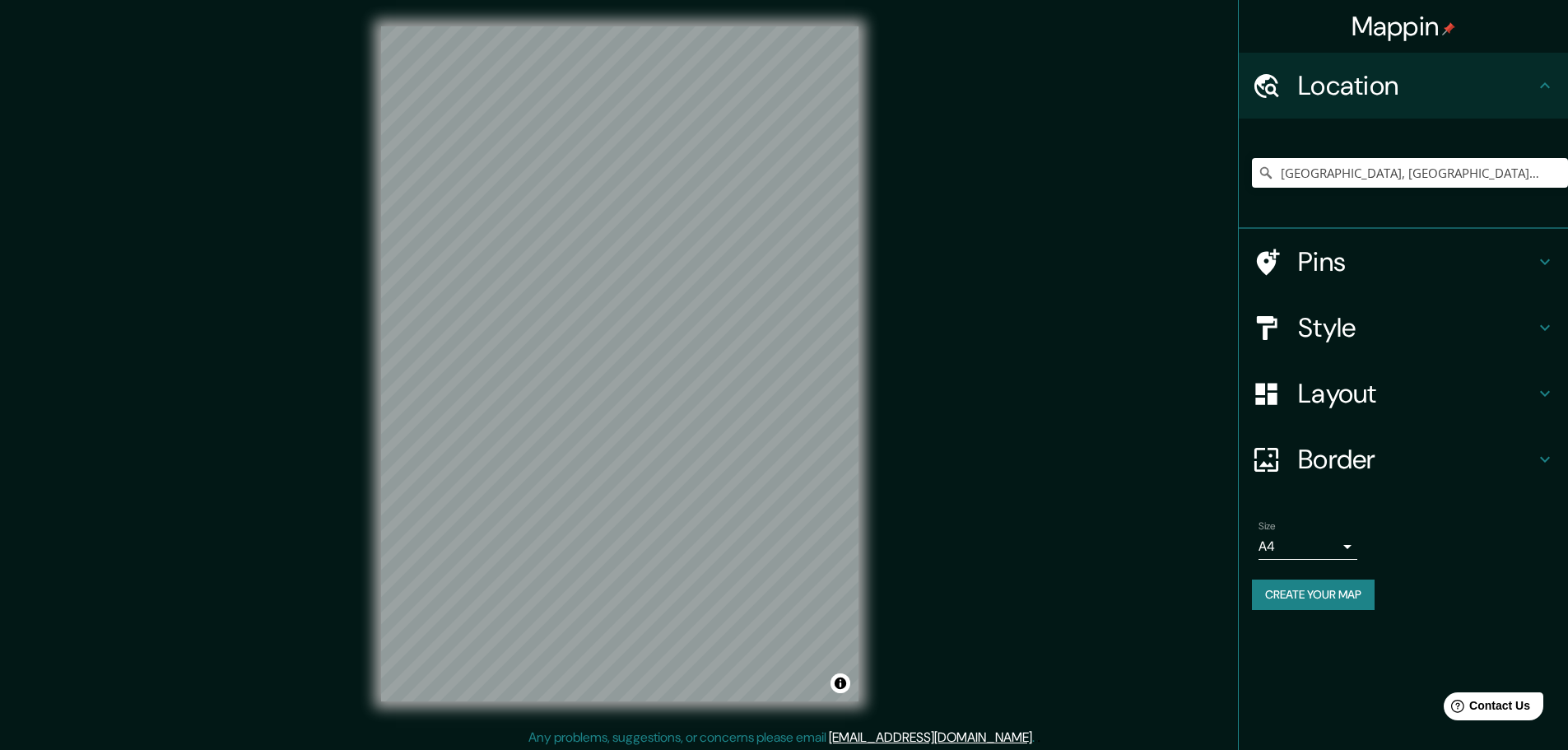
click at [1366, 332] on h4 "Style" at bounding box center [1417, 327] width 237 height 33
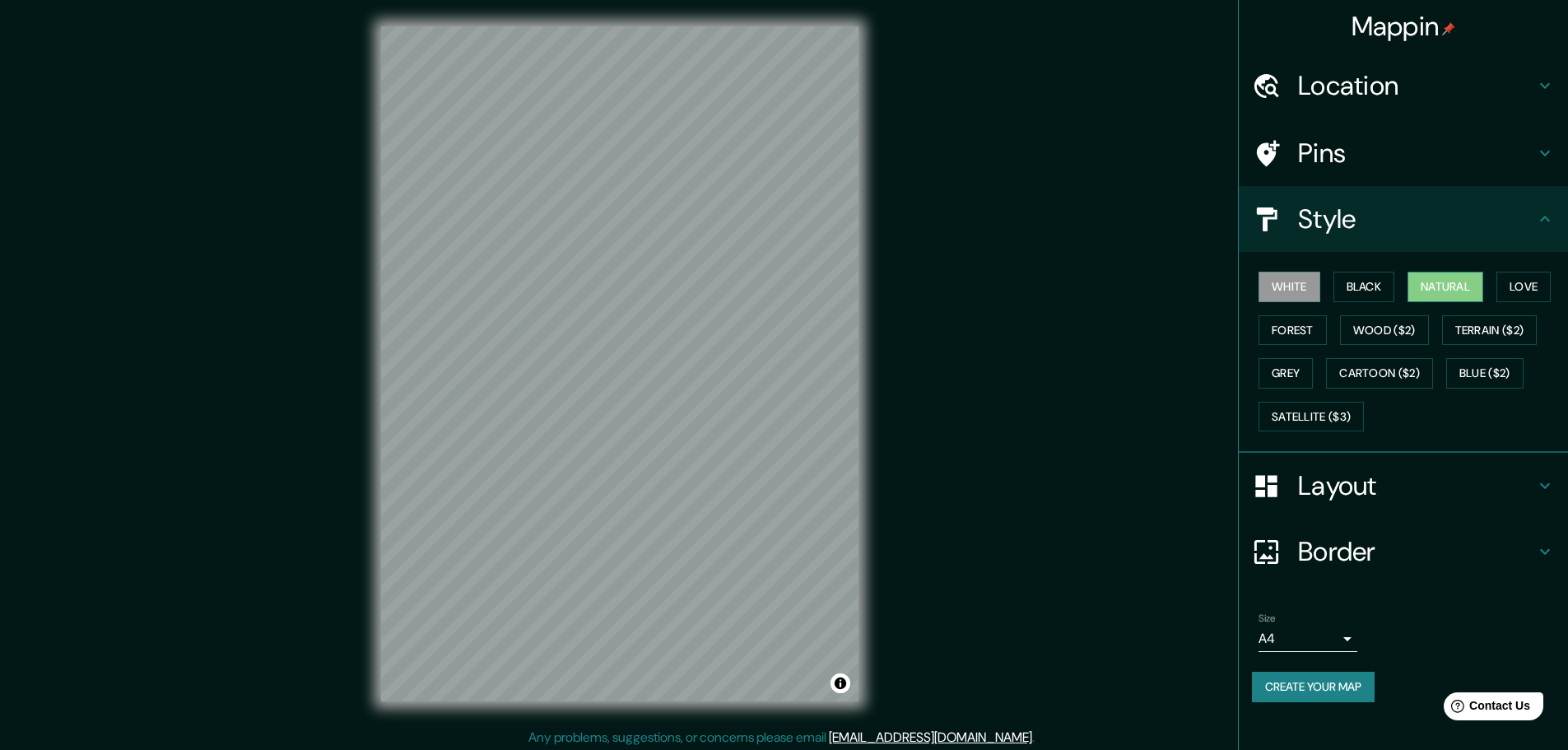
click at [1447, 289] on button "Natural" at bounding box center [1445, 287] width 76 height 30
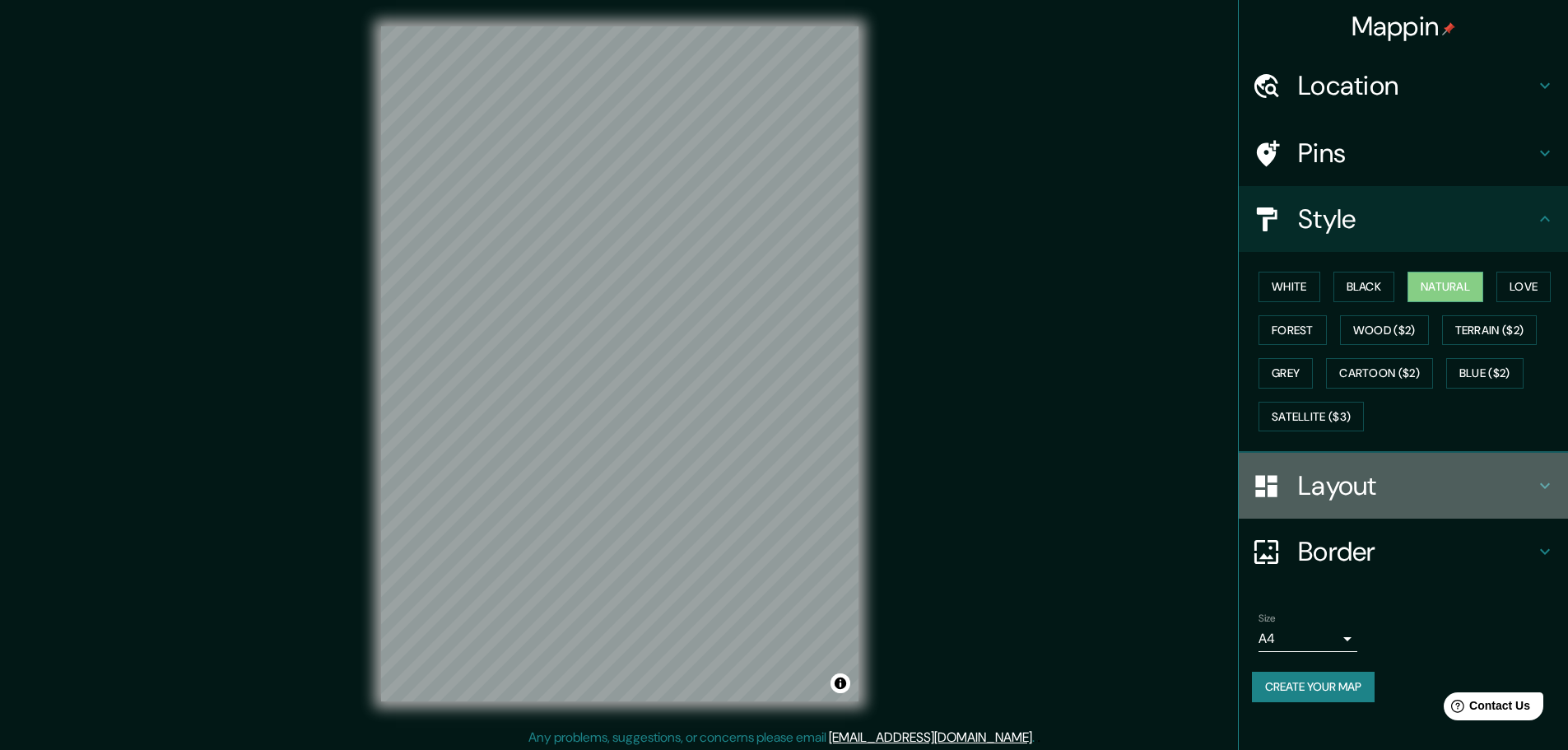
click at [1358, 488] on h4 "Layout" at bounding box center [1417, 486] width 237 height 33
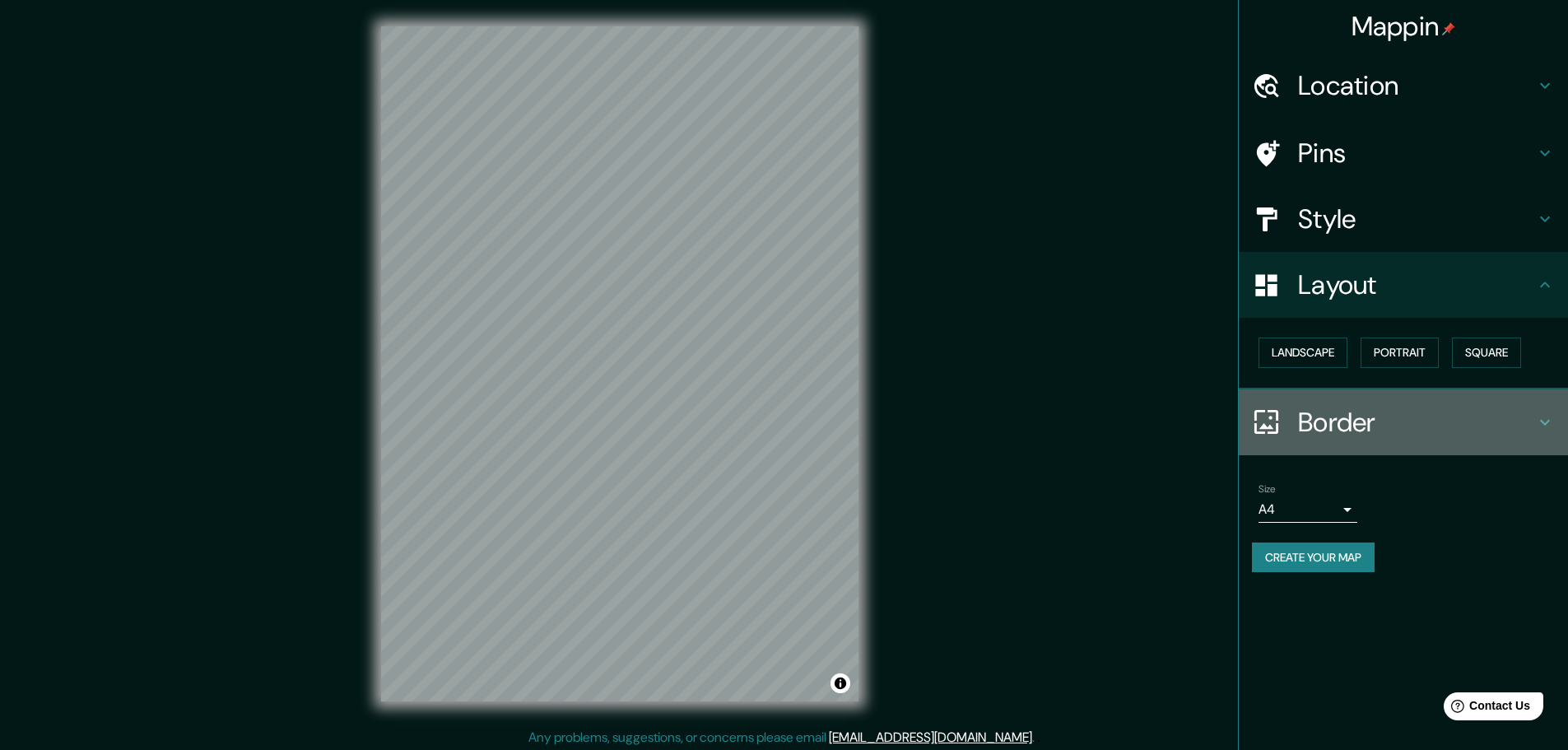
click at [1352, 430] on h4 "Border" at bounding box center [1417, 422] width 237 height 33
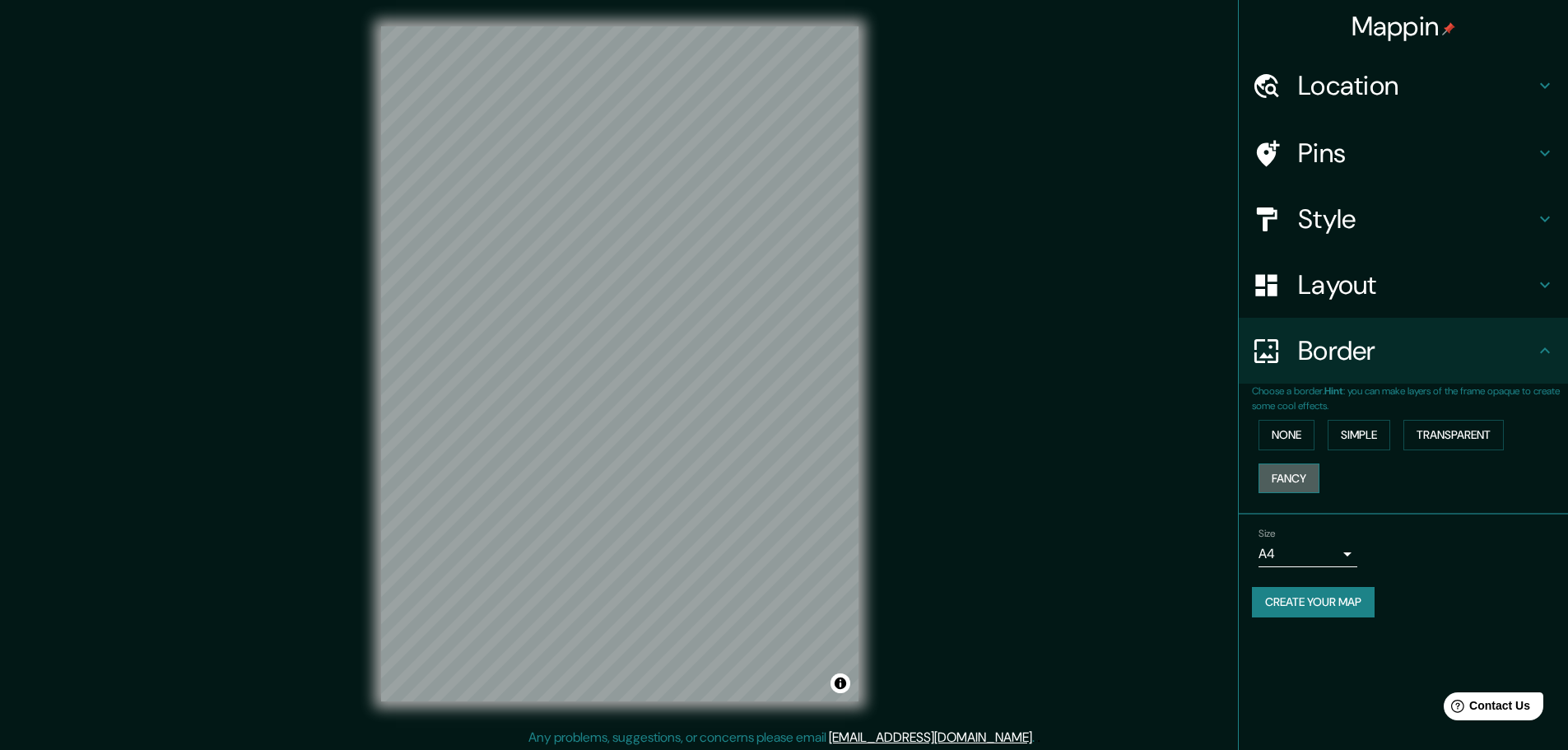
click at [1299, 465] on button "Fancy" at bounding box center [1290, 479] width 61 height 30
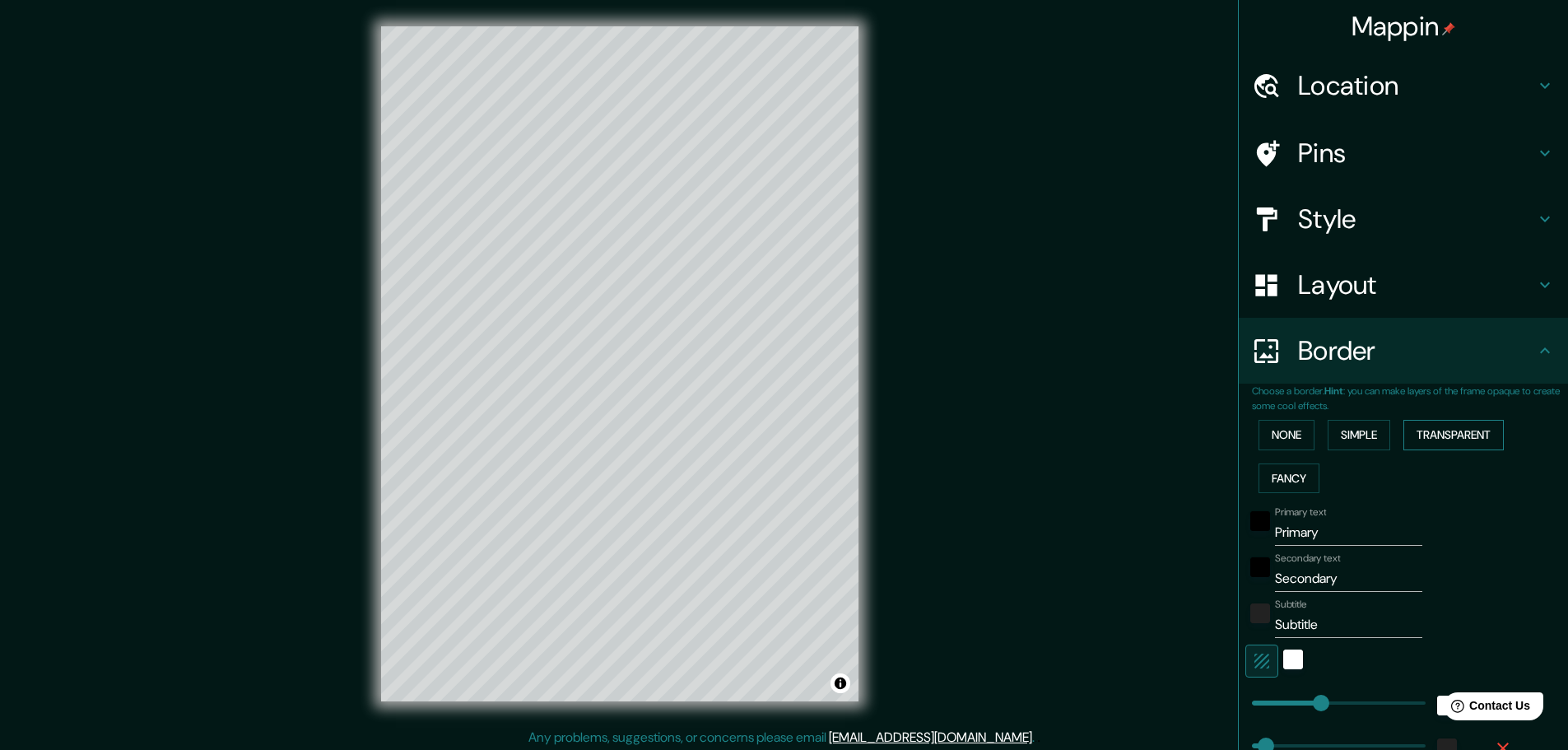
click at [1434, 436] on button "Transparent" at bounding box center [1453, 435] width 100 height 30
click at [1285, 482] on button "Fancy" at bounding box center [1290, 479] width 61 height 30
click at [1309, 536] on input "Primary" at bounding box center [1349, 532] width 148 height 26
type input "s"
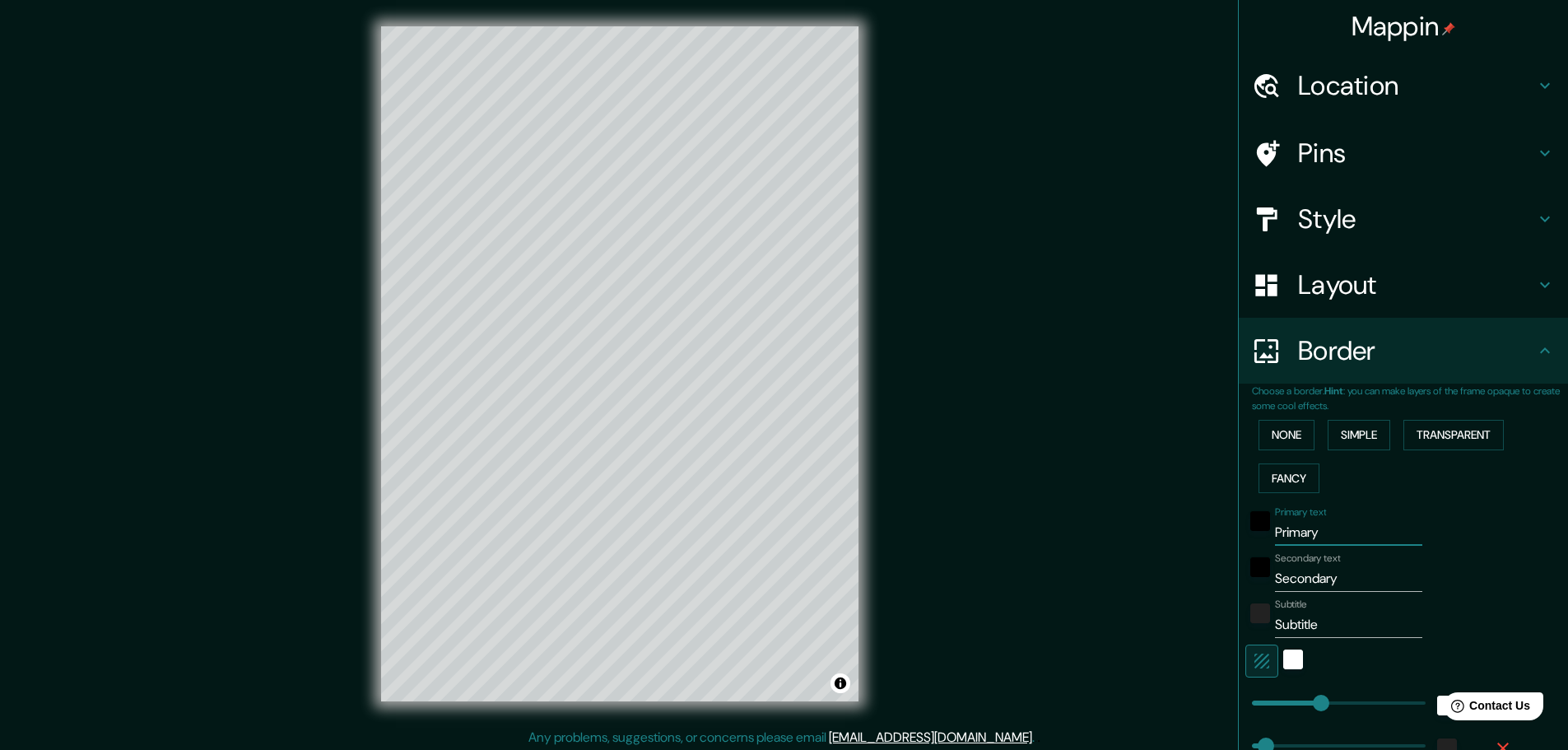
type input "46"
type input "23"
type input "46"
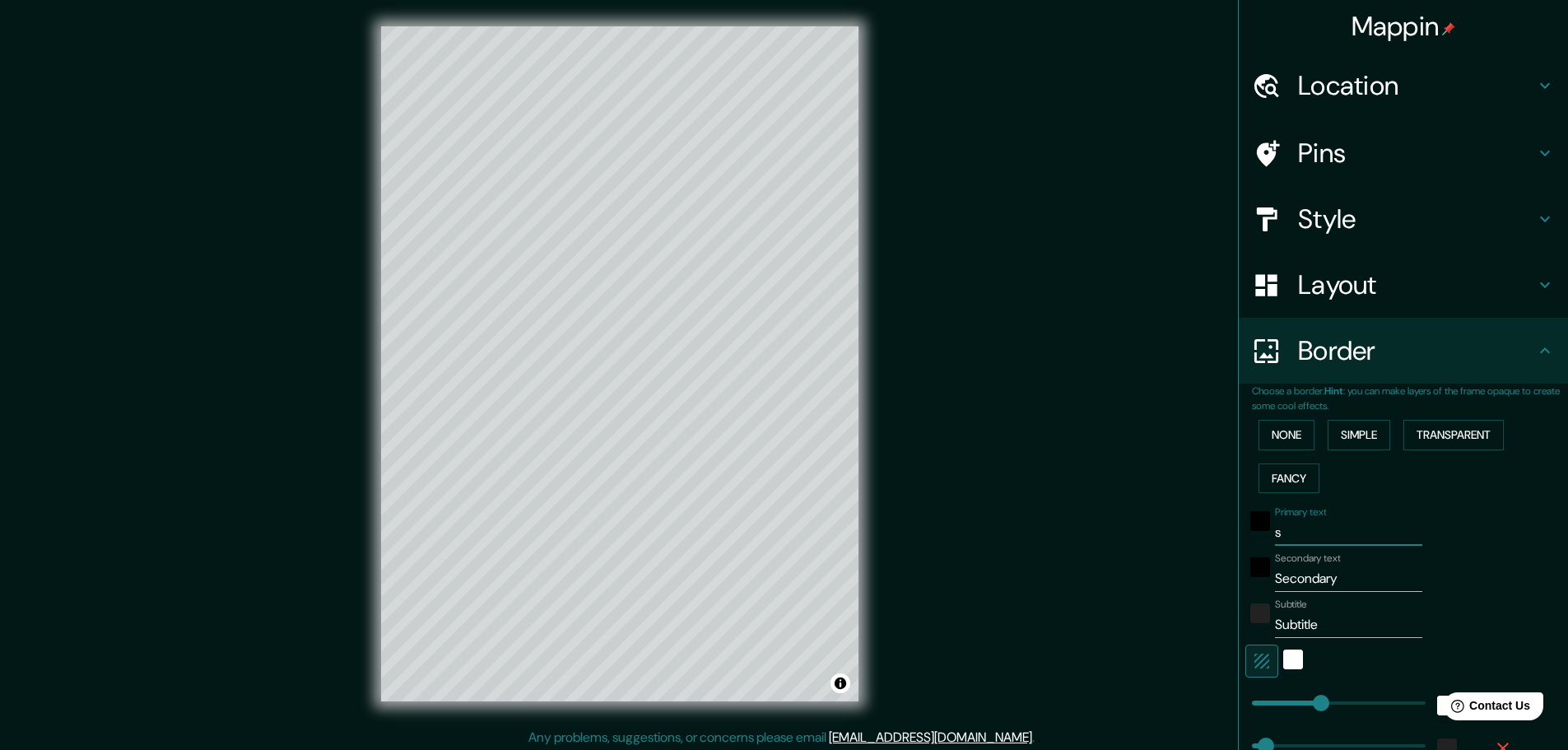
type input "23"
type input "S"
type input "46"
type input "23"
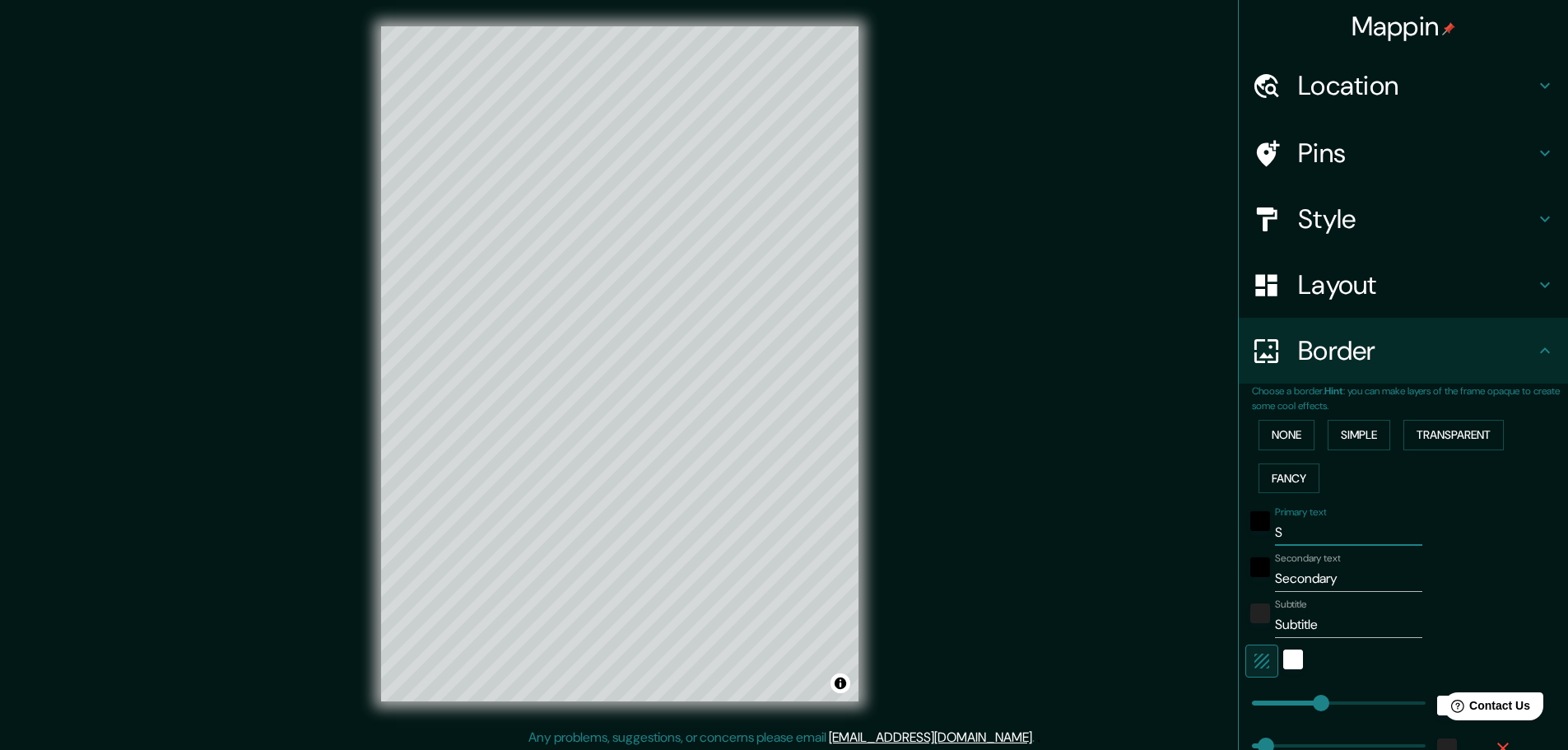
type input "Sa"
type input "46"
type input "23"
type input "San"
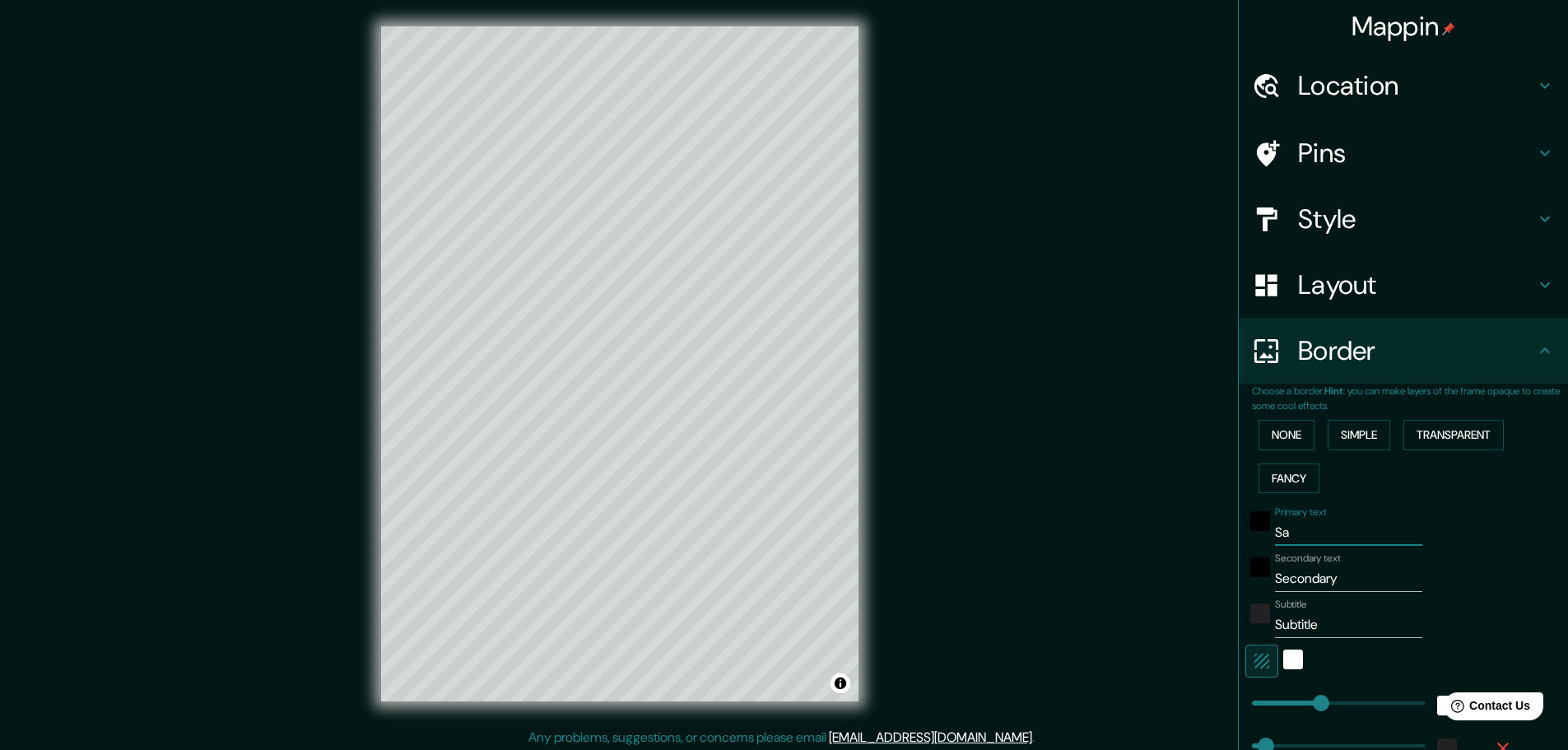
type input "46"
type input "23"
type input "Sant"
type input "46"
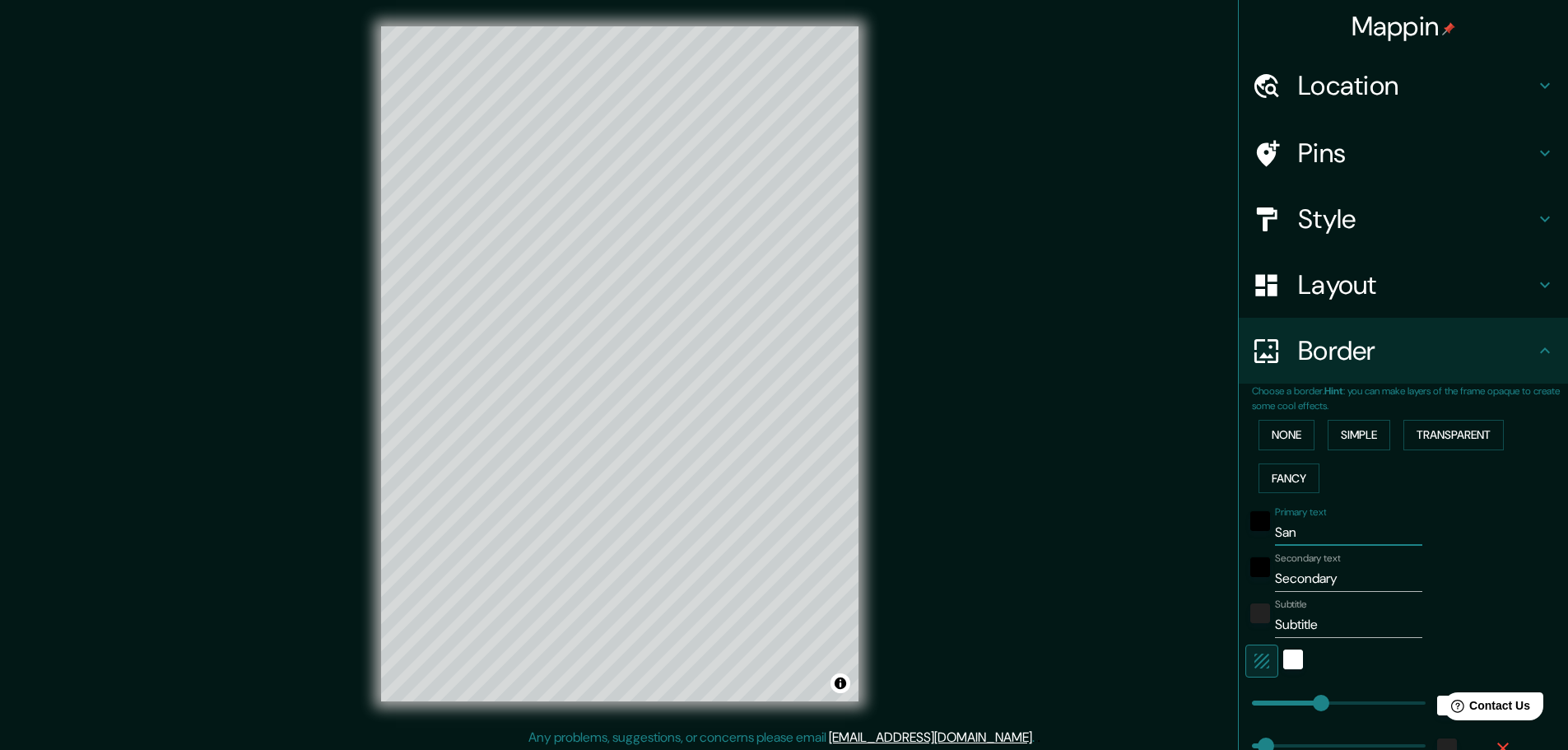
type input "46"
type input "23"
type input "Santi"
type input "46"
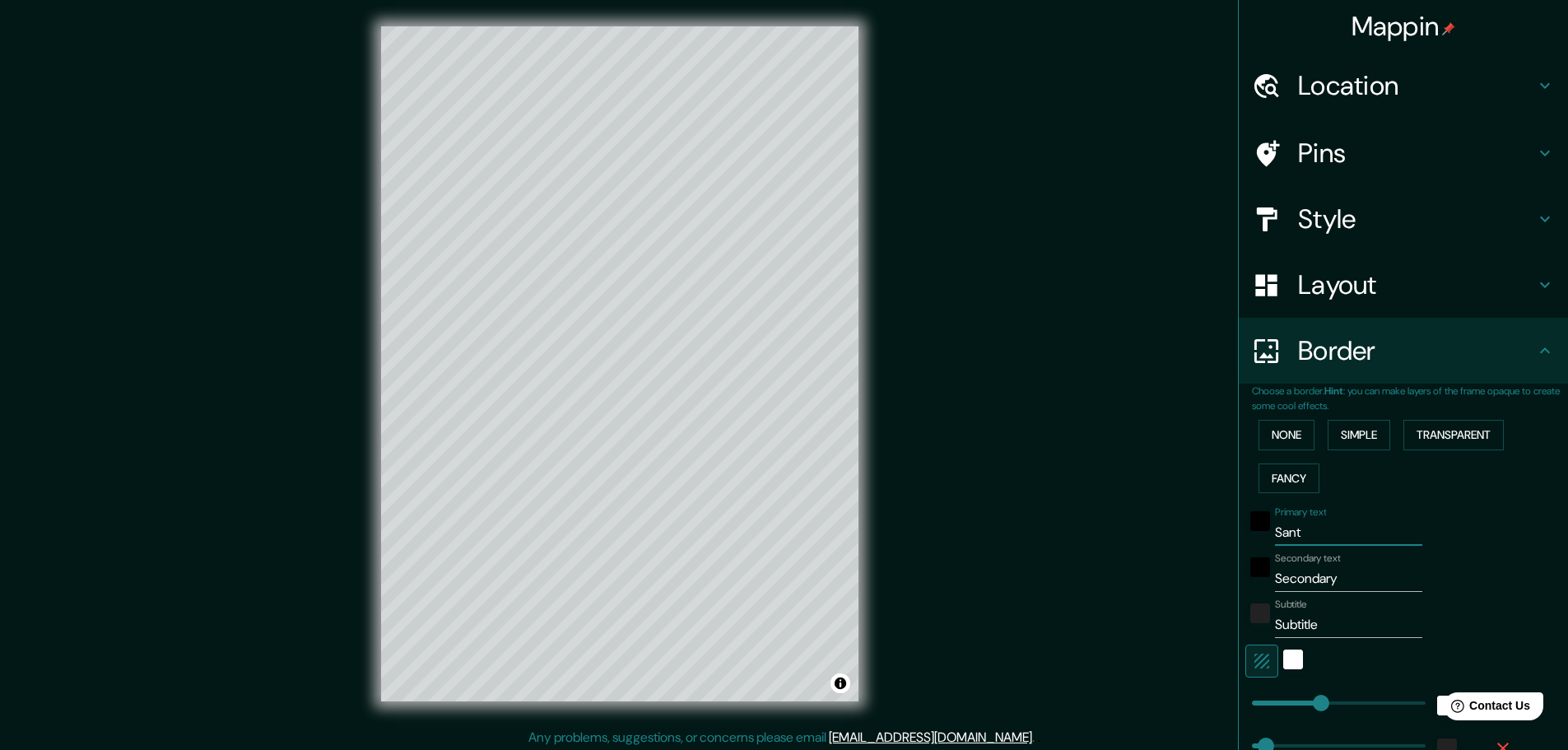
type input "23"
type input "Santia"
type input "46"
type input "23"
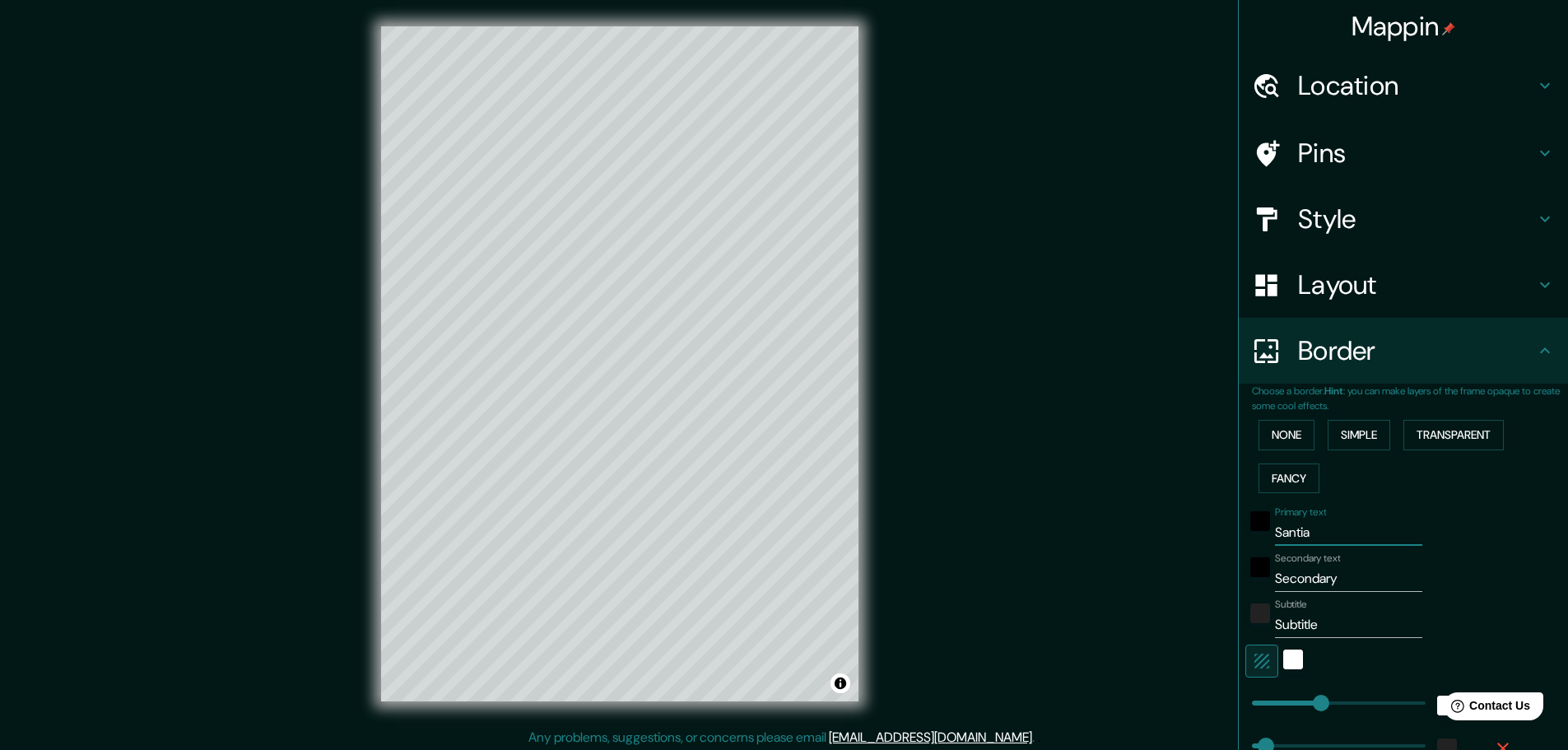
type input "Santiag"
type input "46"
type input "23"
type input "Santiago"
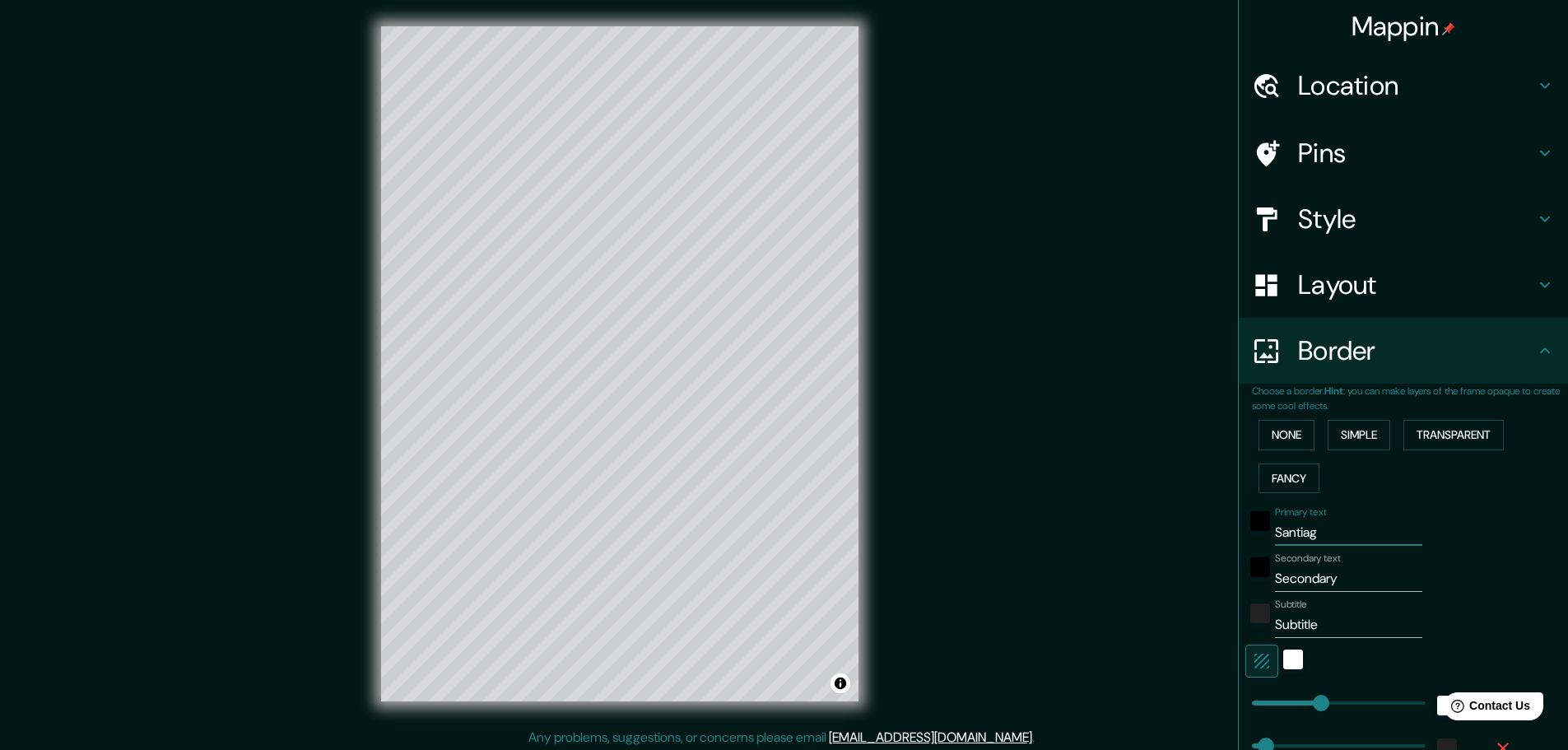
type input "46"
type input "23"
type input "Santiago"
type input "C"
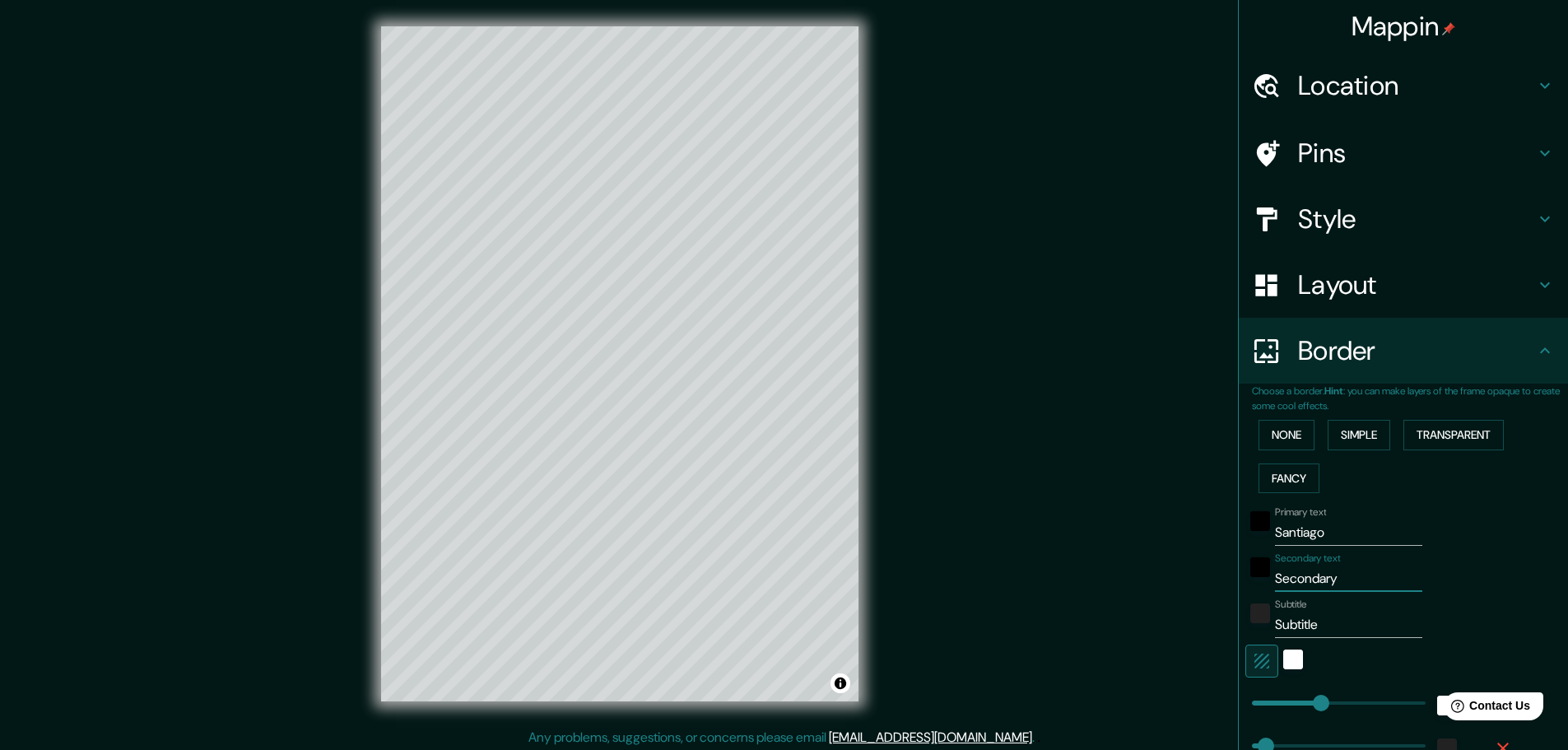
type input "46"
type input "23"
type input "Ch"
type input "46"
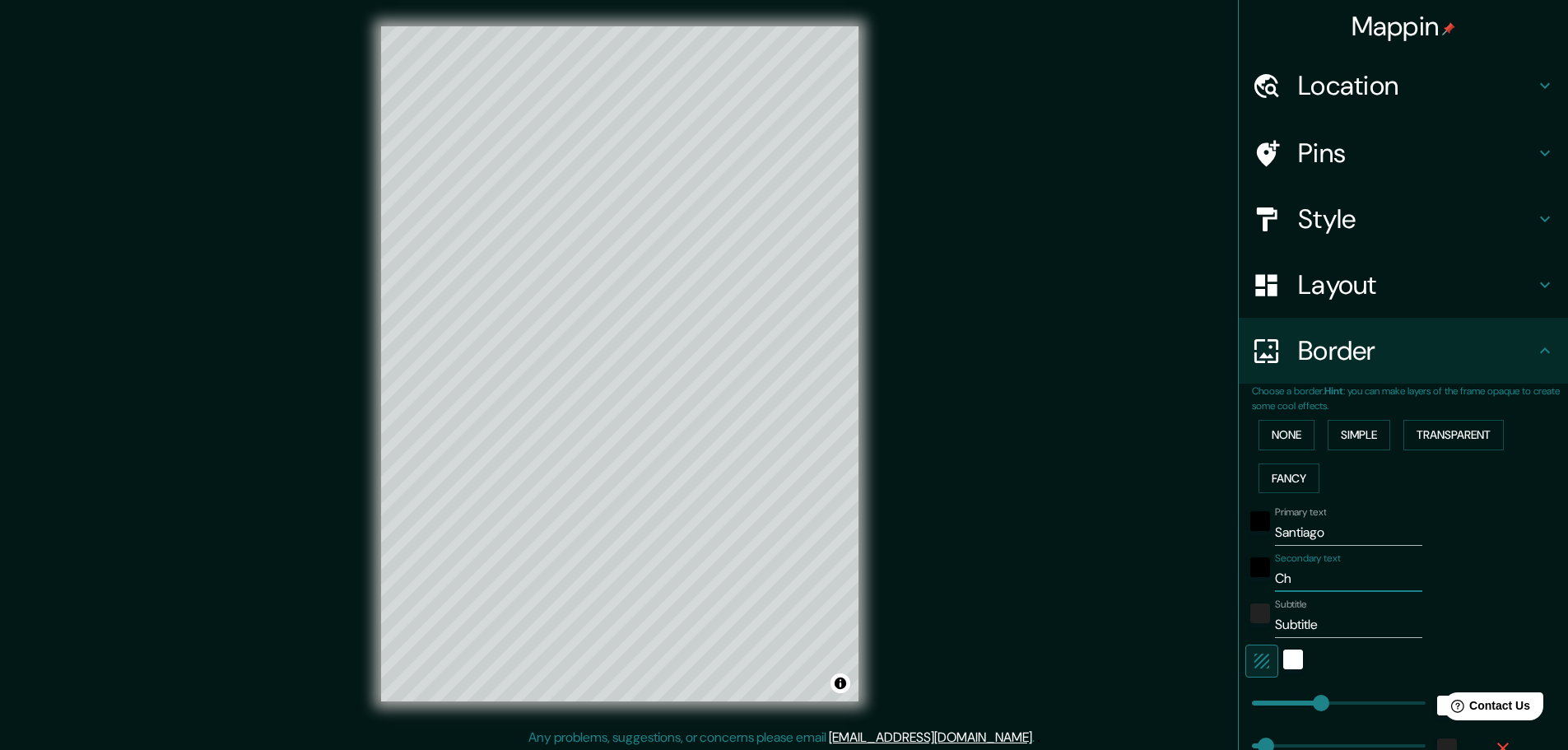
type input "46"
type input "23"
type input "Chi"
type input "46"
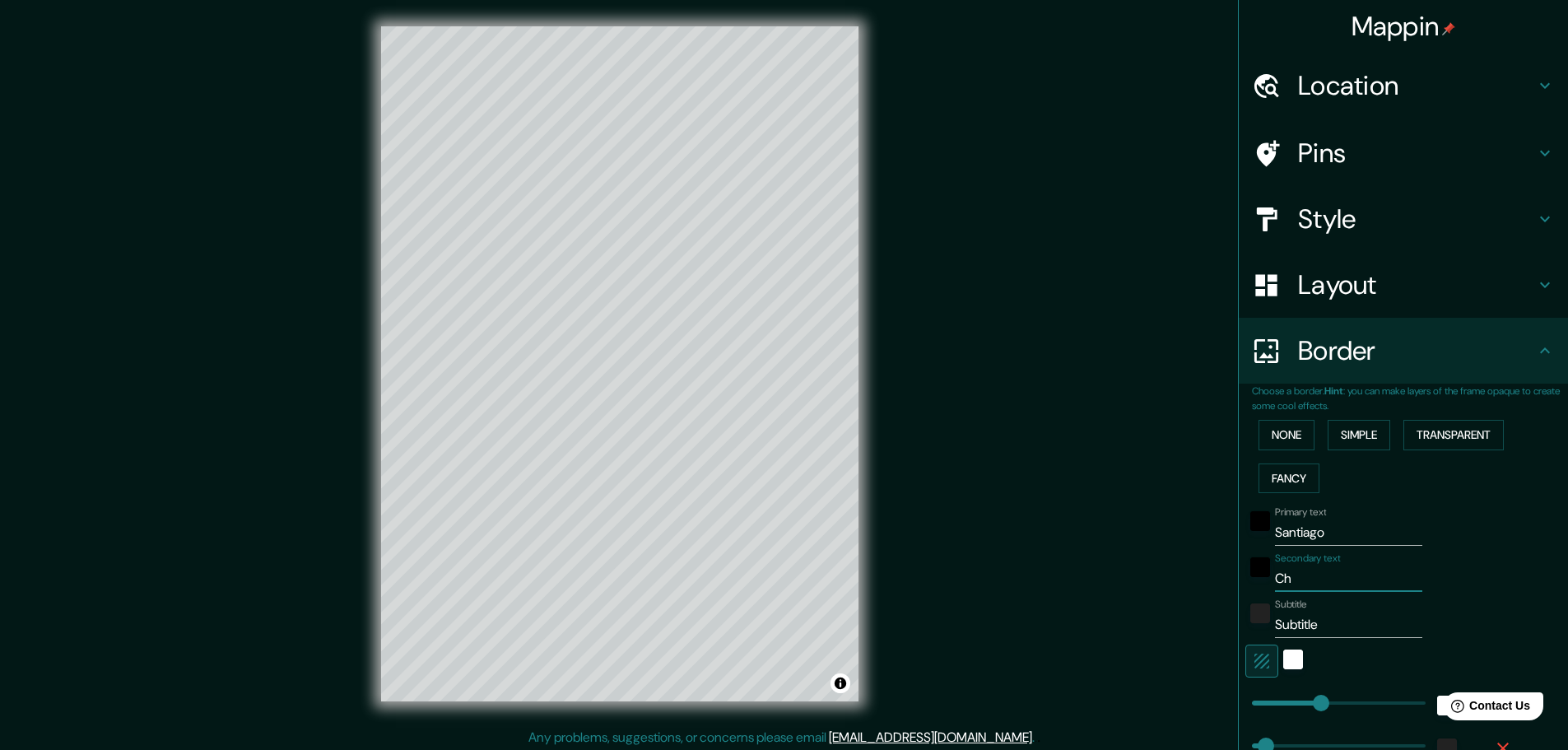
type input "23"
type input "Chil"
type input "46"
type input "23"
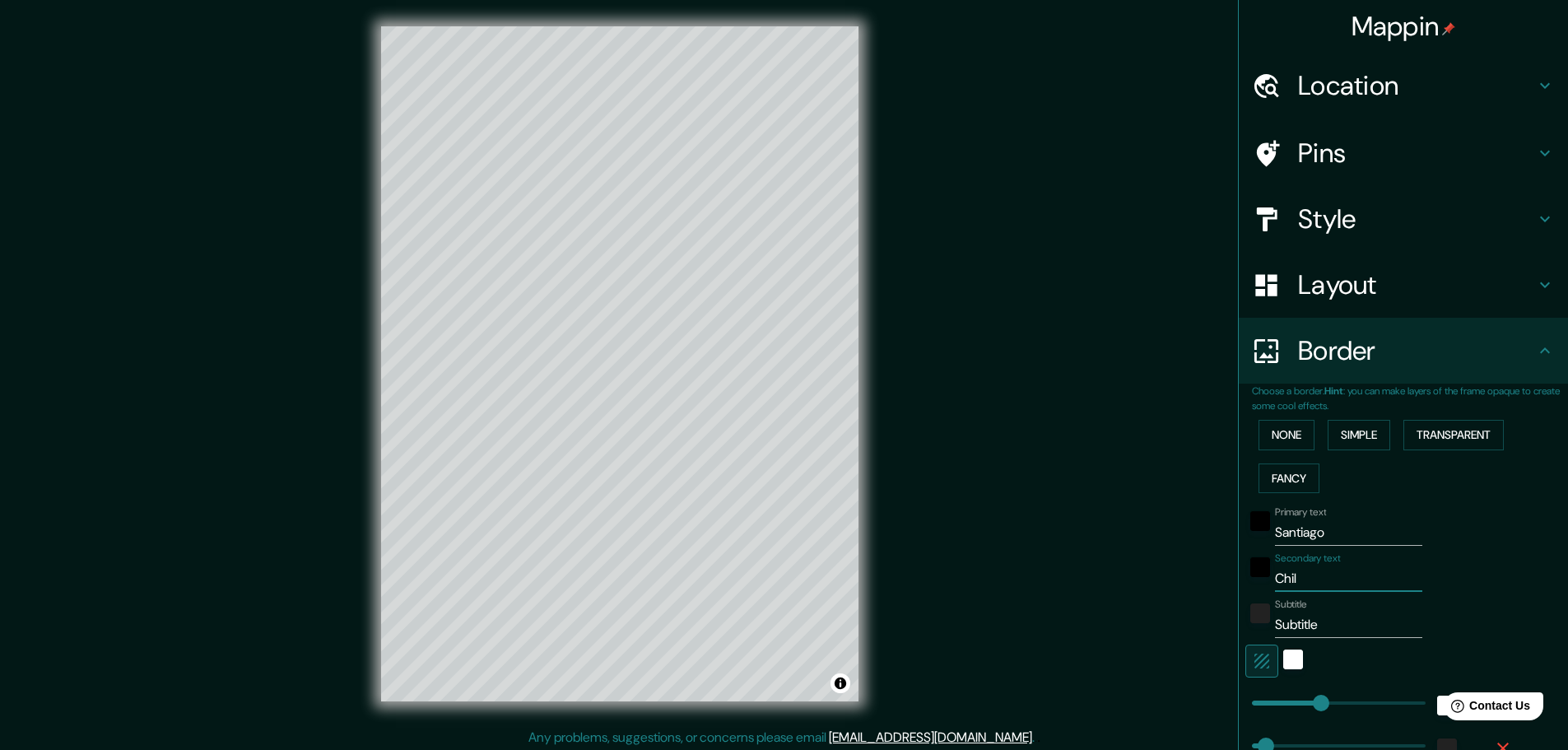
type input "[GEOGRAPHIC_DATA]"
type input "46"
type input "23"
type input "[GEOGRAPHIC_DATA]"
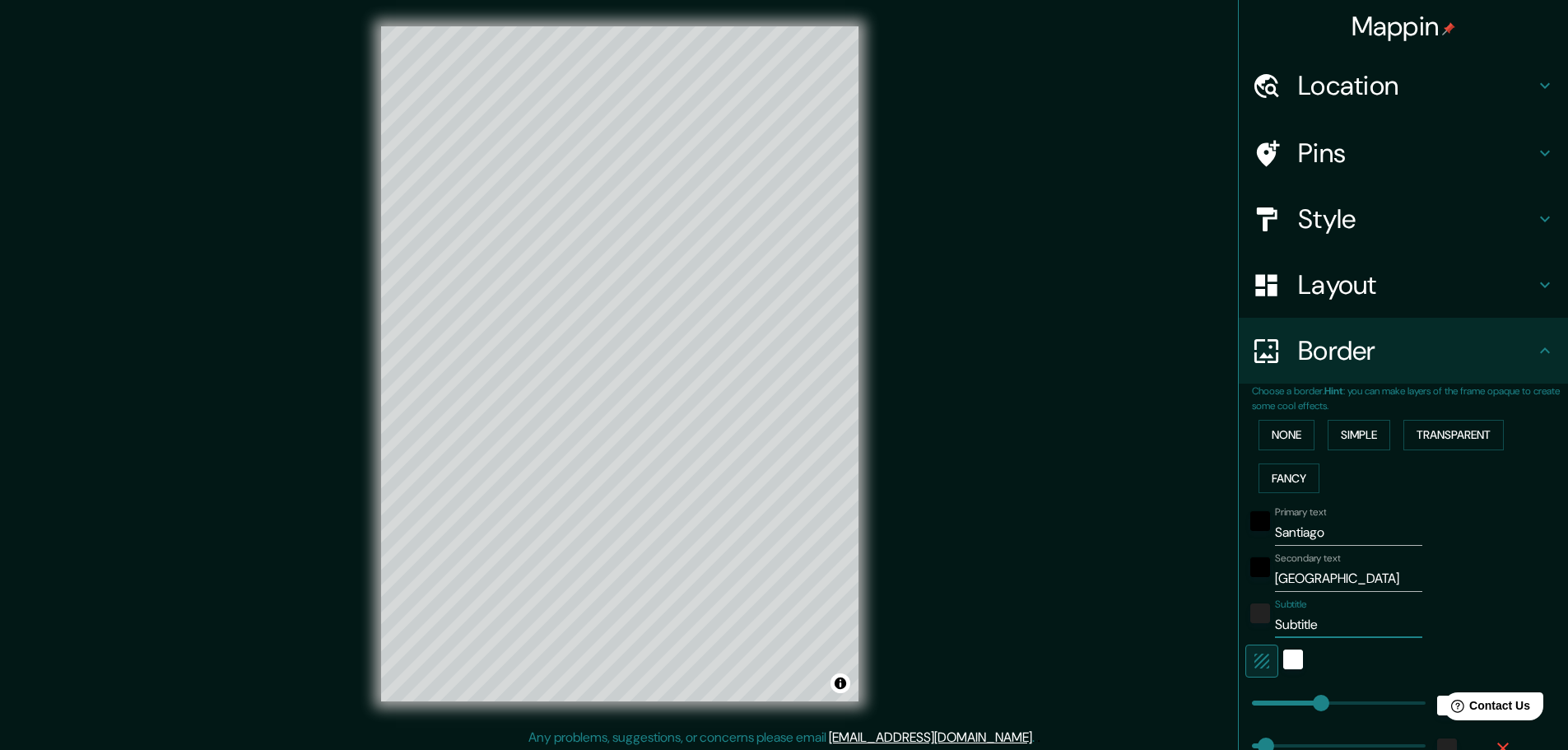
type input "R"
type input "46"
type input "23"
type input "Re"
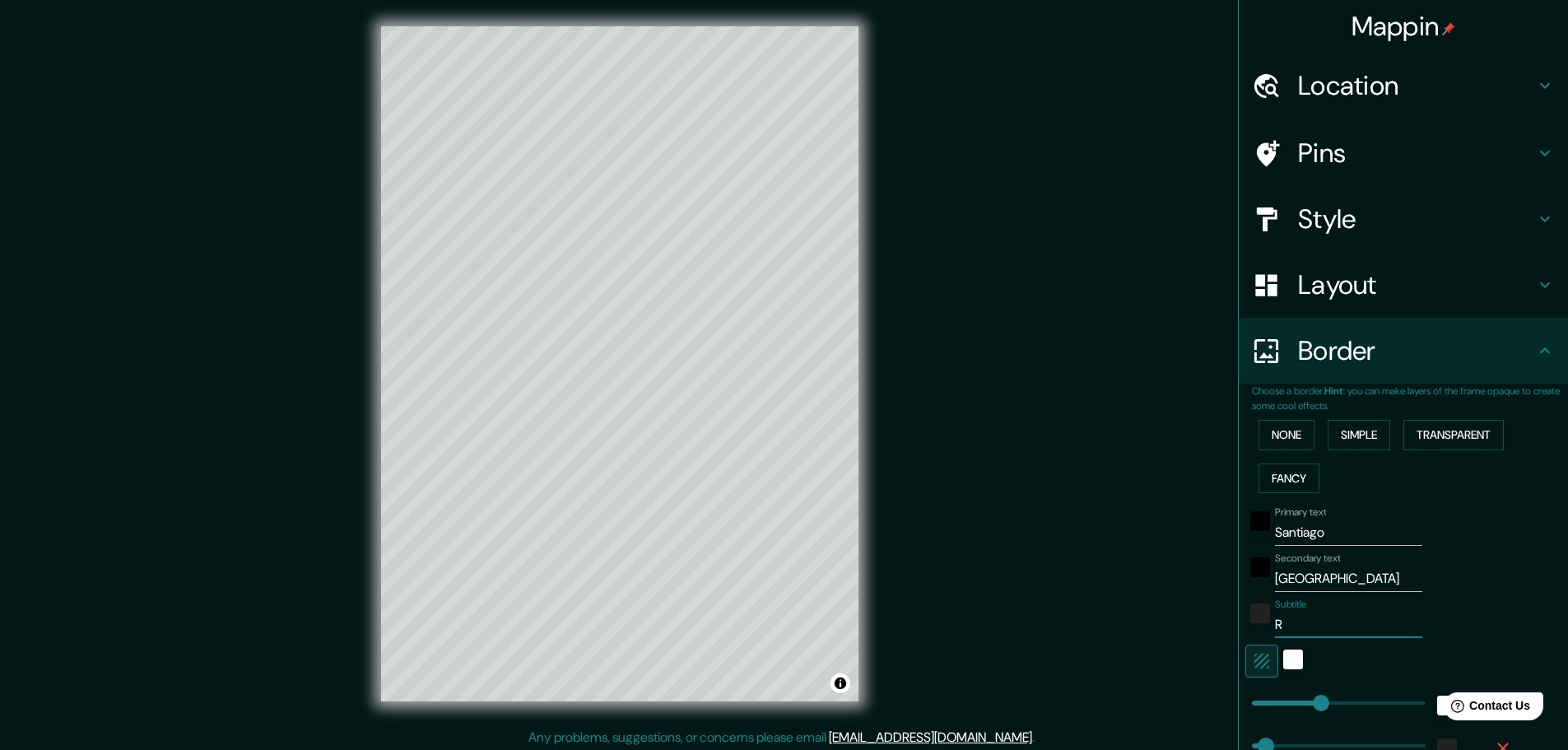
type input "46"
type input "23"
type input "Reg"
type input "46"
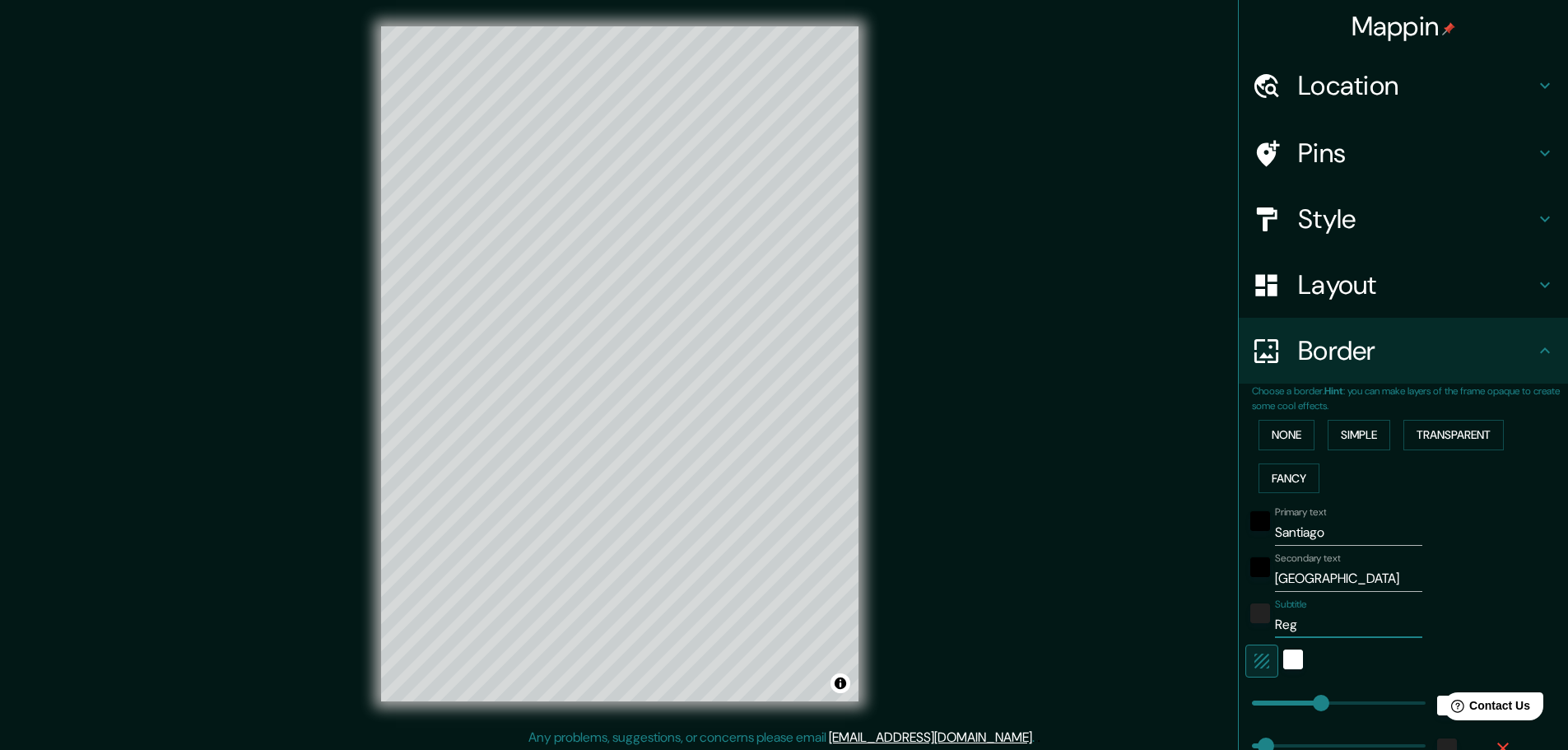
type input "46"
type input "23"
type input "Regi"
type input "46"
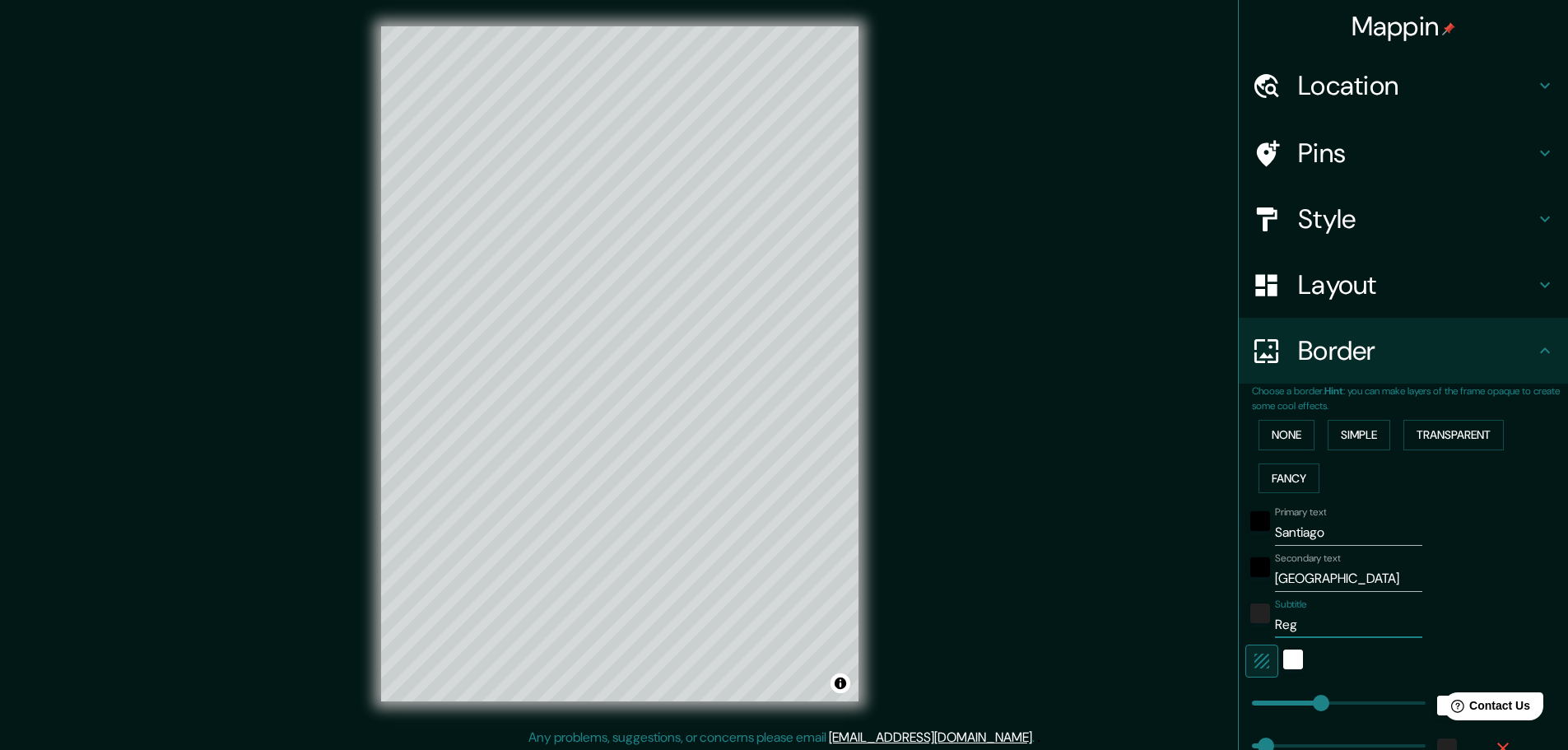
type input "23"
type input "Regió"
type input "46"
type input "23"
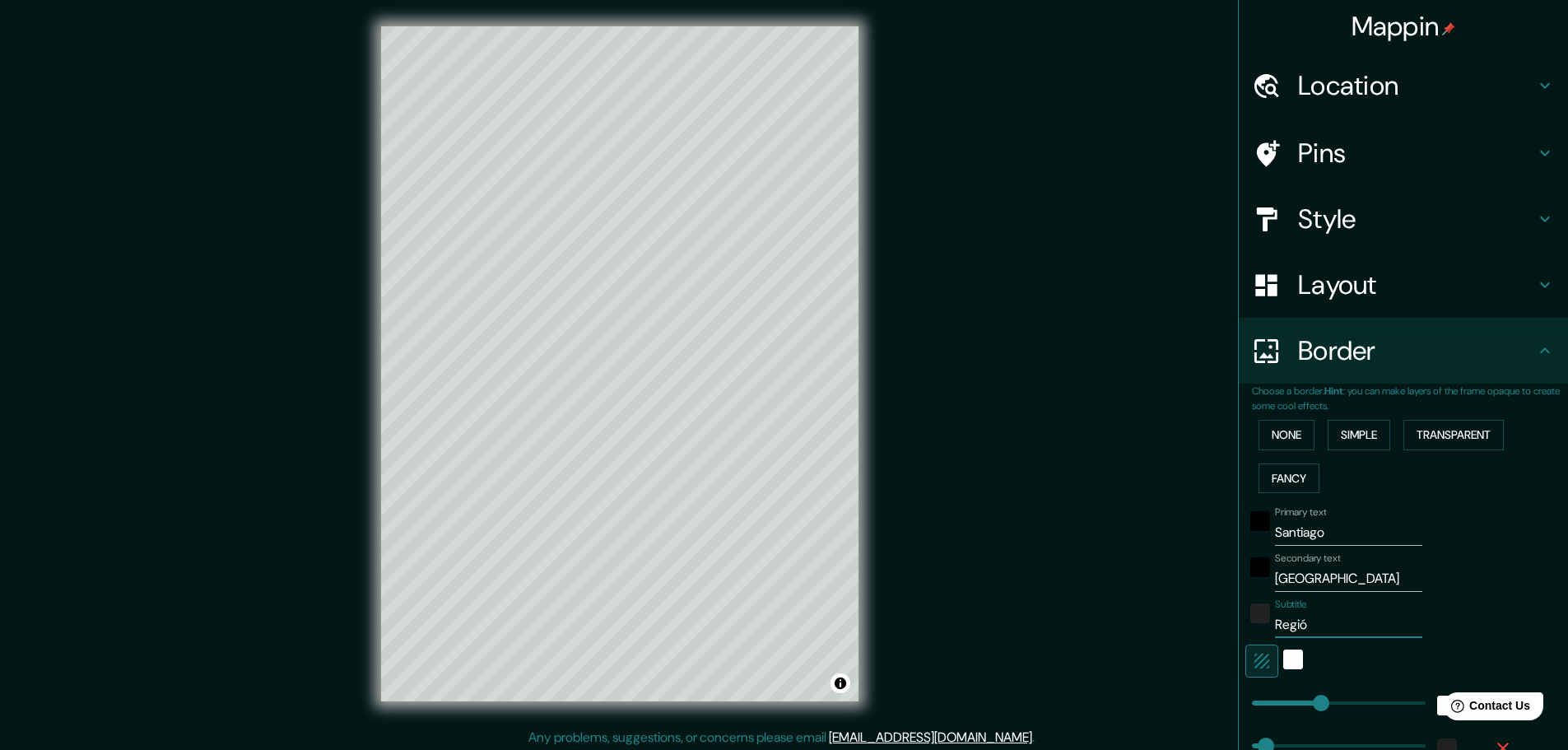
type input "Región"
type input "46"
type input "23"
type input "Región"
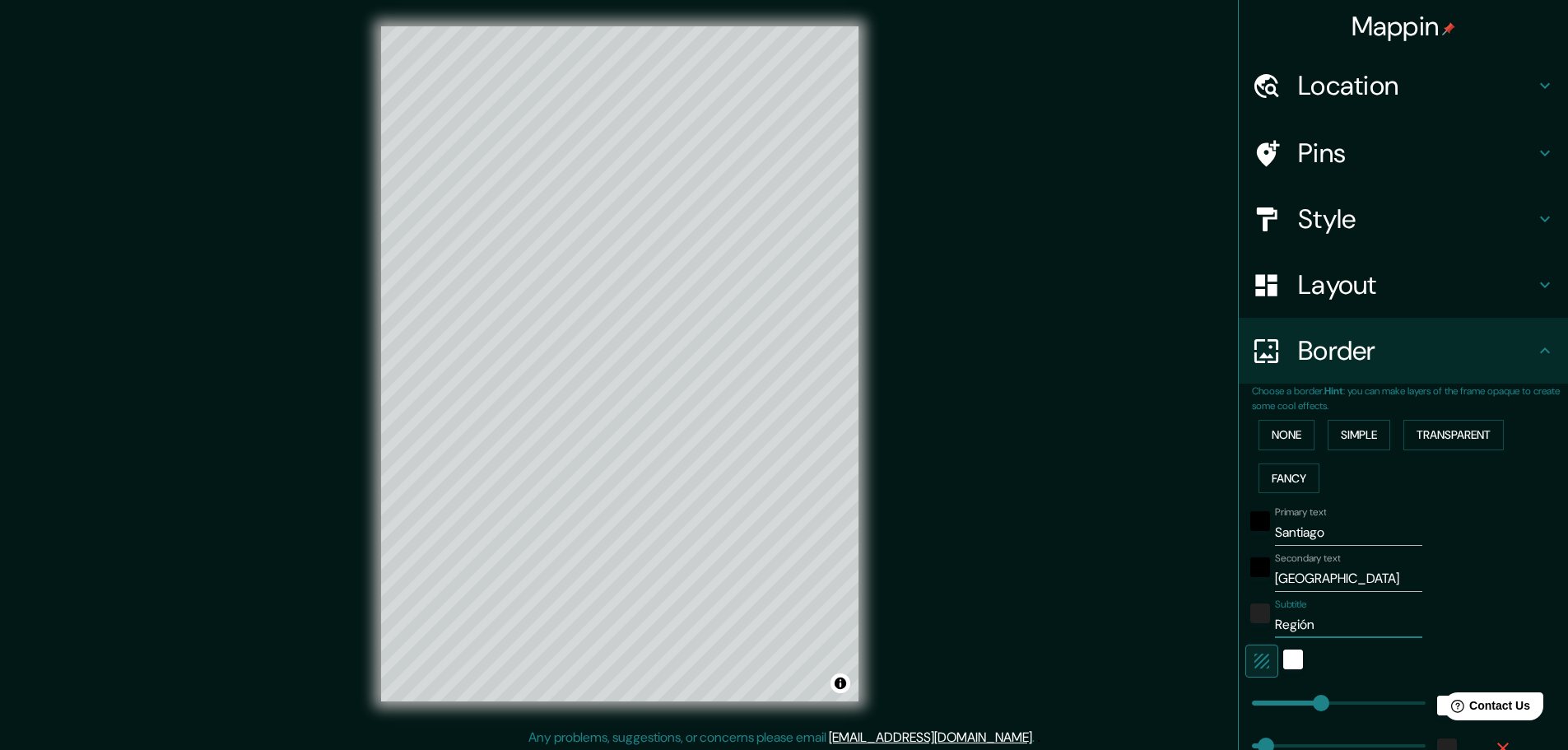
type input "46"
type input "23"
type input "Región M"
type input "46"
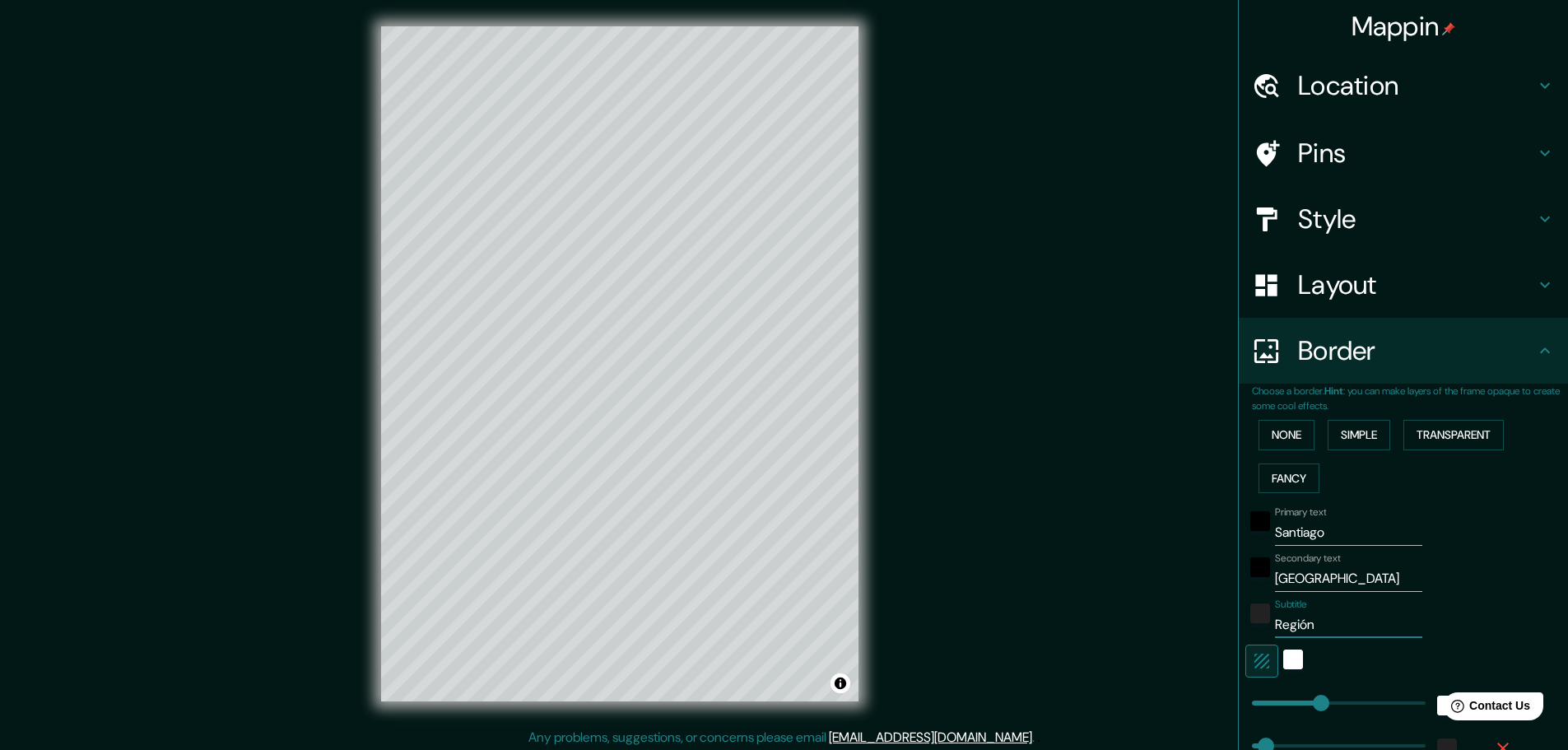
type input "46"
type input "23"
type input "Región Me"
type input "46"
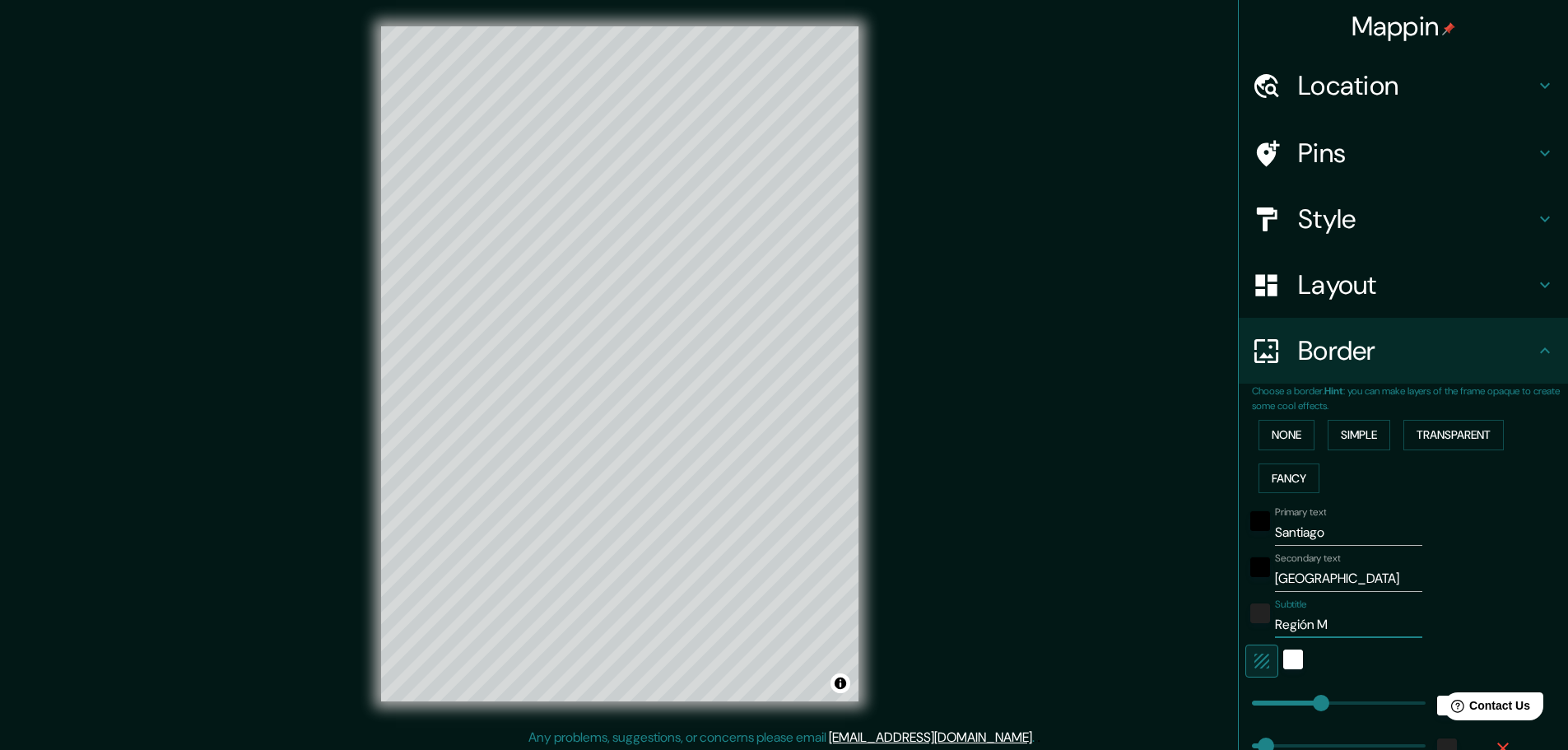
type input "23"
type input "Región Met"
type input "46"
type input "23"
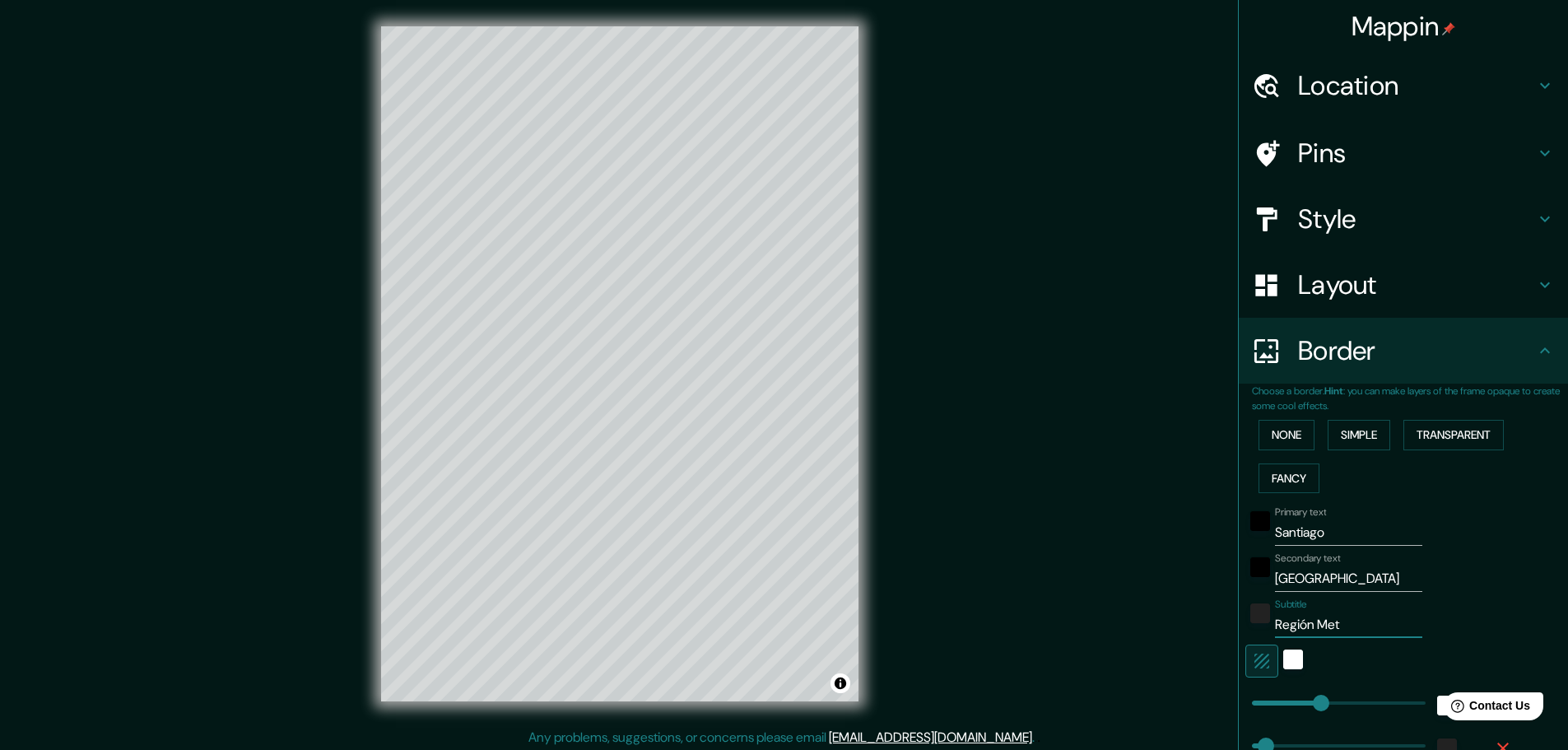
type input "Región Metr"
type input "46"
type input "23"
type input "Región Metro"
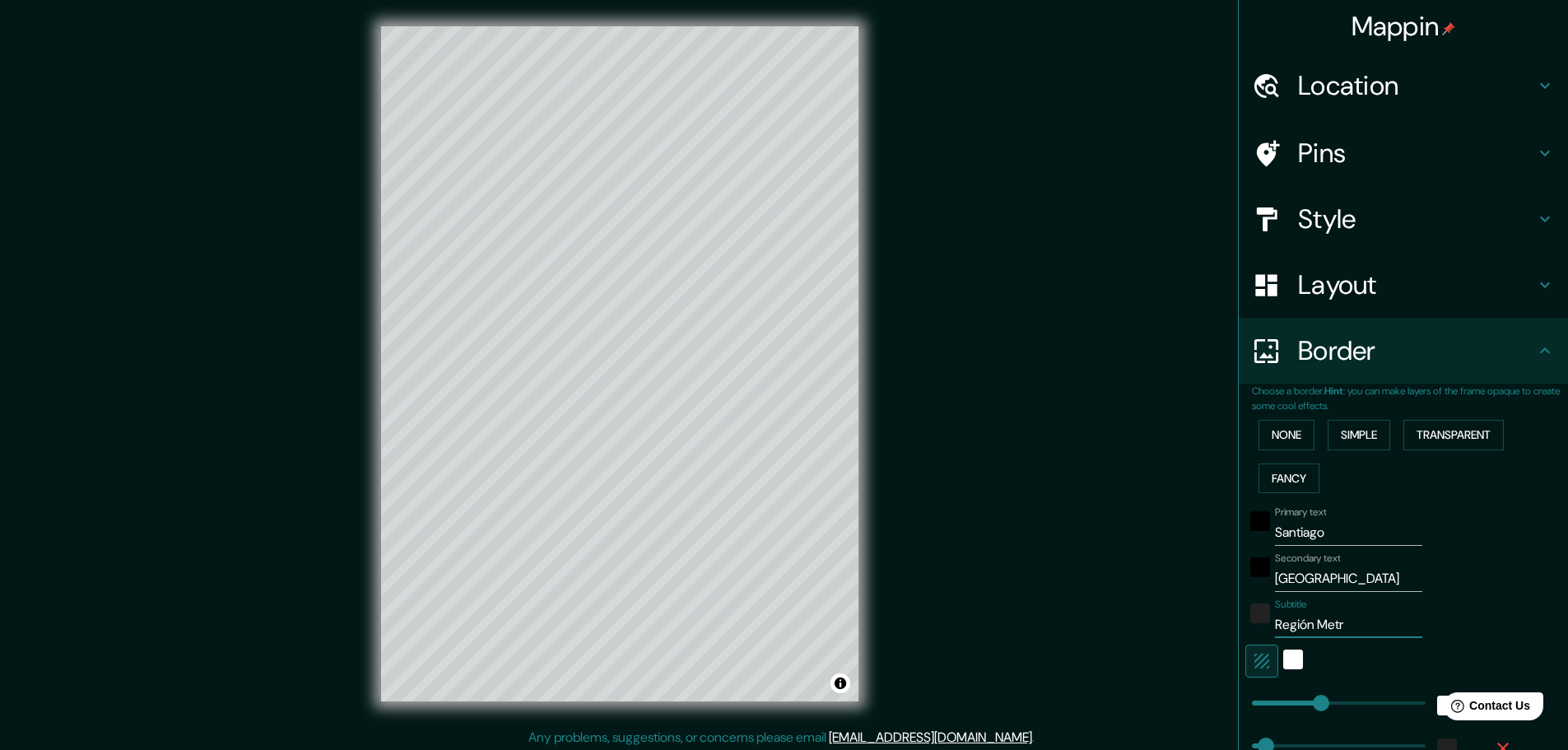
type input "46"
type input "23"
type input "Región Metrop"
type input "46"
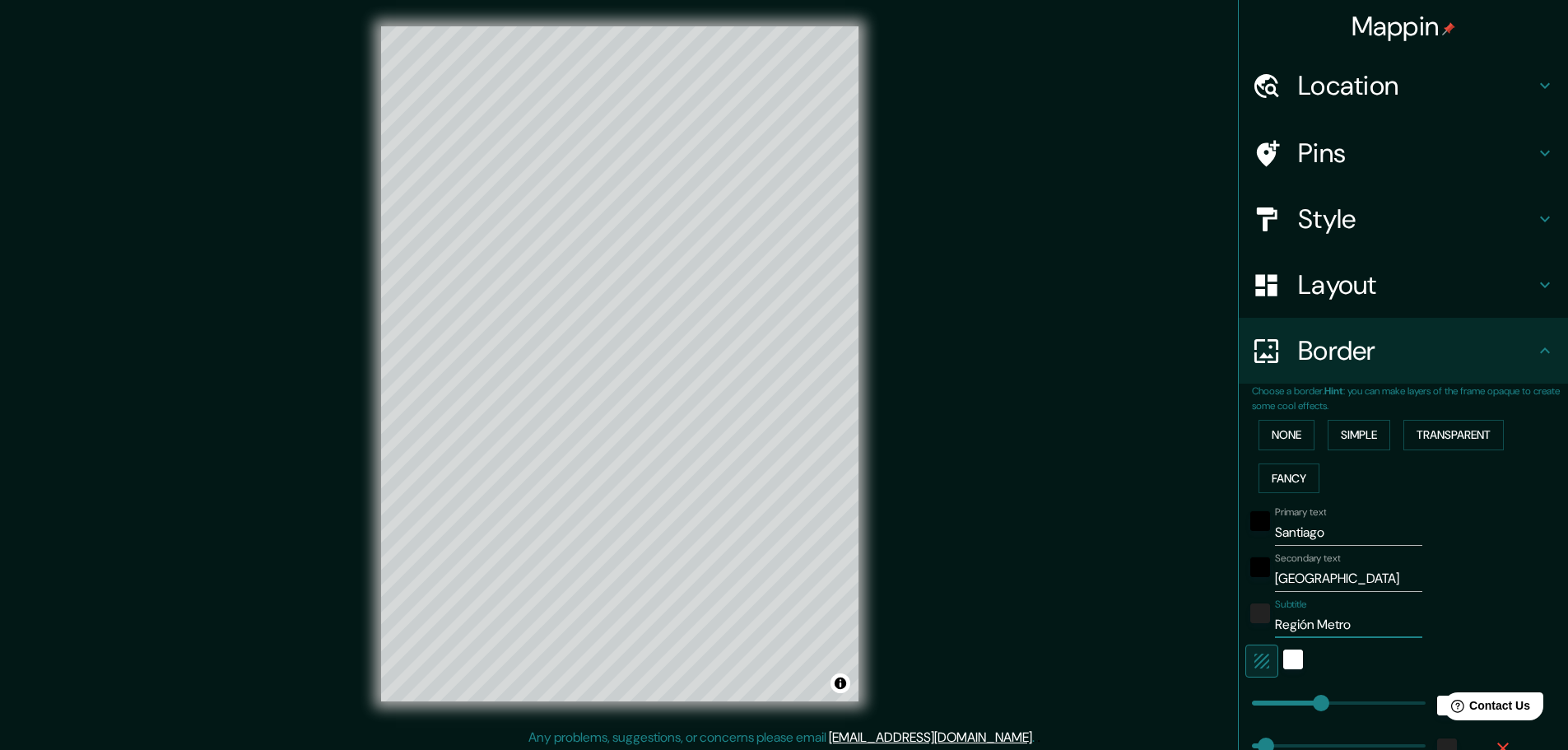
type input "46"
type input "23"
type input "Región Metropo"
type input "46"
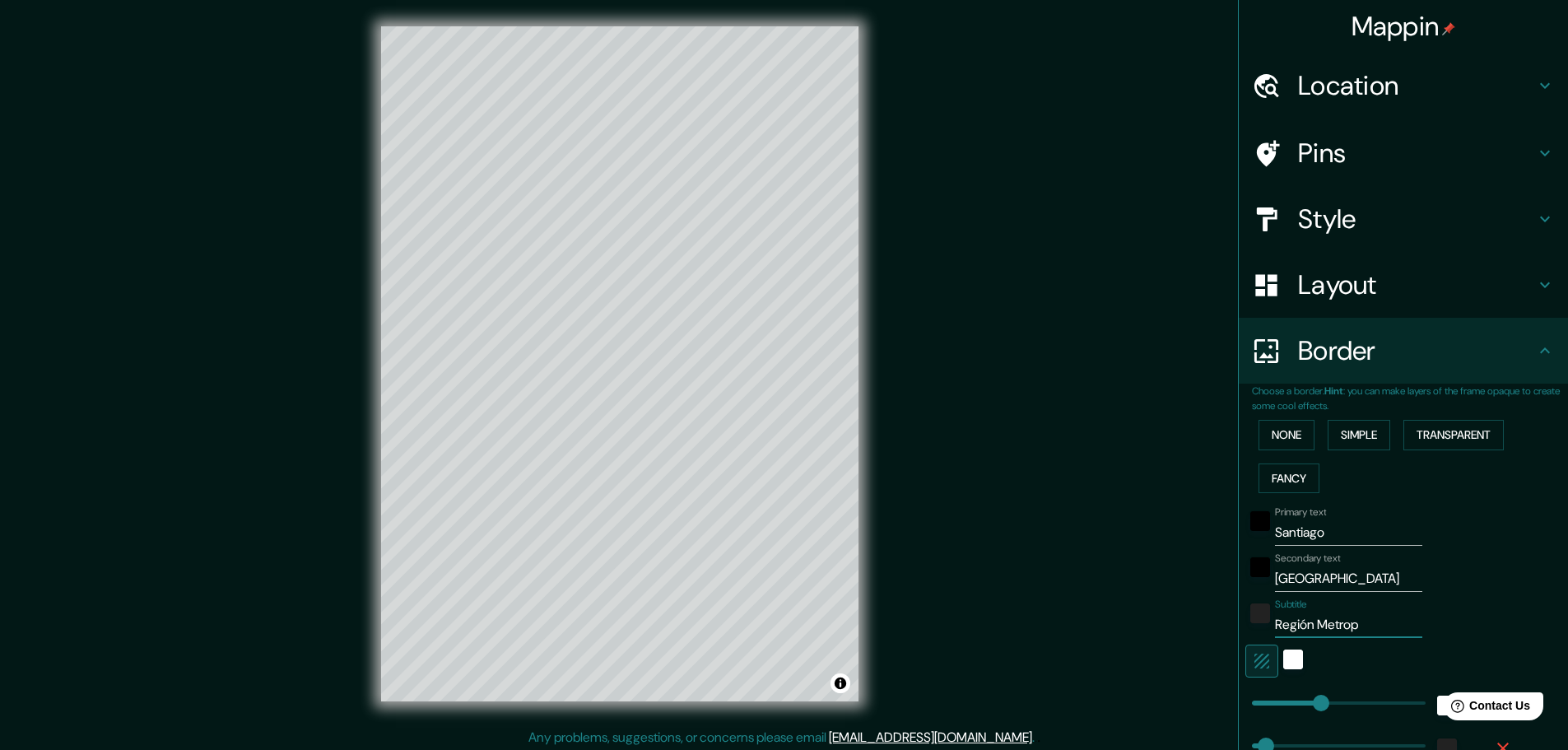
type input "23"
type input "Región Metropol"
type input "46"
type input "23"
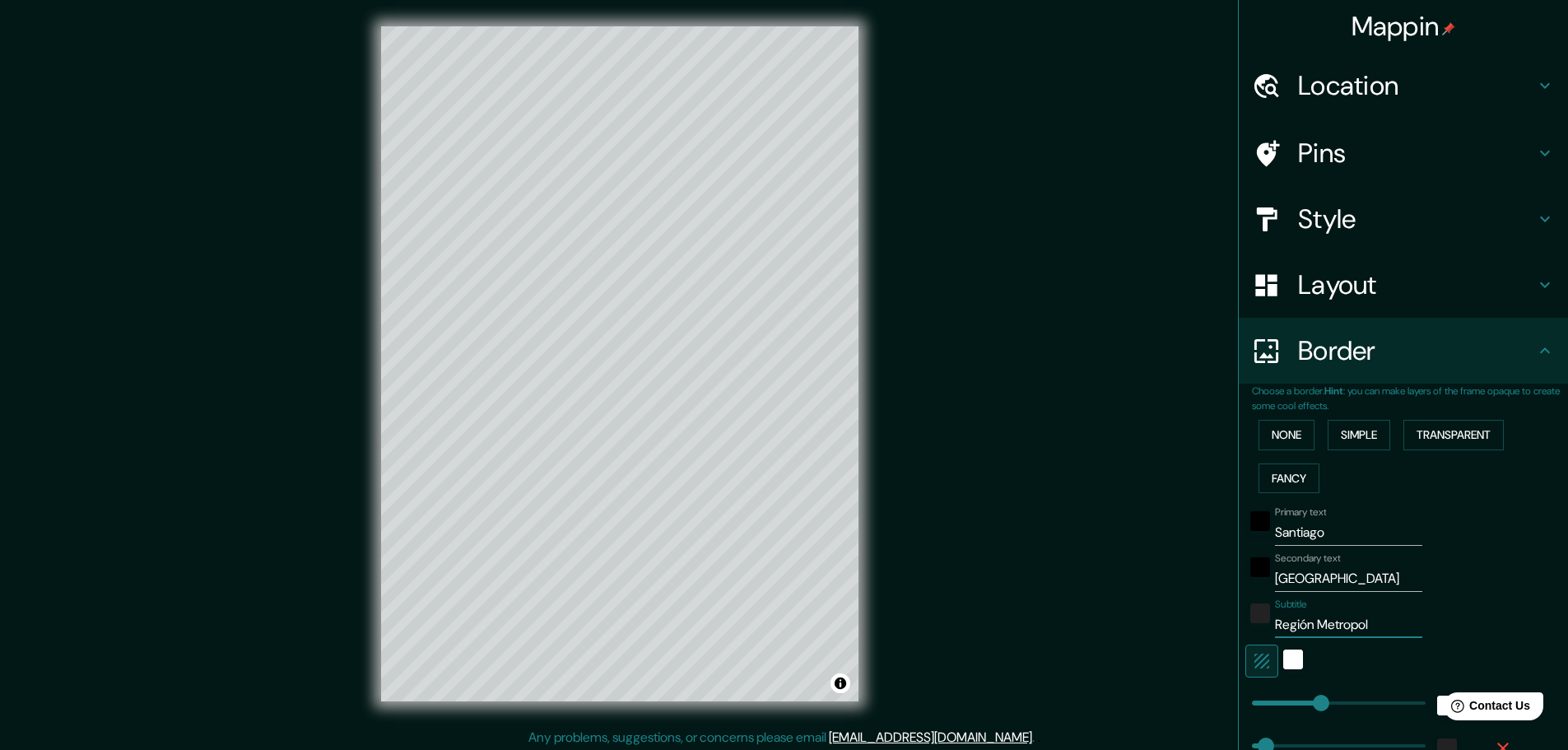
type input "Región [GEOGRAPHIC_DATA]"
type input "46"
type input "23"
type input "Región Metropolit"
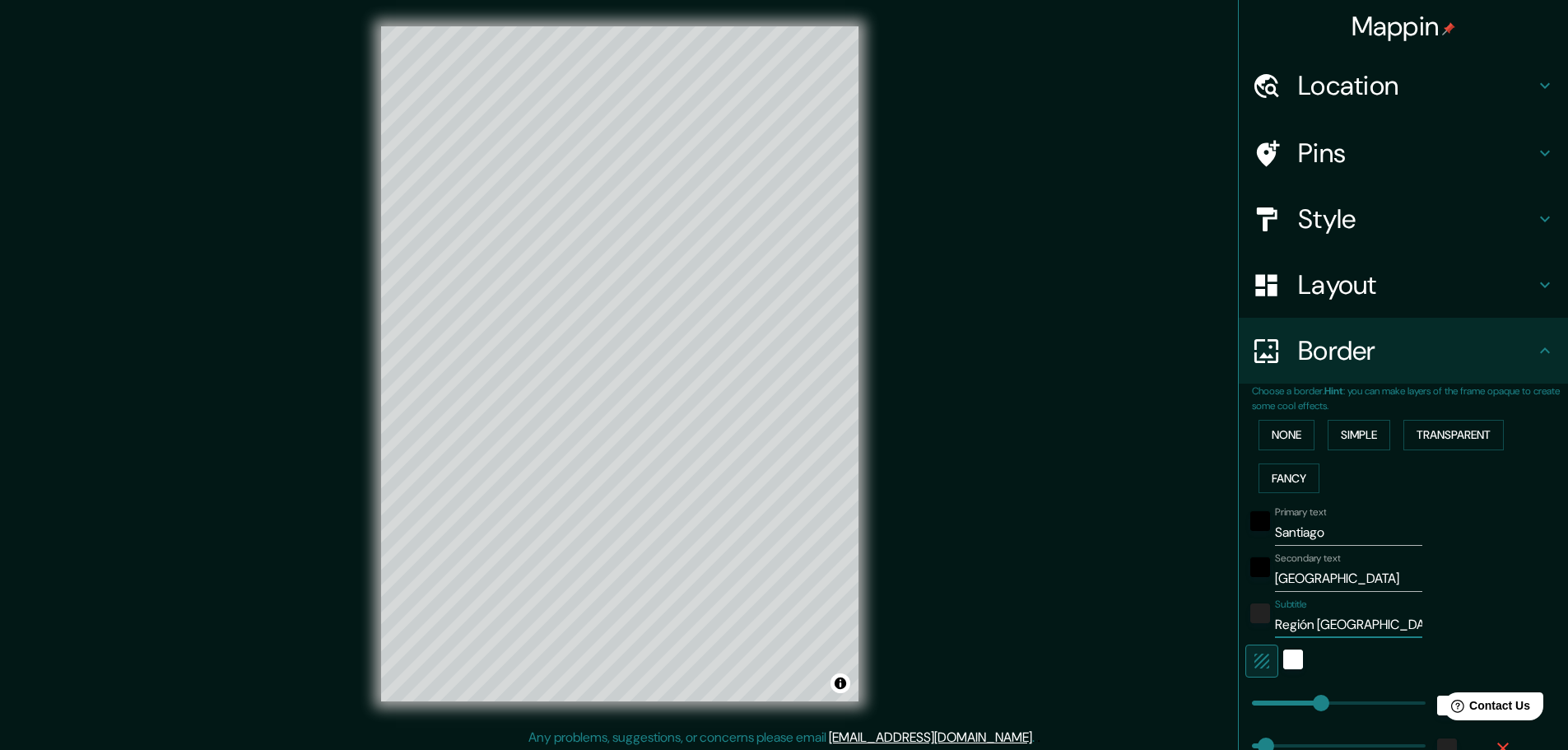
type input "46"
type input "23"
type input "Región Metropolita"
type input "46"
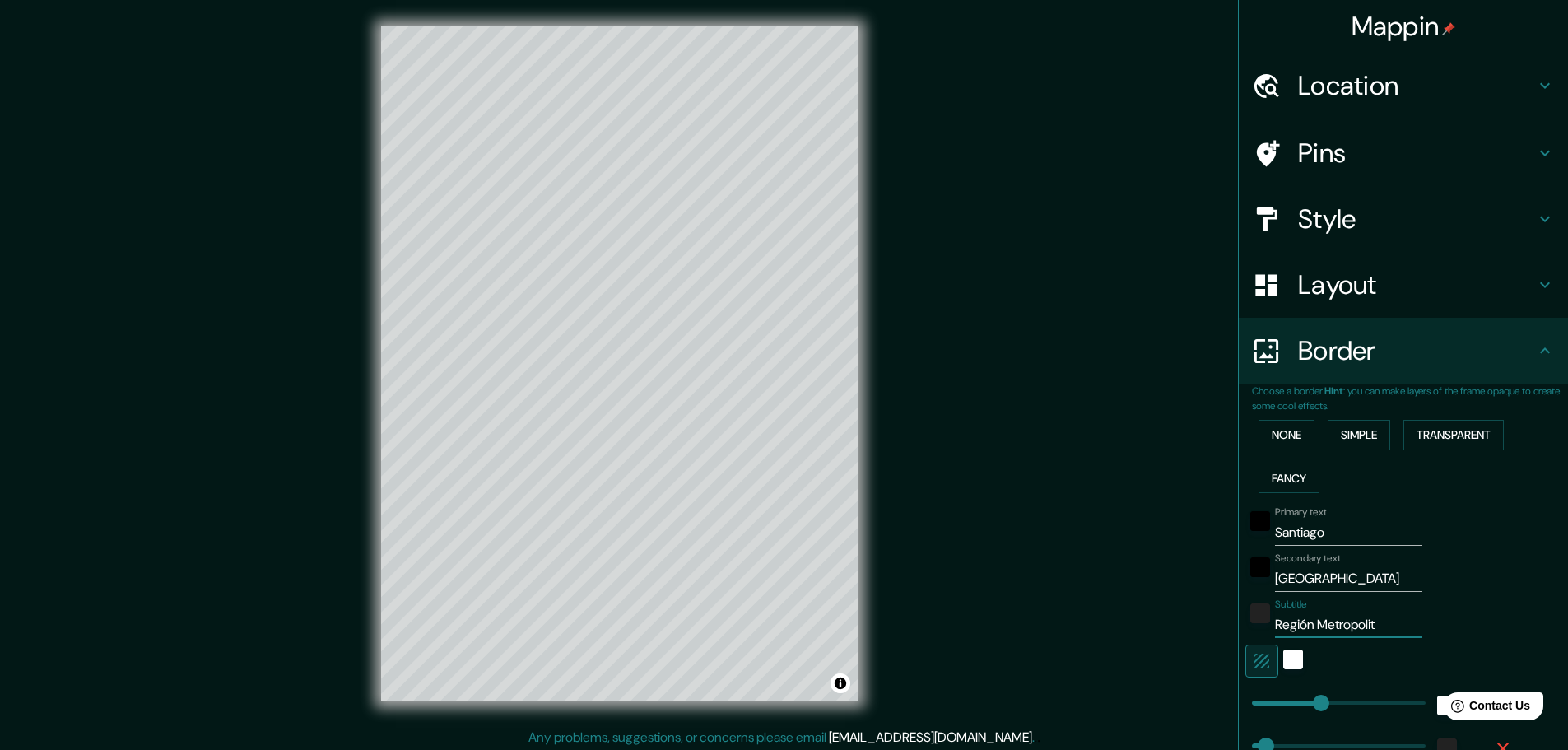
type input "46"
type input "23"
type input "[GEOGRAPHIC_DATA]"
type input "46"
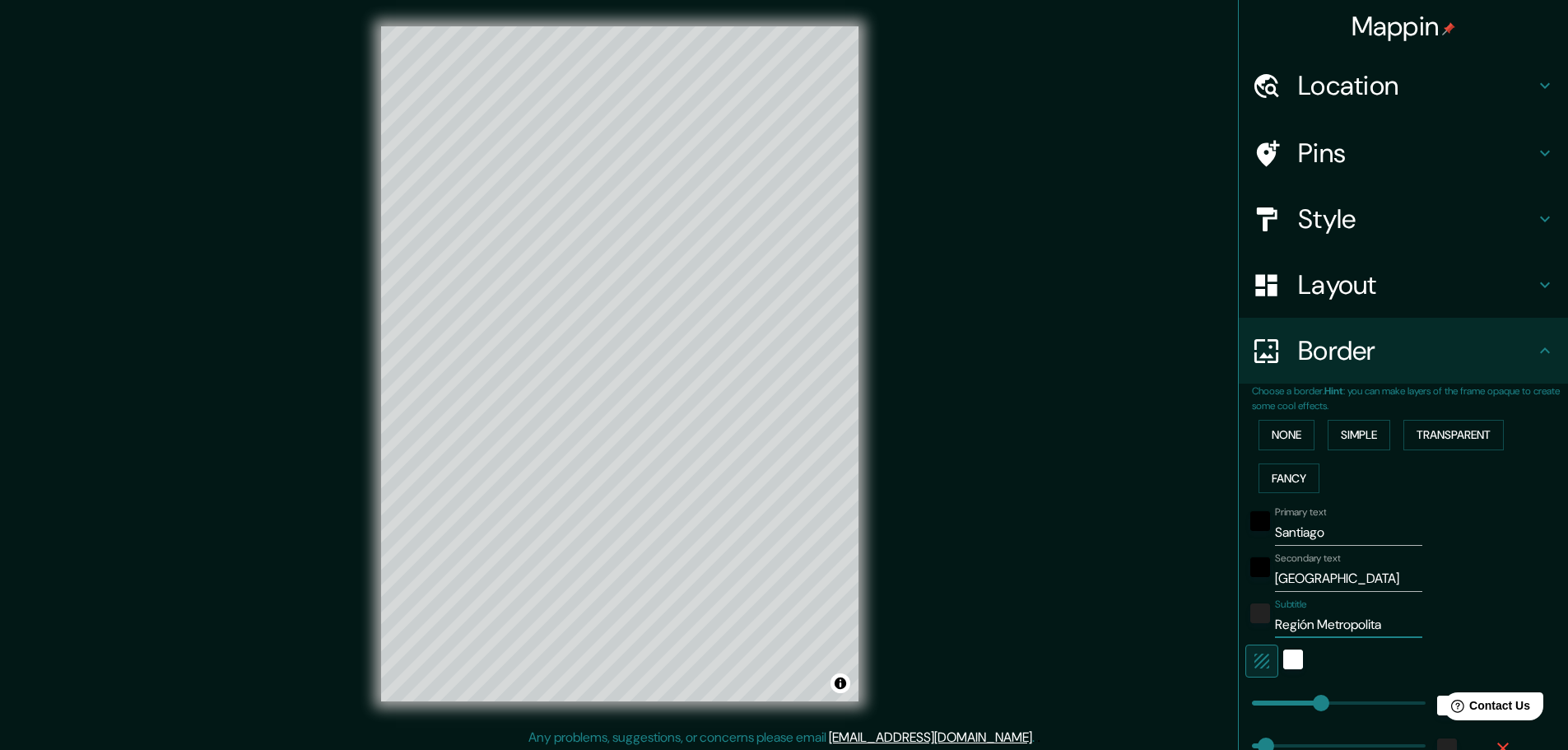
type input "23"
type input "[GEOGRAPHIC_DATA]"
type input "46"
type input "23"
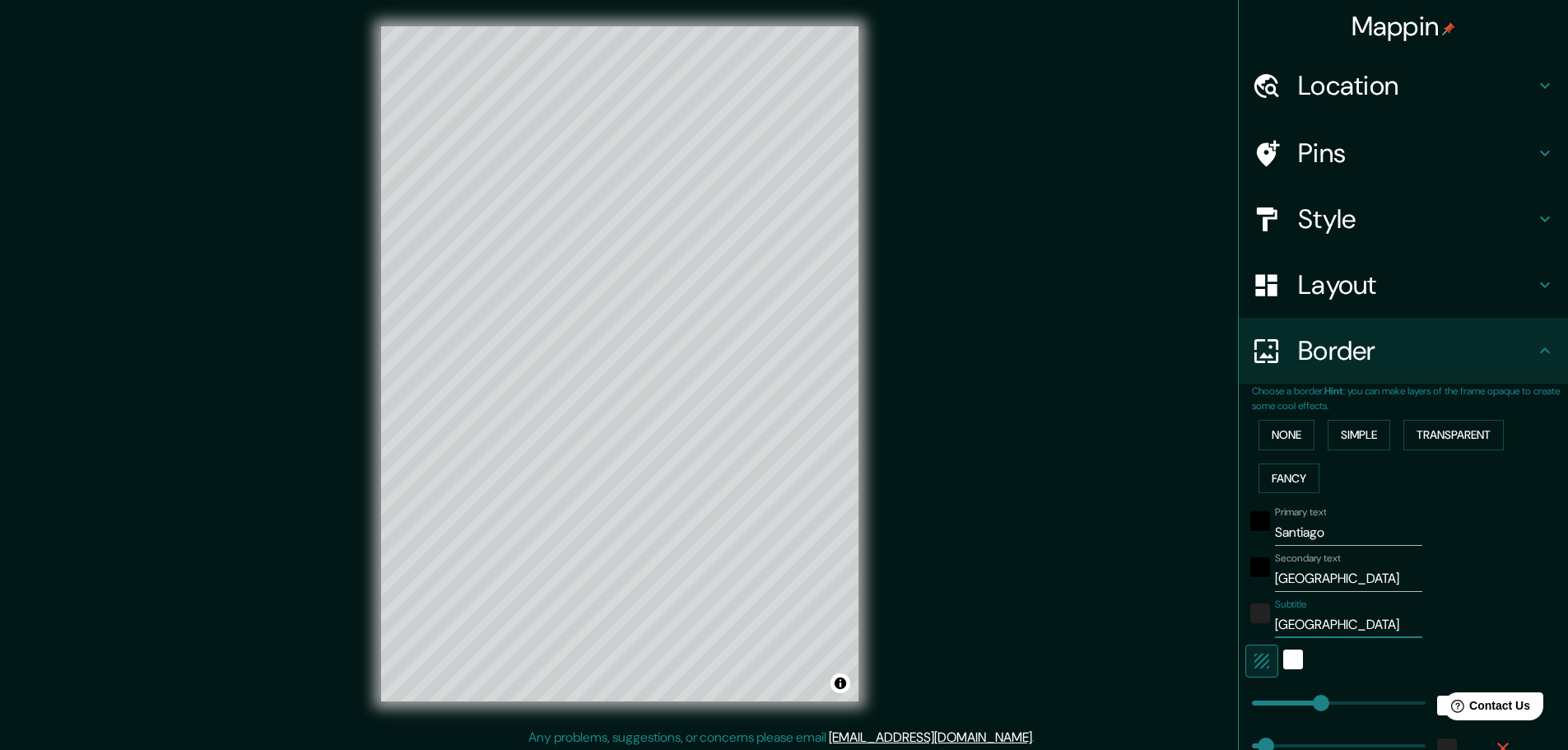
type input "[GEOGRAPHIC_DATA]"
click at [1461, 543] on div "Primary text Santiago" at bounding box center [1381, 526] width 270 height 39
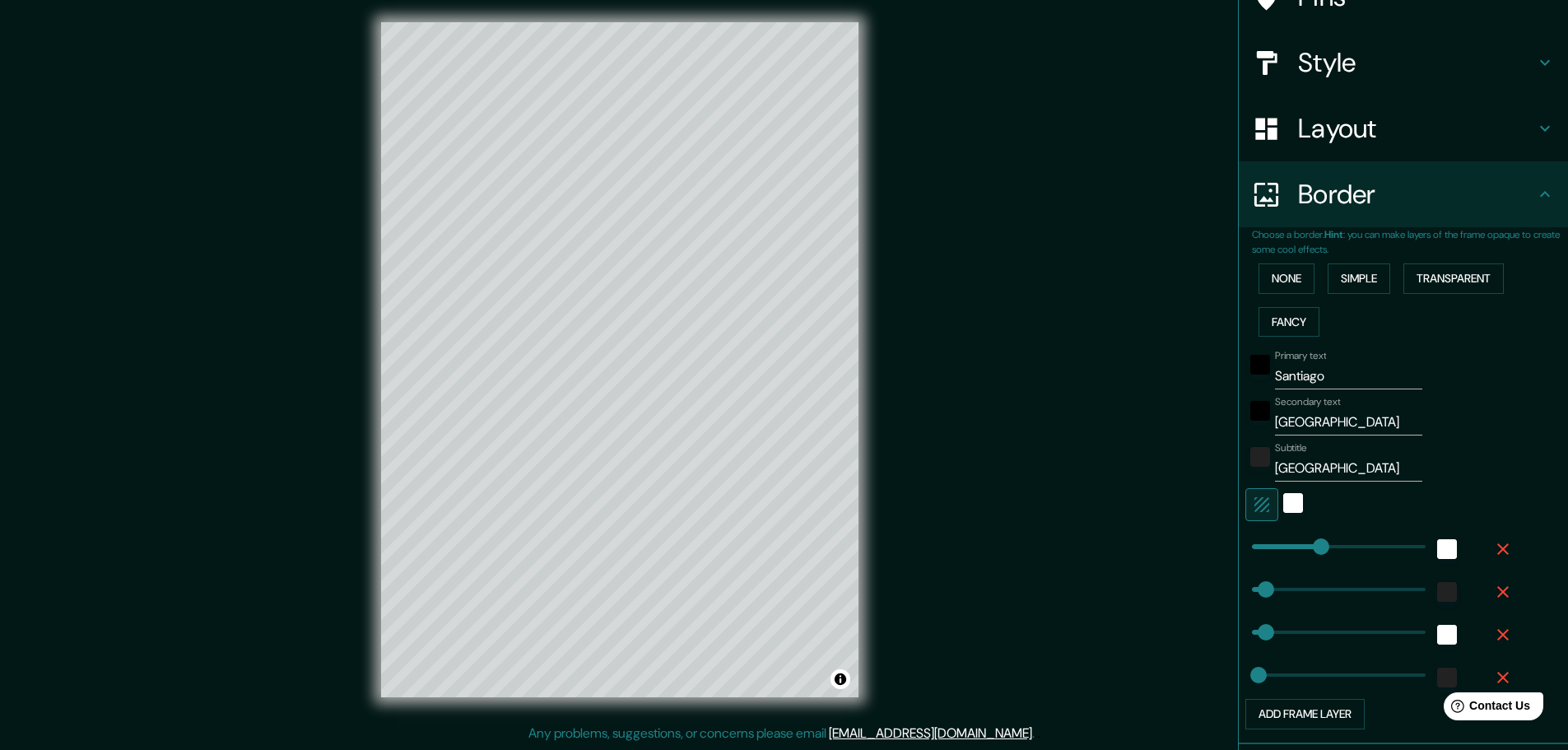
scroll to position [165, 0]
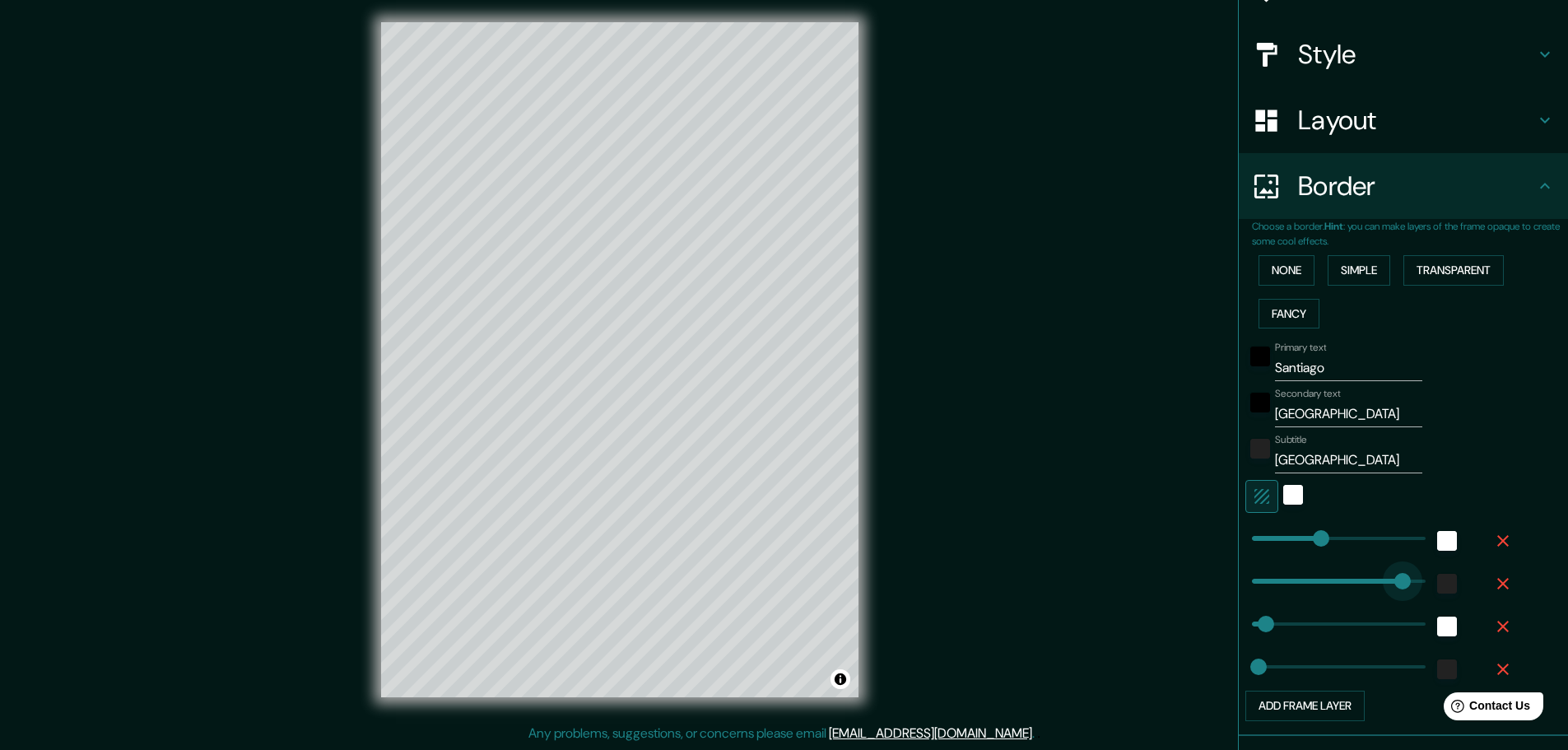
type input "580"
drag, startPoint x: 1260, startPoint y: 576, endPoint x: 1414, endPoint y: 577, distance: 154.0
type input "46"
type input "23"
type input "0"
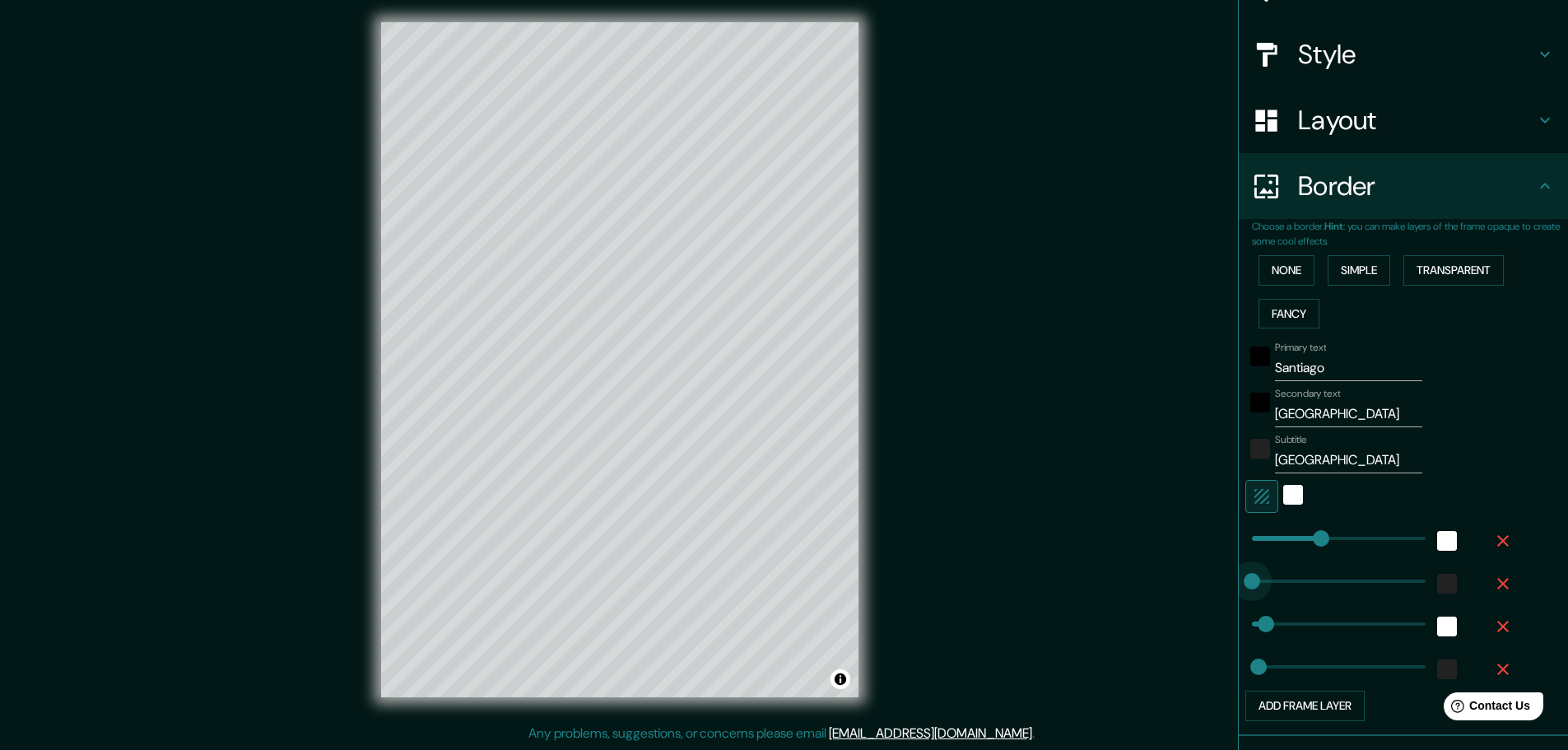
drag, startPoint x: 1339, startPoint y: 582, endPoint x: 1221, endPoint y: 583, distance: 118.0
type input "46"
type input "23"
type input "143"
drag, startPoint x: 1255, startPoint y: 625, endPoint x: 1285, endPoint y: 626, distance: 30.0
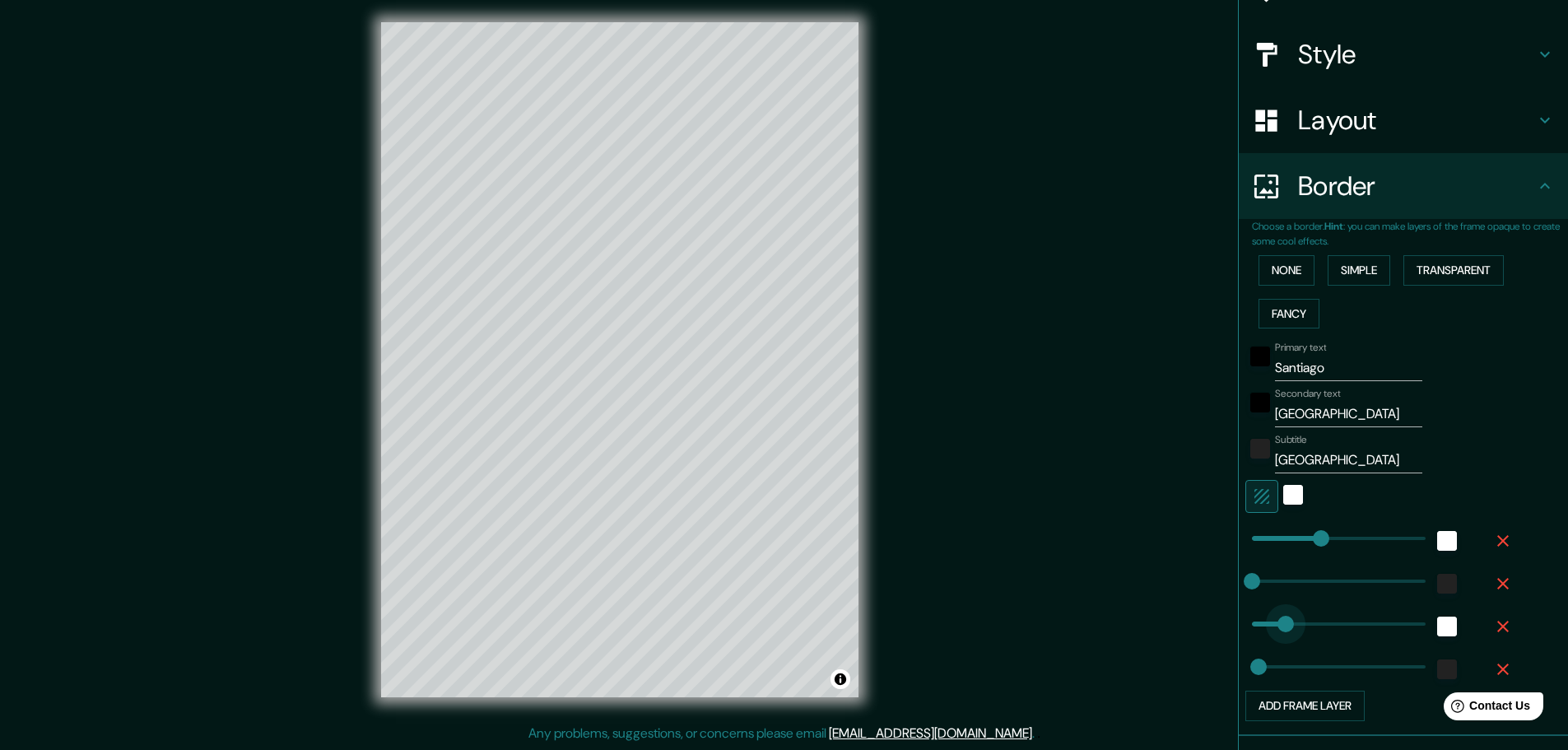
type input "23"
type input "289"
drag, startPoint x: 1285, startPoint y: 626, endPoint x: 1326, endPoint y: 626, distance: 41.0
type input "23"
type input "0"
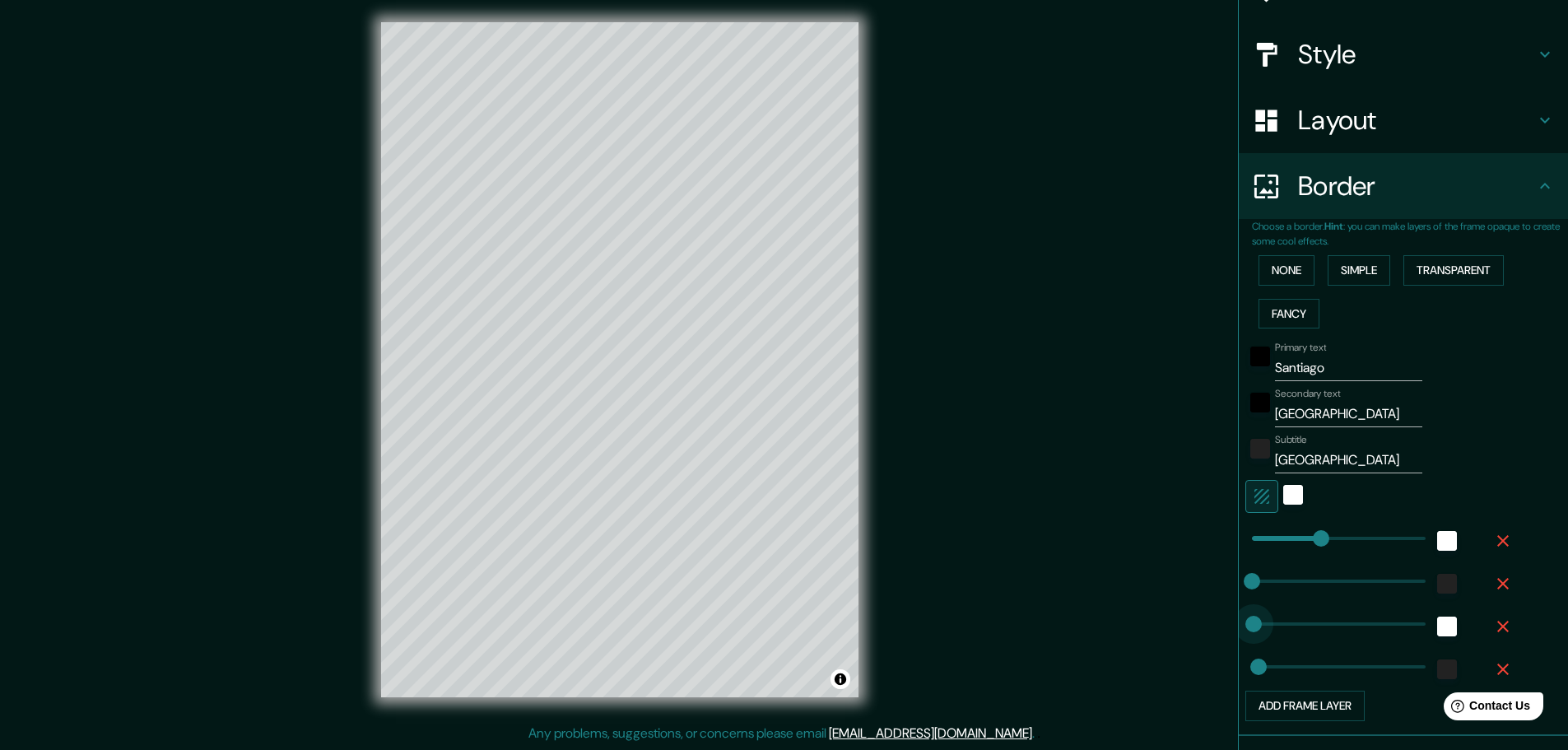
drag, startPoint x: 1281, startPoint y: 626, endPoint x: 1238, endPoint y: 629, distance: 43.1
type input "23"
type input "33"
type input "23"
type input "47"
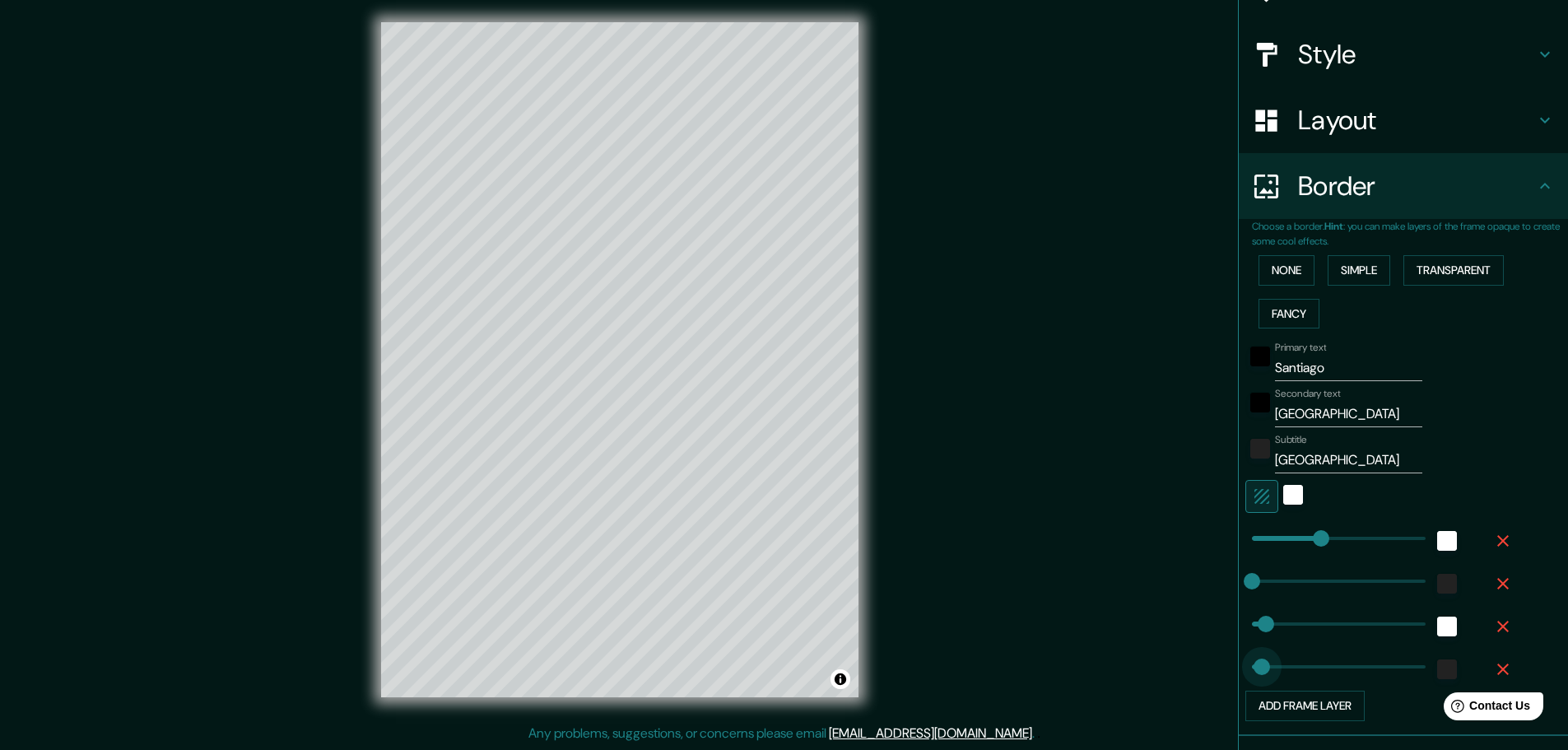
type input "39"
type input "69"
drag, startPoint x: 1251, startPoint y: 663, endPoint x: 1260, endPoint y: 661, distance: 9.2
type input "30"
drag, startPoint x: 1260, startPoint y: 661, endPoint x: 1249, endPoint y: 662, distance: 11.0
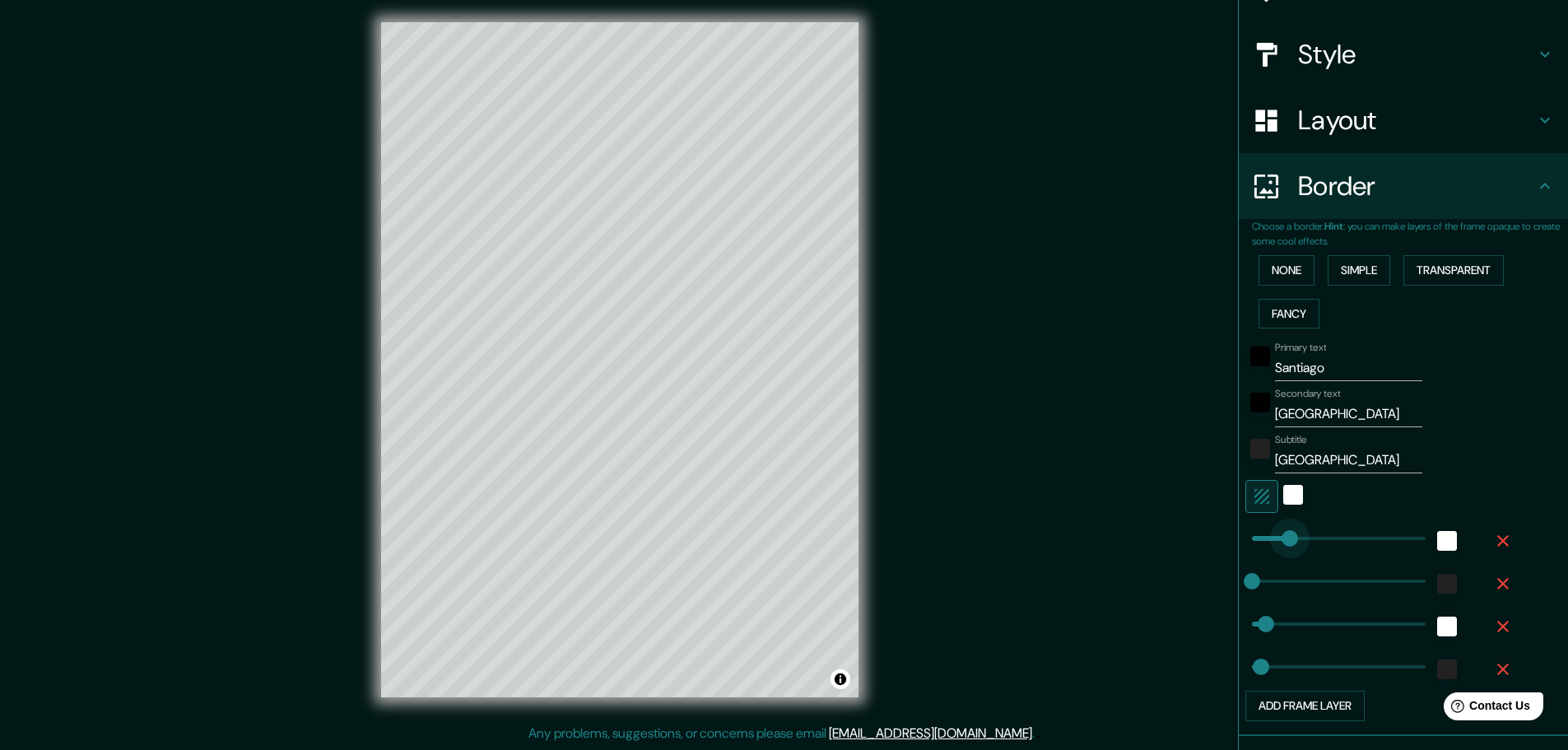
type input "121"
drag, startPoint x: 1300, startPoint y: 546, endPoint x: 1276, endPoint y: 546, distance: 24.0
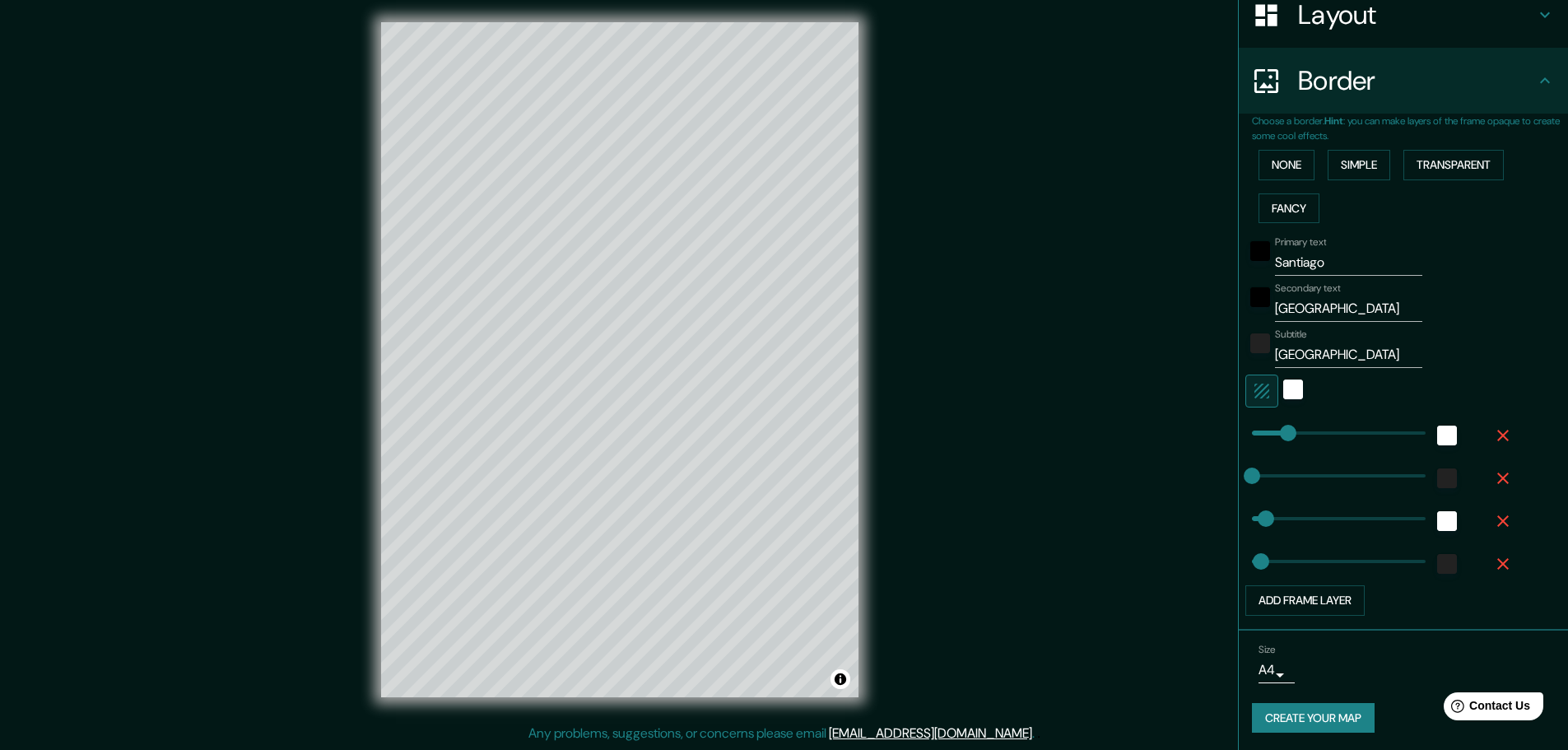
scroll to position [272, 0]
click at [1293, 718] on button "Create your map" at bounding box center [1313, 716] width 123 height 30
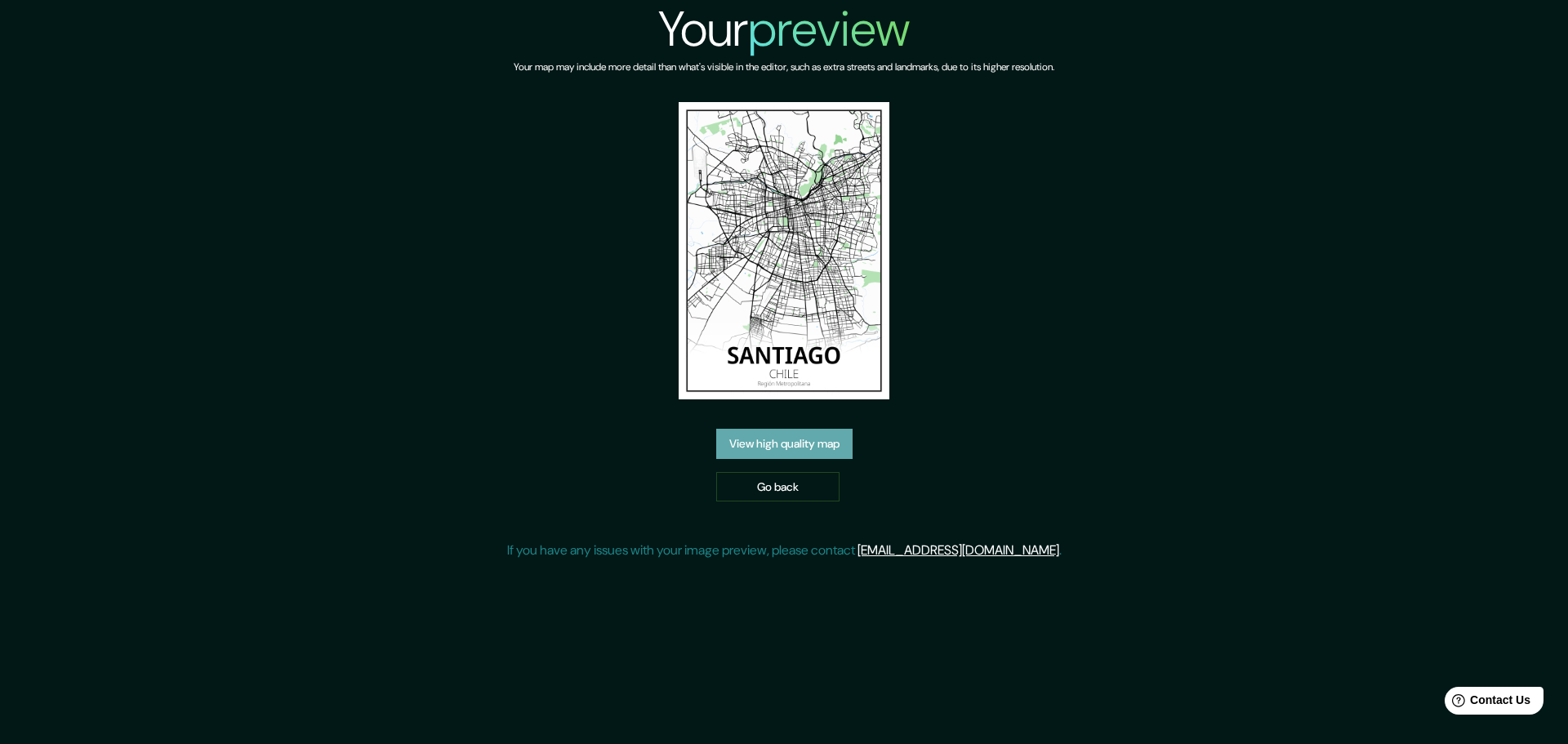
drag, startPoint x: 795, startPoint y: 238, endPoint x: 774, endPoint y: 449, distance: 212.0
click at [774, 449] on link "View high quality map" at bounding box center [784, 444] width 137 height 30
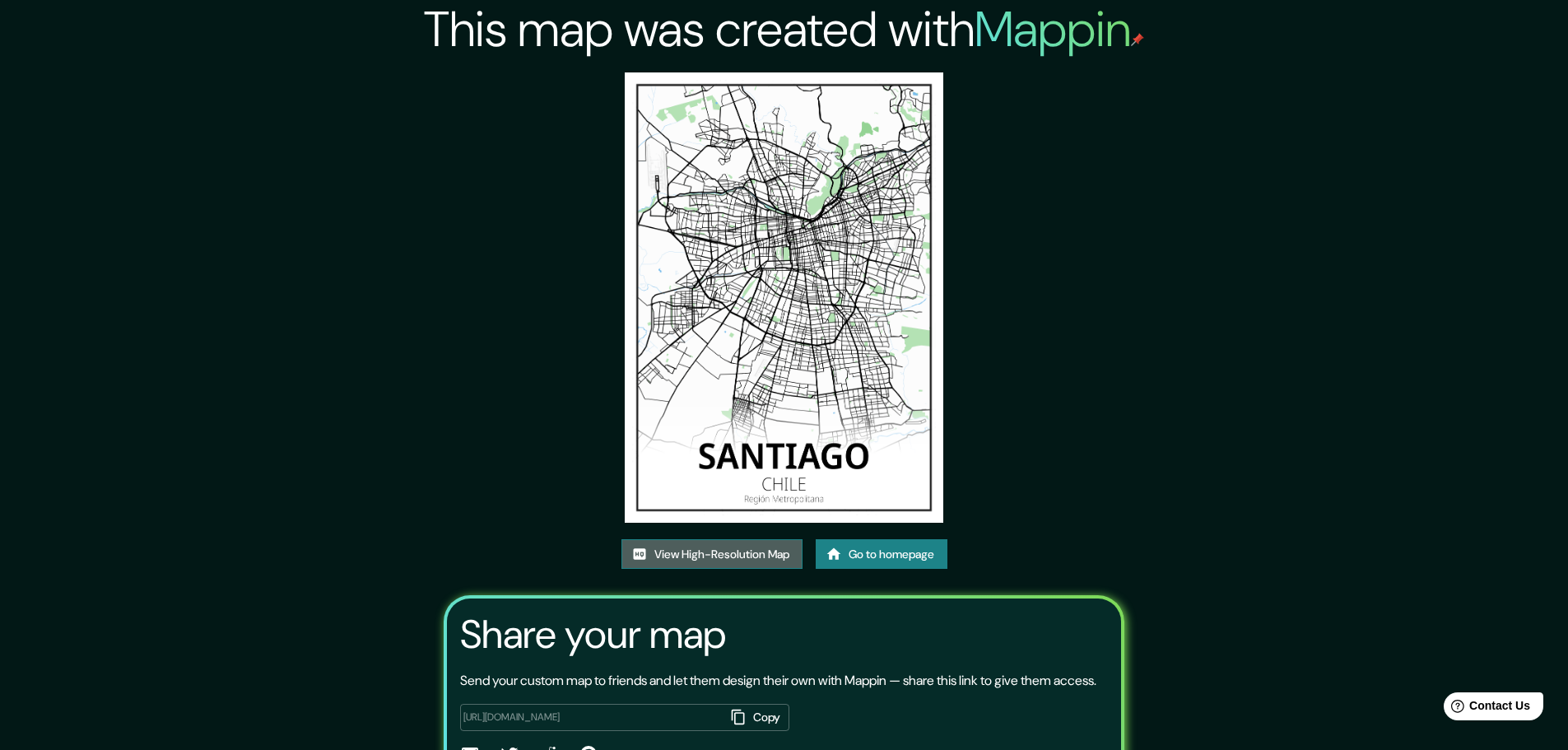
click at [728, 556] on link "View High-Resolution Map" at bounding box center [712, 555] width 181 height 30
click at [887, 552] on link "Go to homepage" at bounding box center [881, 555] width 132 height 30
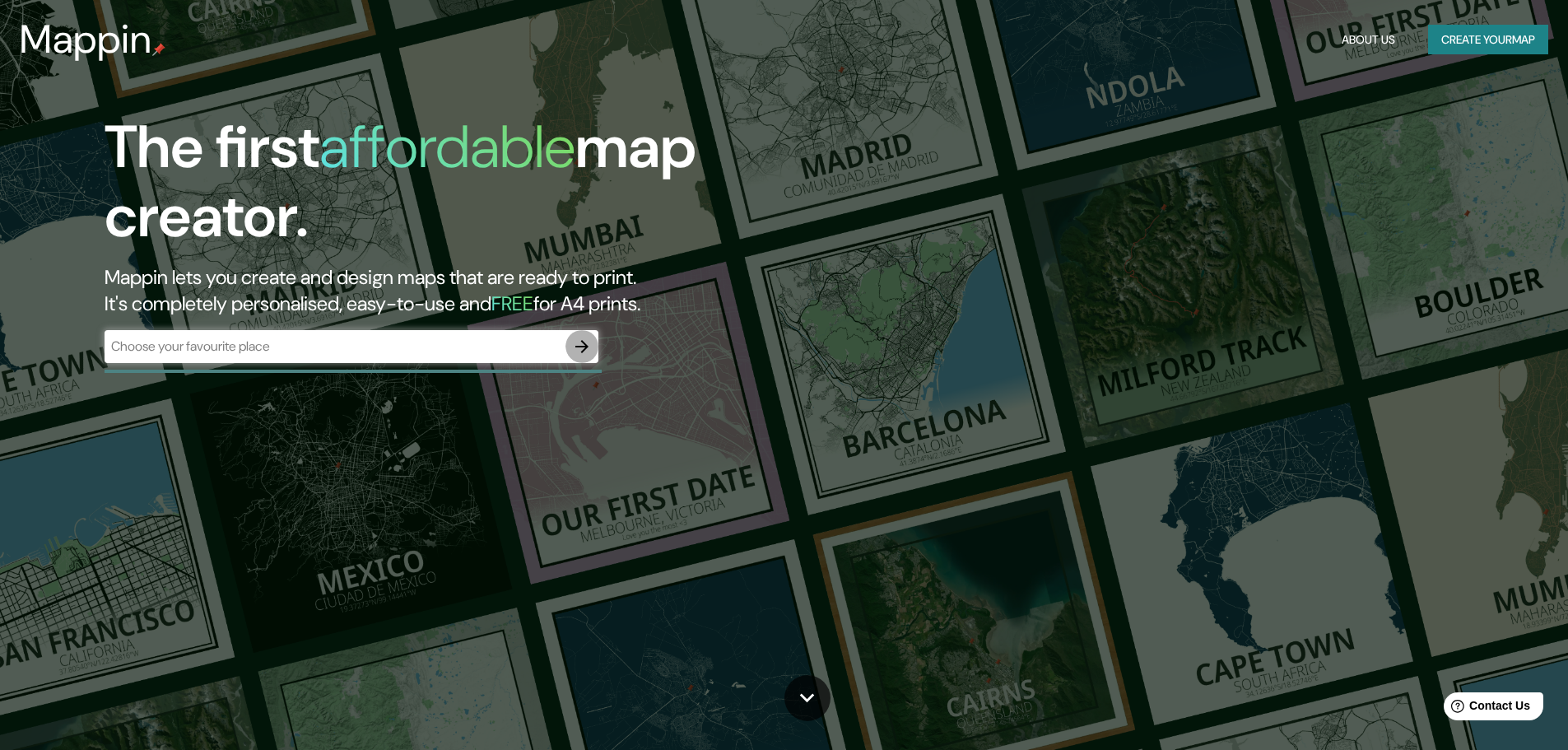
click at [581, 350] on icon "button" at bounding box center [582, 347] width 20 height 20
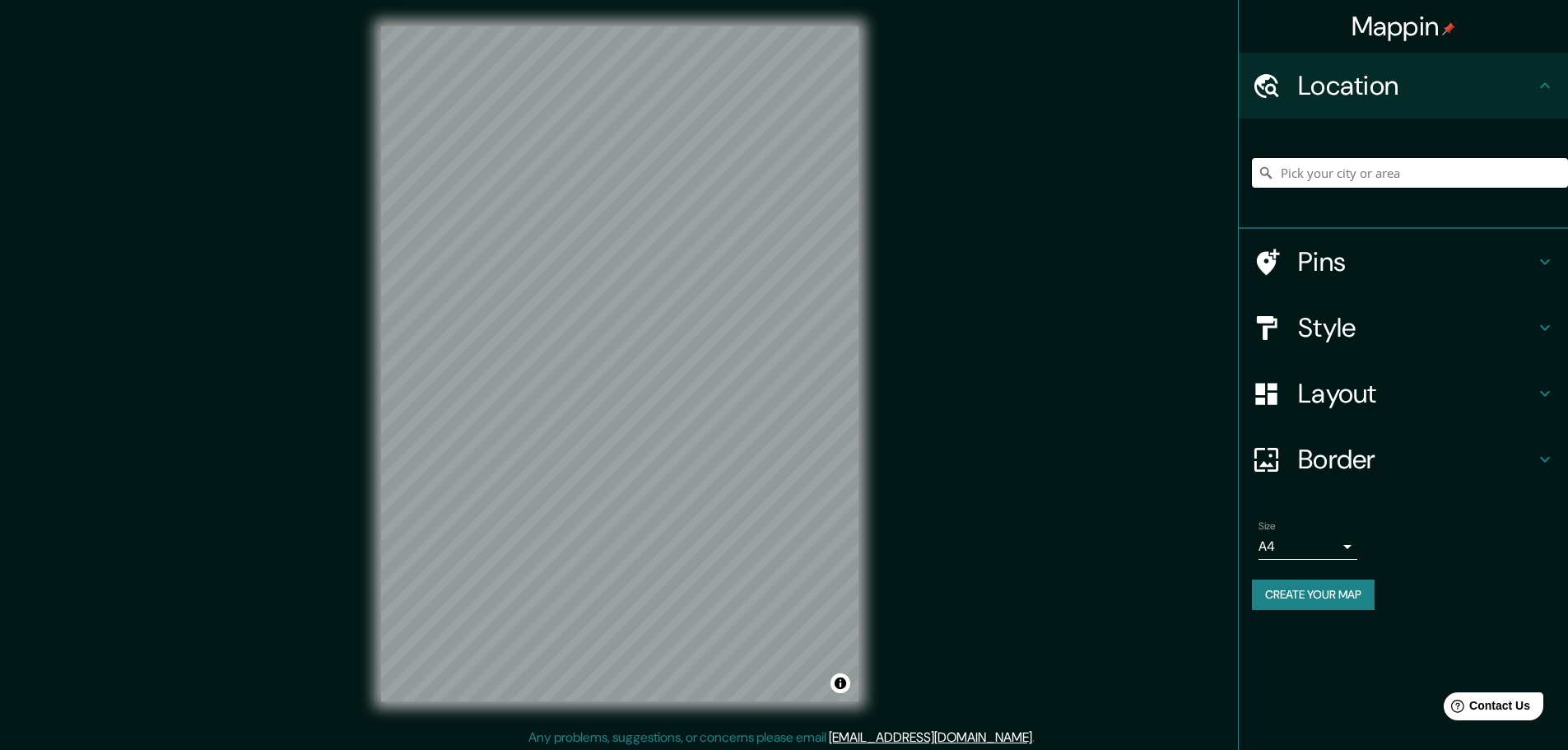
click at [1290, 174] on input "Pick your city or area" at bounding box center [1409, 172] width 316 height 30
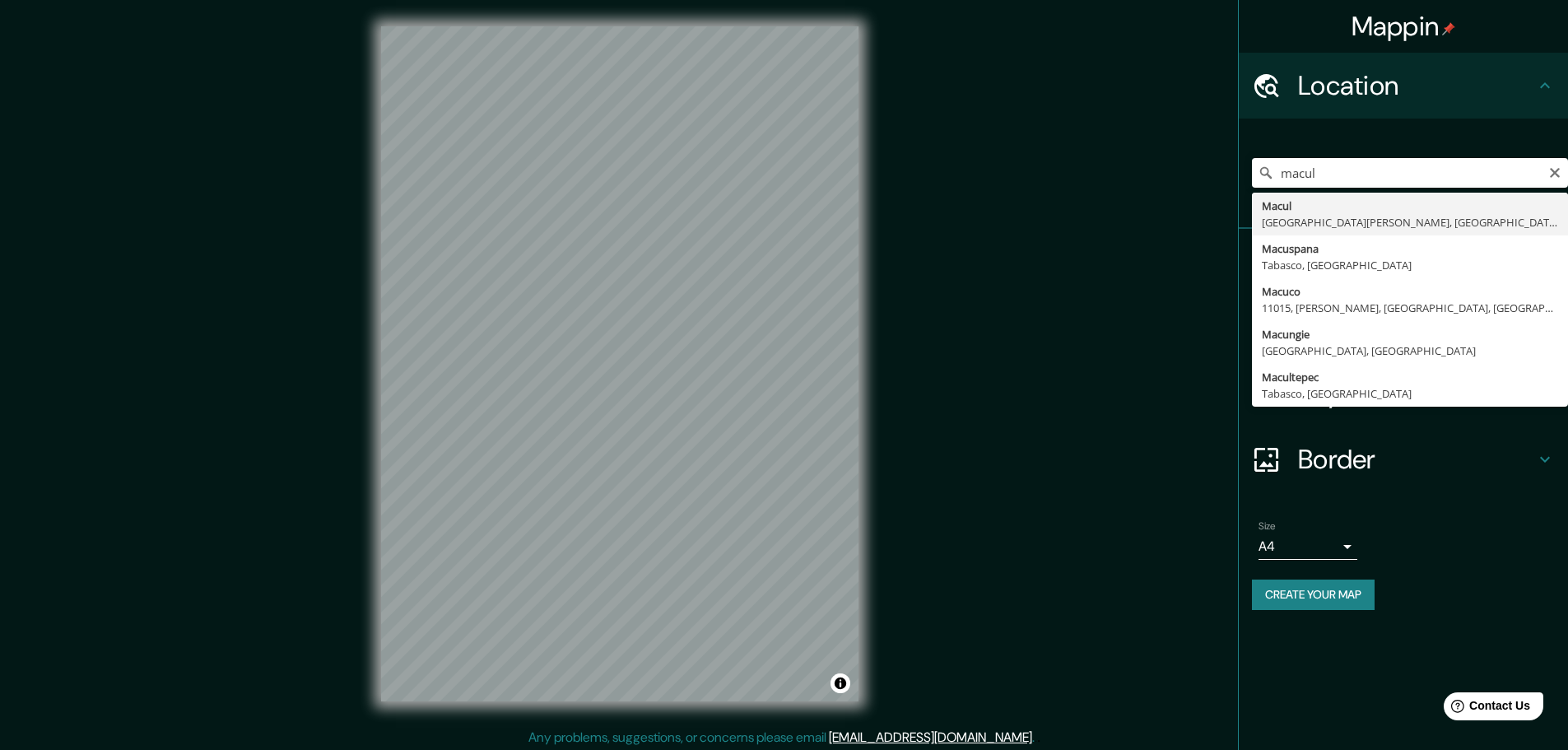
type input "Macul, Región Metropolitana de Santiago, Chile"
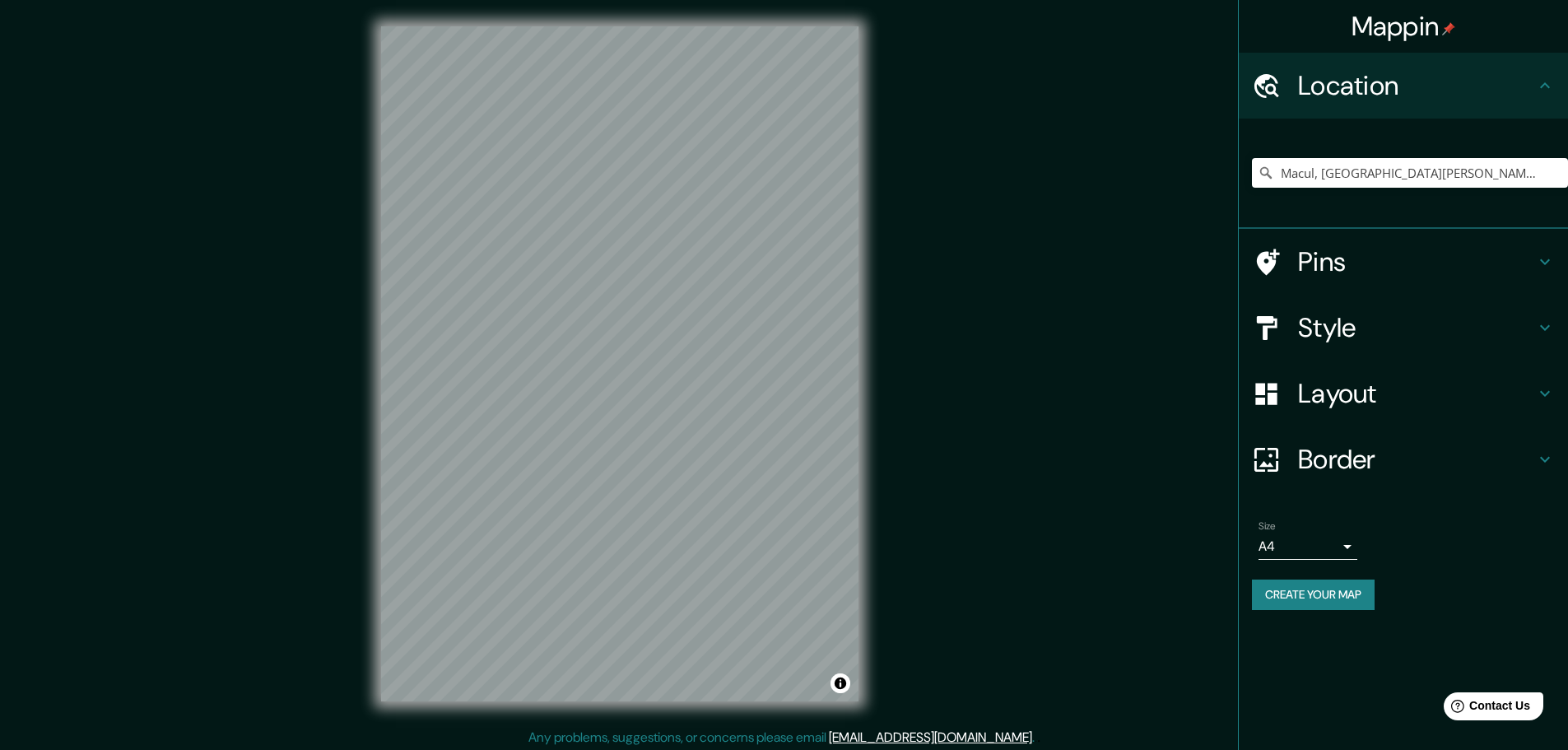
click at [1387, 327] on h4 "Style" at bounding box center [1417, 327] width 237 height 33
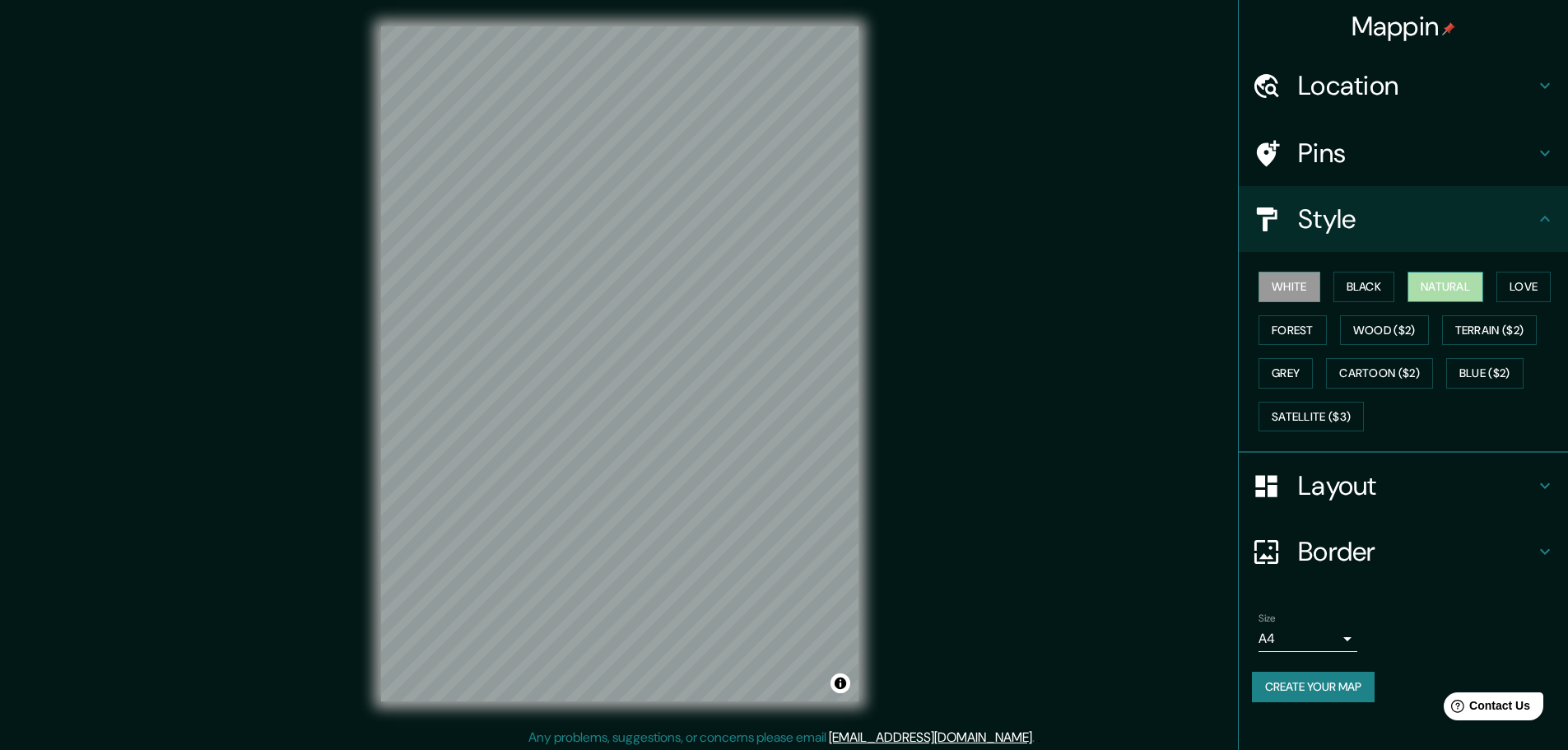
click at [1447, 285] on button "Natural" at bounding box center [1445, 287] width 76 height 30
click at [1312, 414] on button "Satellite ($3)" at bounding box center [1312, 418] width 106 height 30
click at [1282, 296] on button "White" at bounding box center [1290, 287] width 62 height 30
click at [1353, 289] on button "Black" at bounding box center [1364, 287] width 62 height 30
click at [1280, 332] on button "Forest" at bounding box center [1293, 331] width 68 height 30
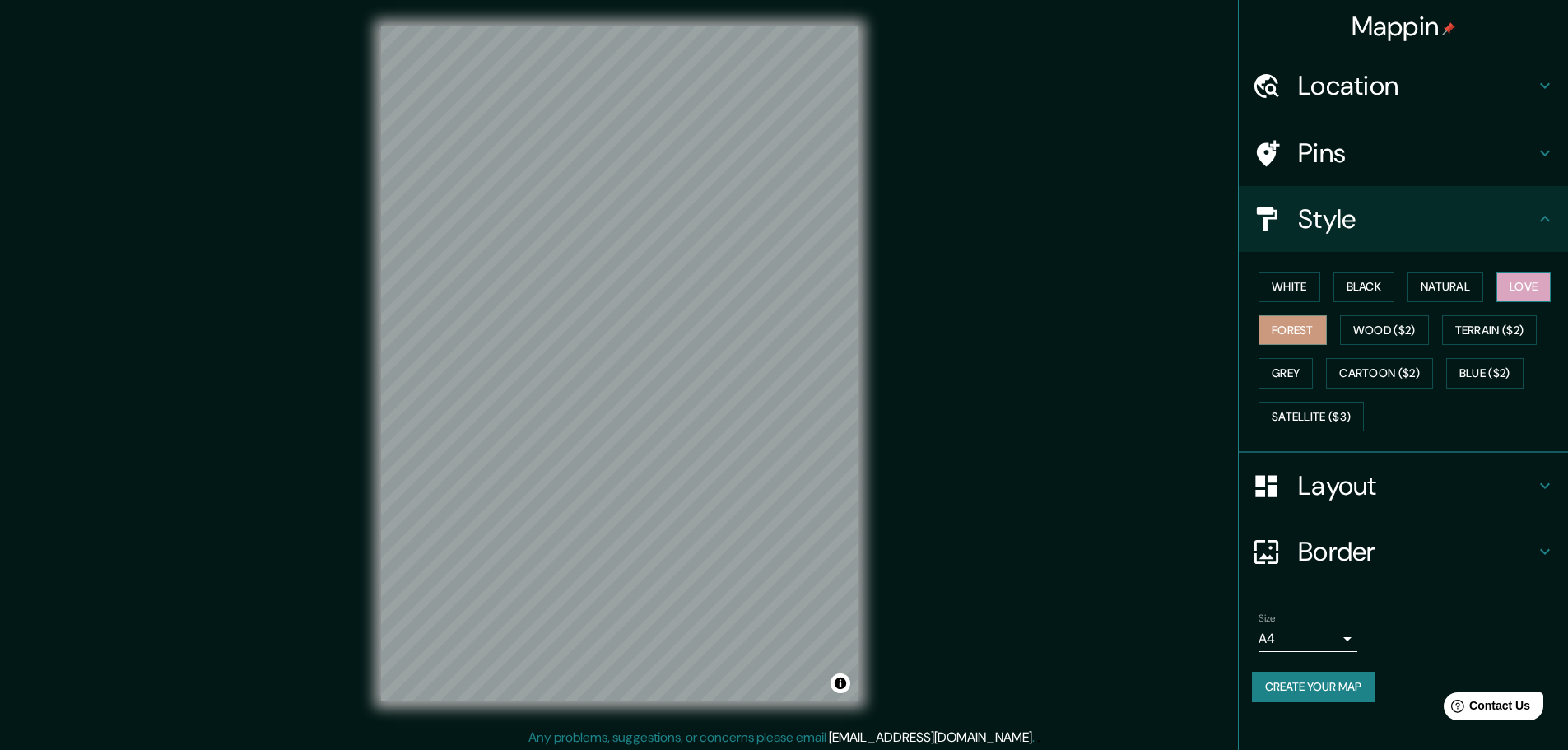
click at [1514, 284] on button "Love" at bounding box center [1523, 287] width 55 height 30
click at [1324, 410] on button "Satellite ($3)" at bounding box center [1312, 418] width 106 height 30
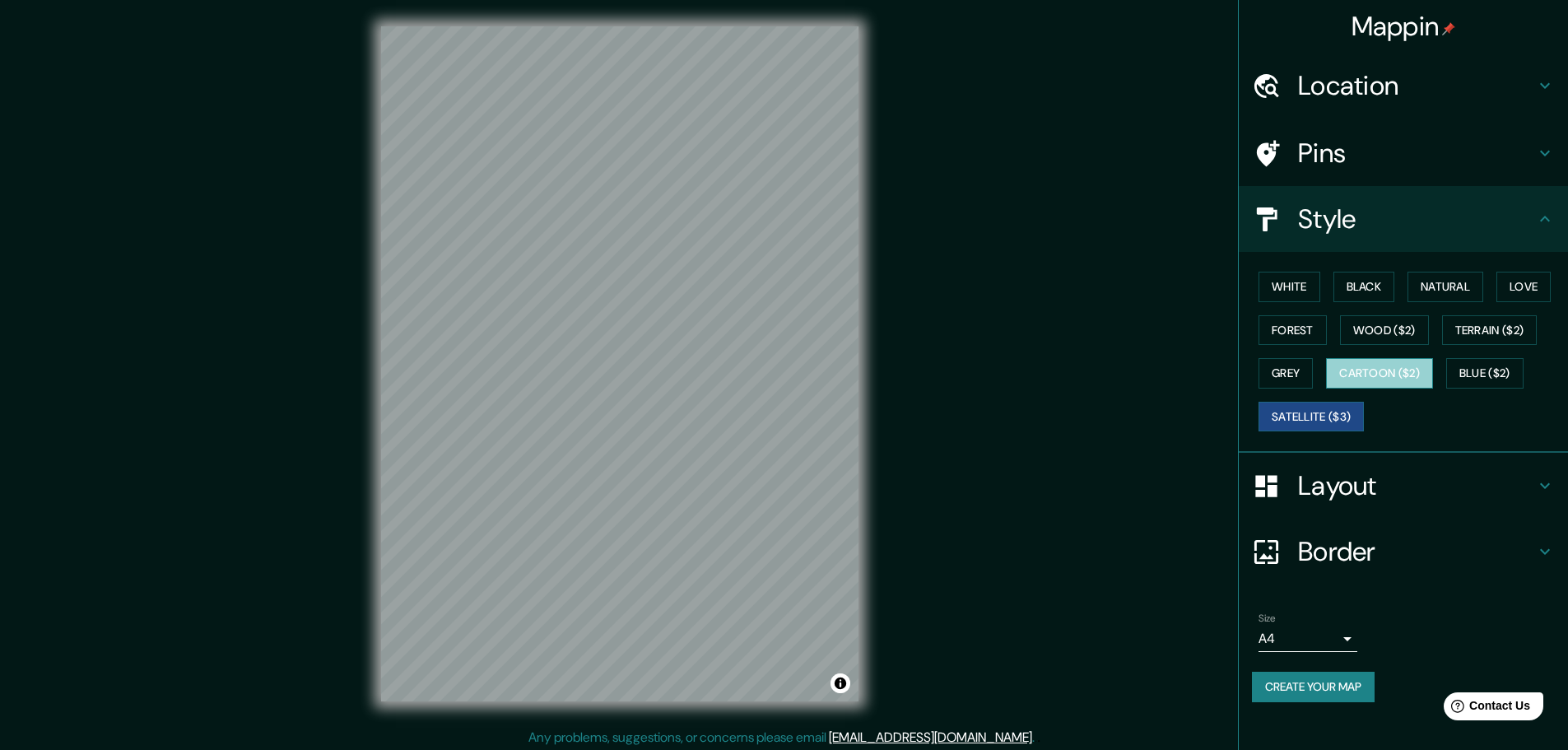
click at [1390, 369] on button "Cartoon ($2)" at bounding box center [1380, 374] width 107 height 30
click at [1286, 368] on button "Grey" at bounding box center [1286, 374] width 55 height 30
